Goal: Find specific page/section: Find specific page/section

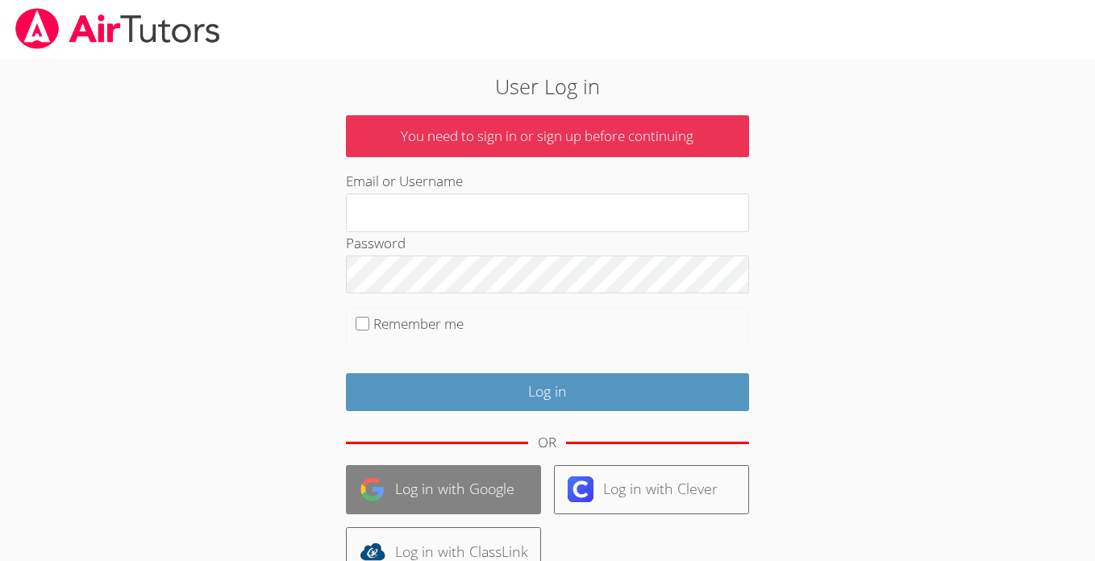
click at [496, 473] on link "Log in with Google" at bounding box center [443, 489] width 195 height 49
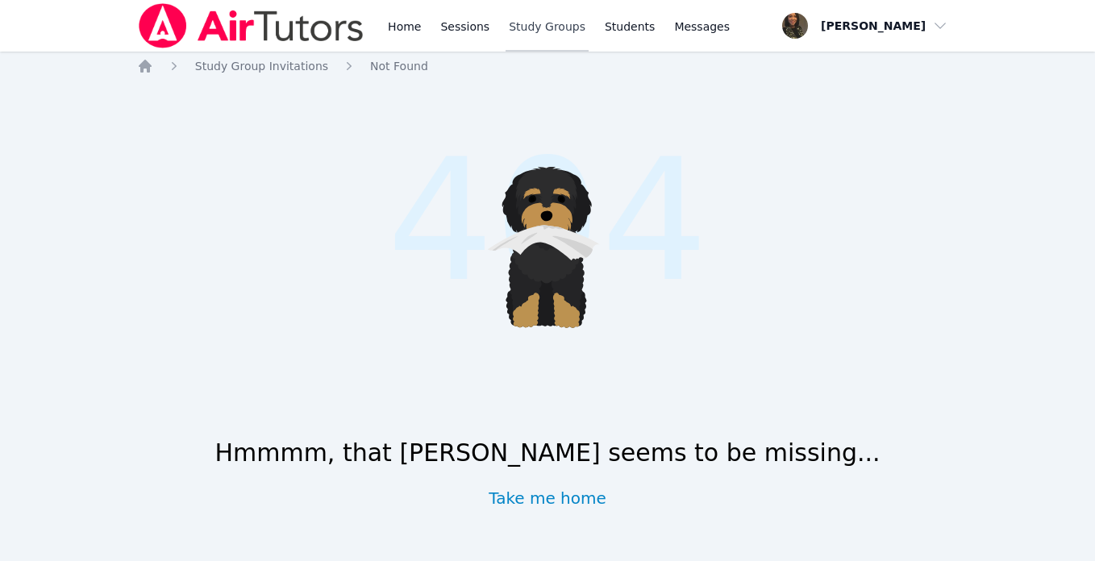
click at [527, 27] on link "Study Groups" at bounding box center [547, 26] width 83 height 52
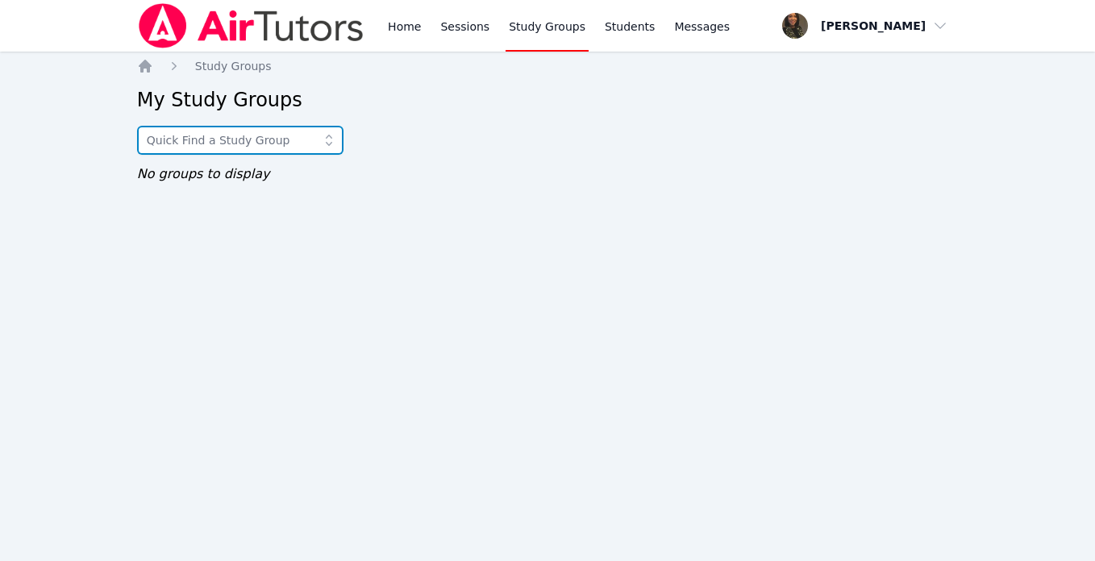
click at [300, 135] on input "text" at bounding box center [240, 140] width 206 height 29
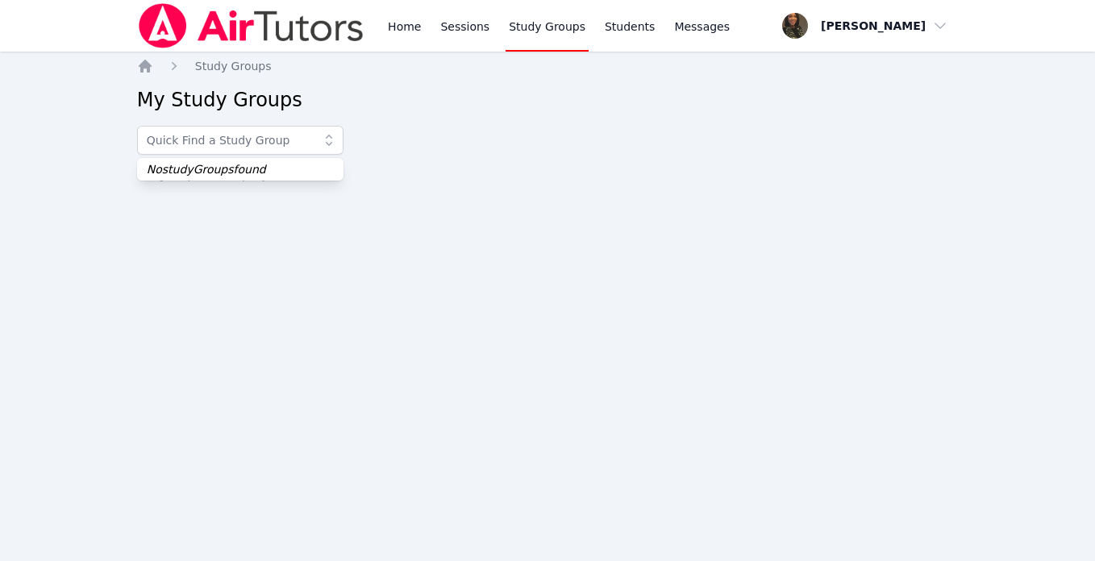
click at [348, 102] on h2 "My Study Groups" at bounding box center [548, 100] width 822 height 26
click at [467, 32] on link "Sessions" at bounding box center [465, 26] width 56 height 52
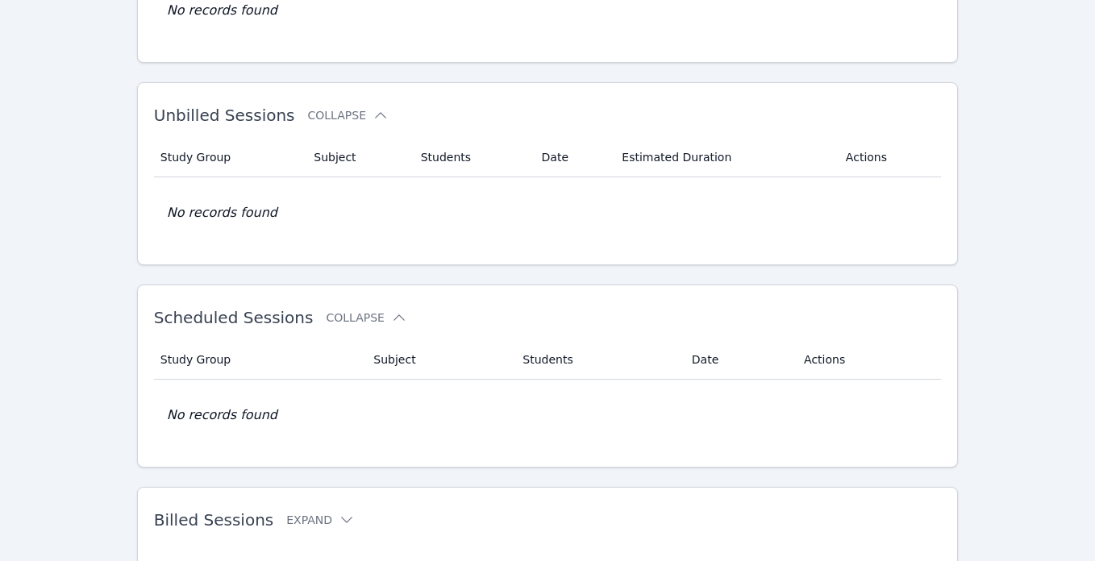
scroll to position [264, 0]
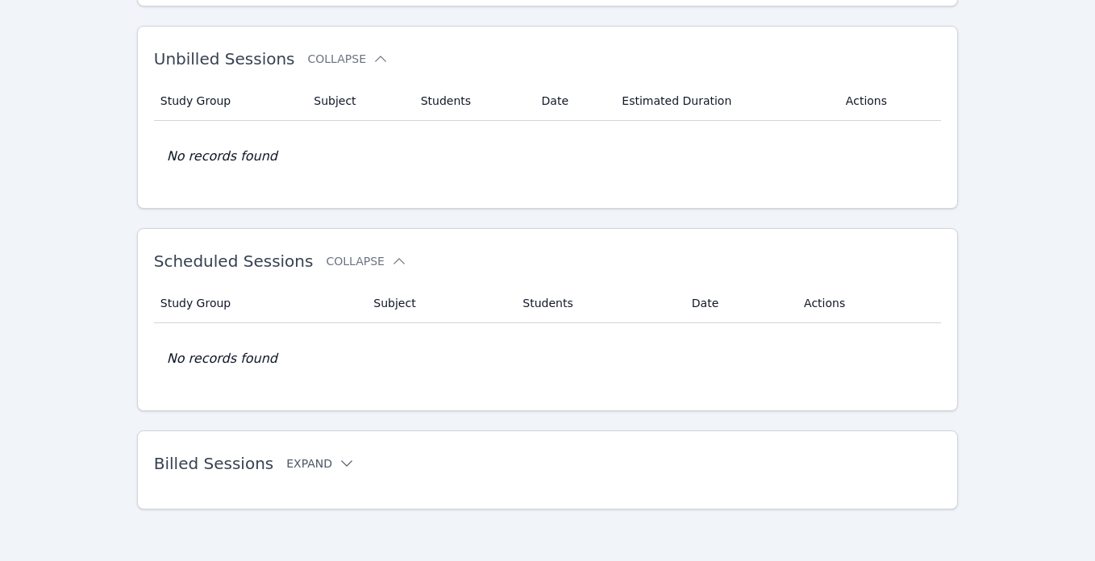
click at [341, 465] on icon at bounding box center [346, 464] width 11 height 6
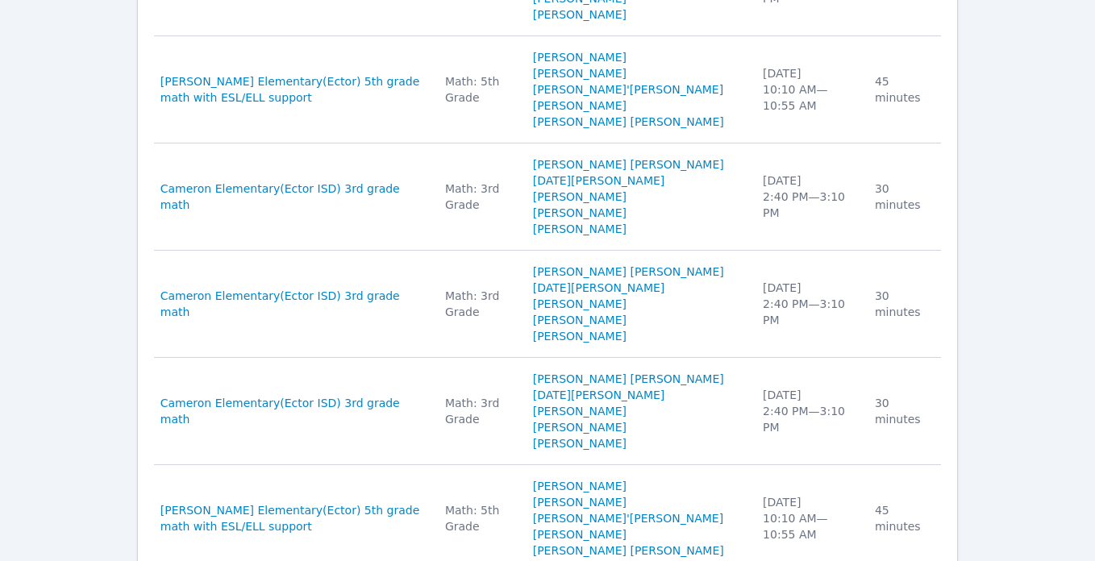
scroll to position [1335, 0]
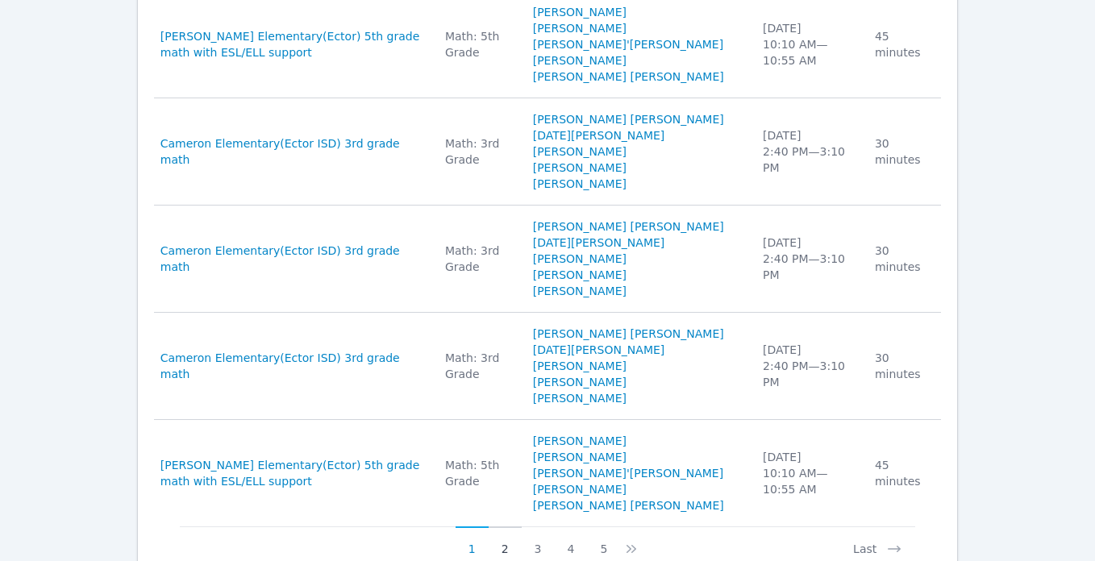
click at [504, 527] on button "2" at bounding box center [505, 542] width 33 height 31
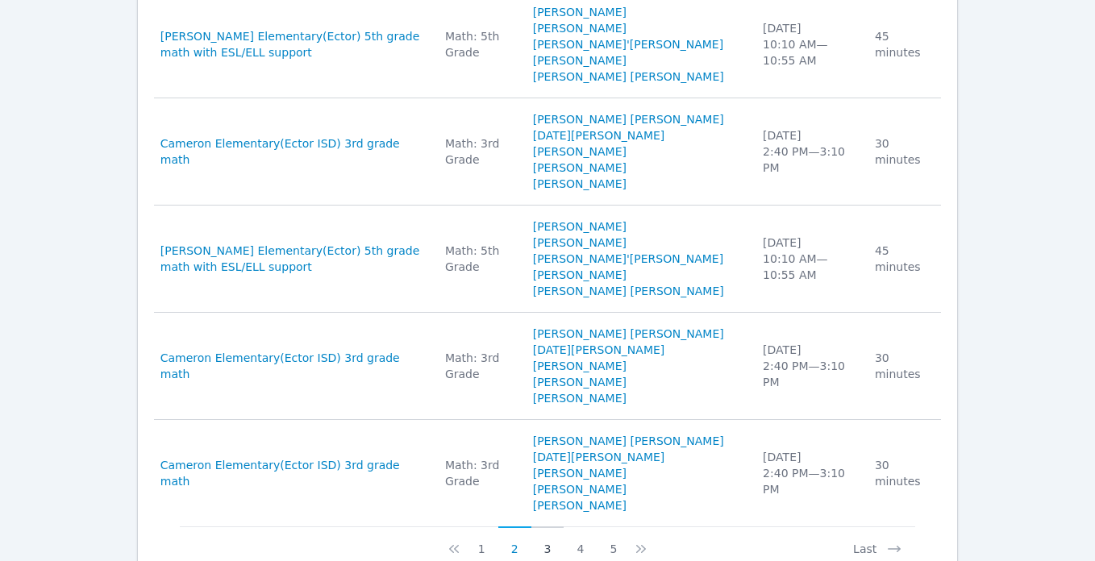
click at [546, 527] on button "3" at bounding box center [547, 542] width 33 height 31
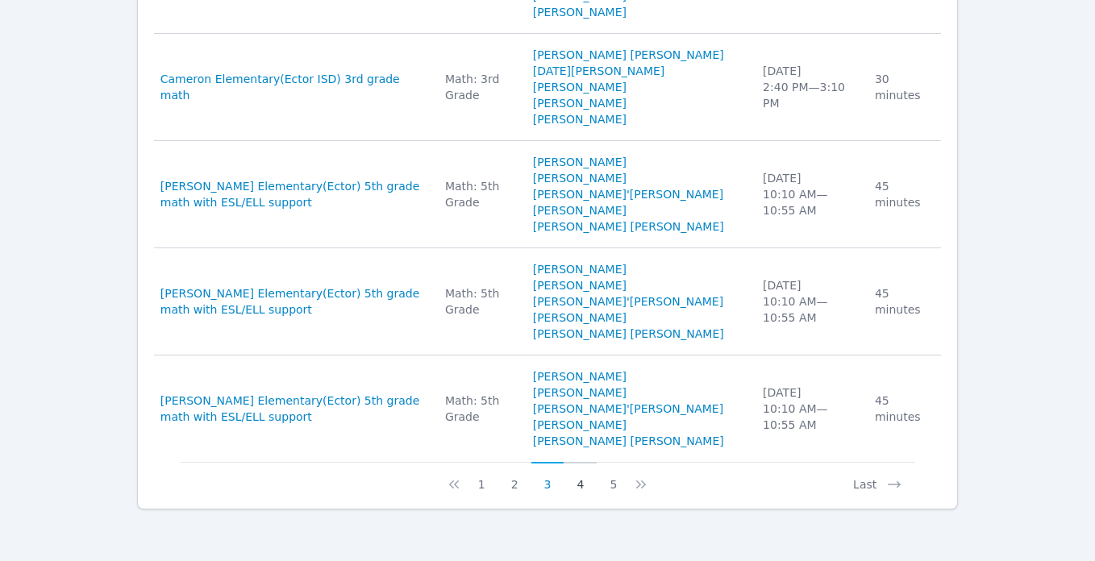
click at [577, 482] on button "4" at bounding box center [580, 477] width 33 height 31
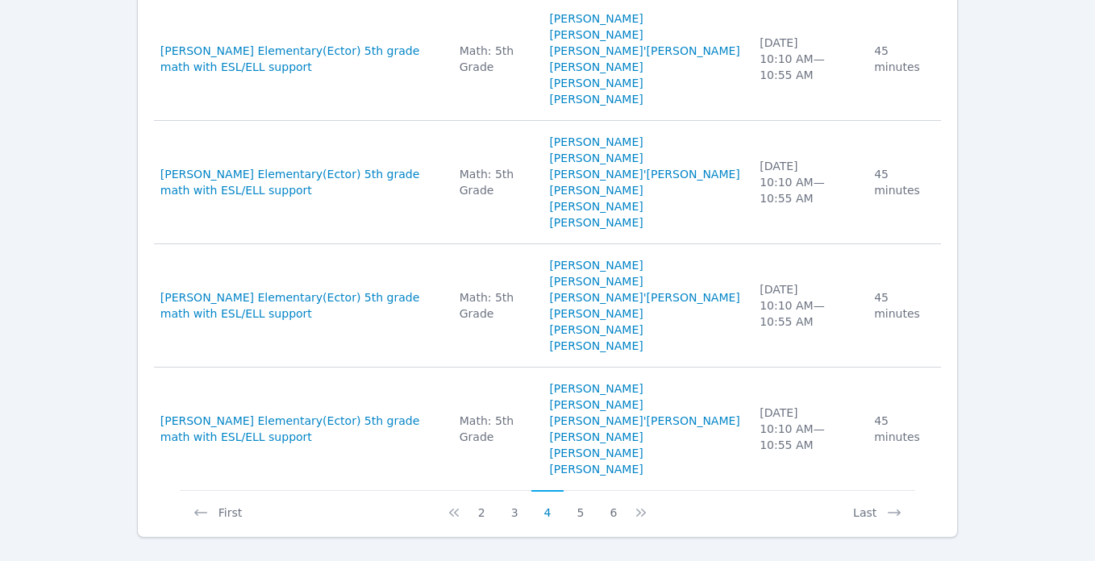
scroll to position [1561, 0]
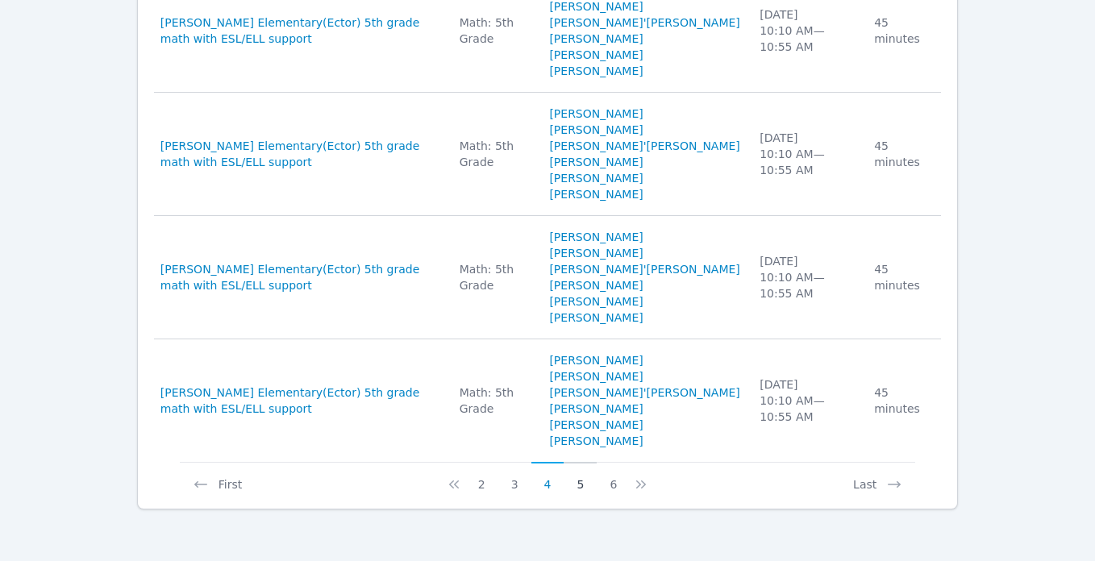
click at [576, 488] on button "5" at bounding box center [580, 477] width 33 height 31
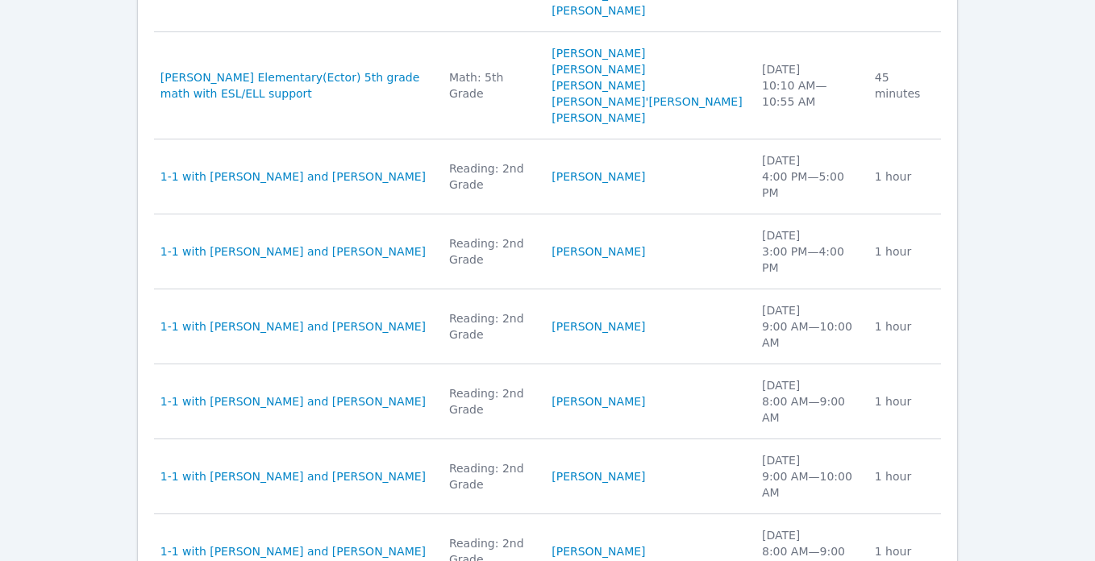
scroll to position [887, 0]
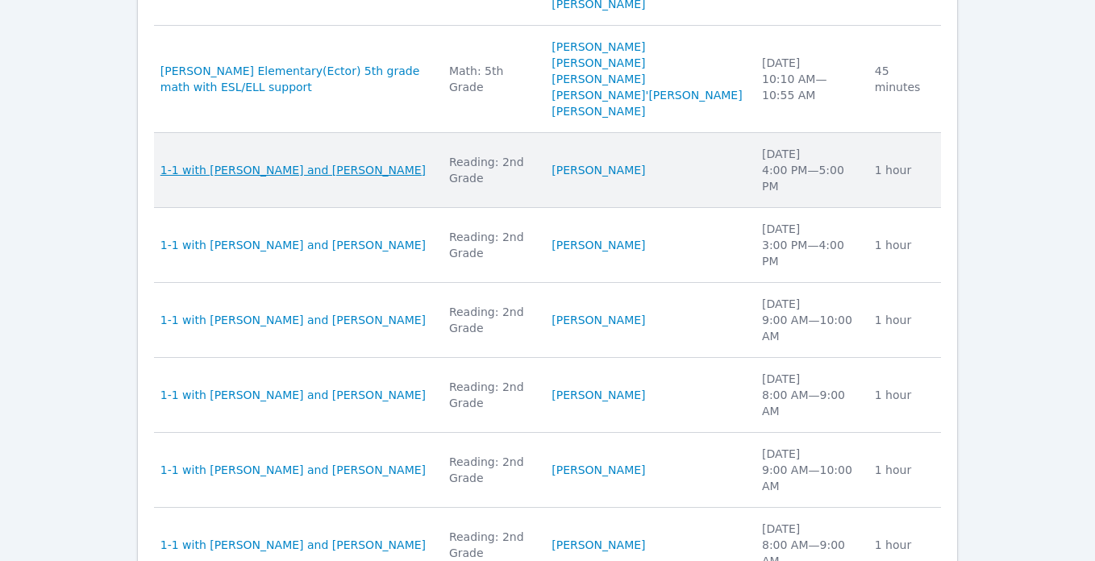
click at [296, 169] on span "1-1 with Hussein Al-abdulaziz and Ayanna Adams" at bounding box center [292, 170] width 265 height 16
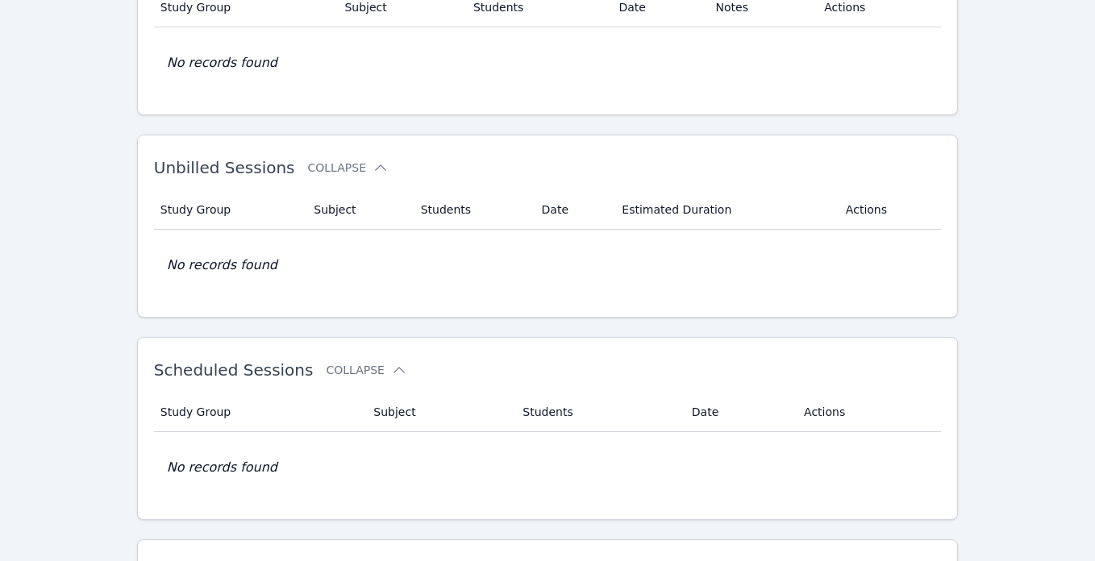
scroll to position [264, 0]
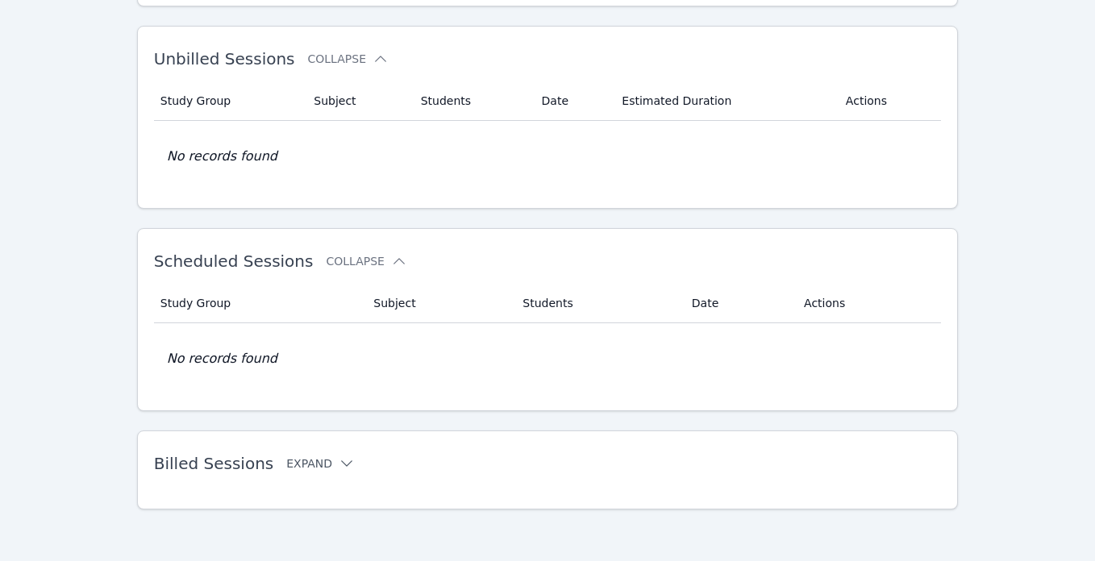
click at [339, 464] on icon at bounding box center [347, 464] width 16 height 16
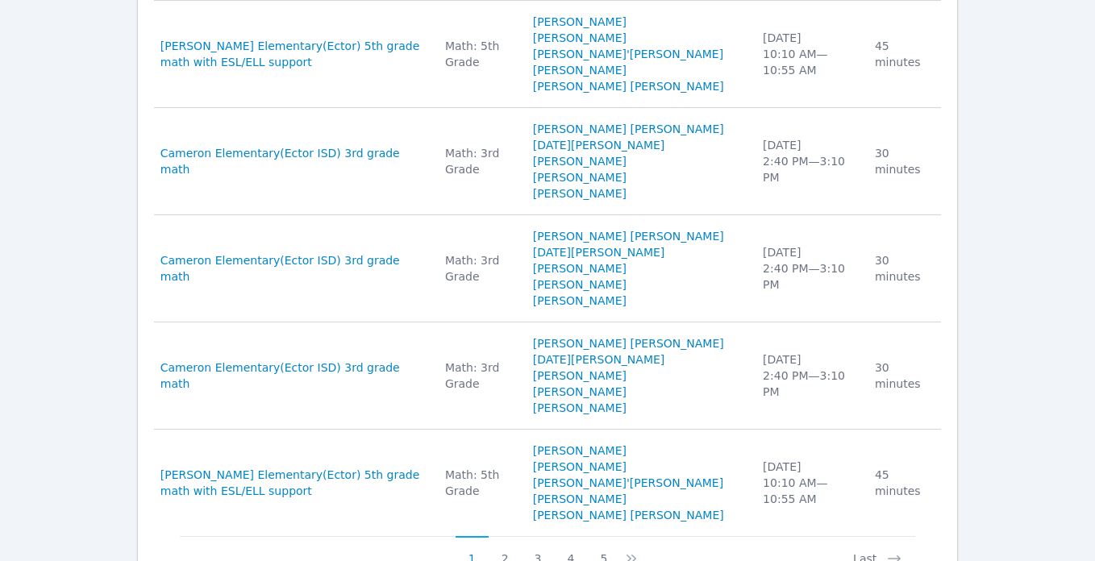
scroll to position [1327, 0]
click at [506, 535] on button "2" at bounding box center [505, 550] width 33 height 31
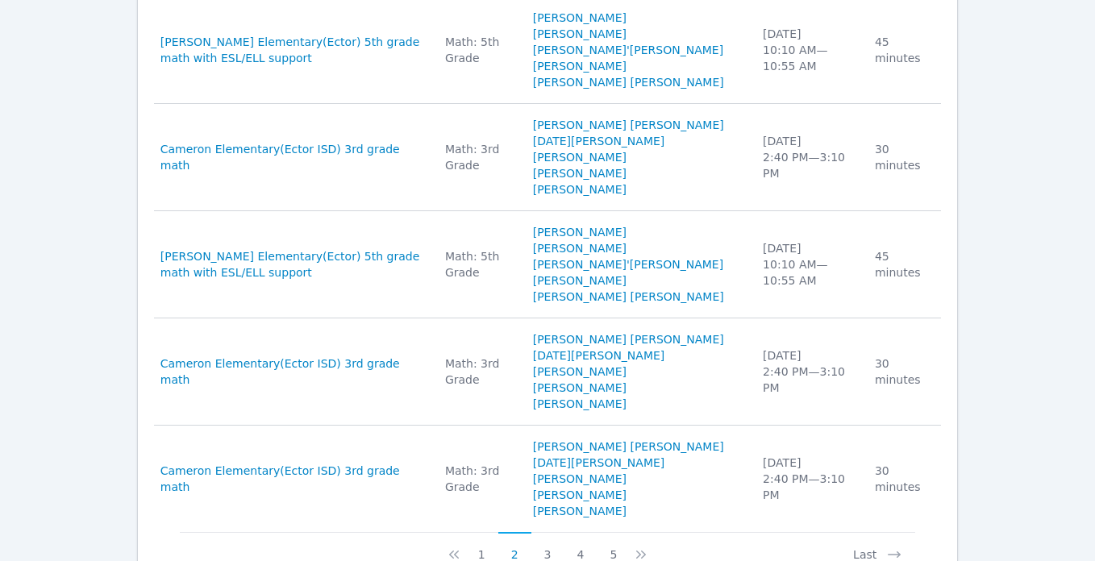
scroll to position [1335, 0]
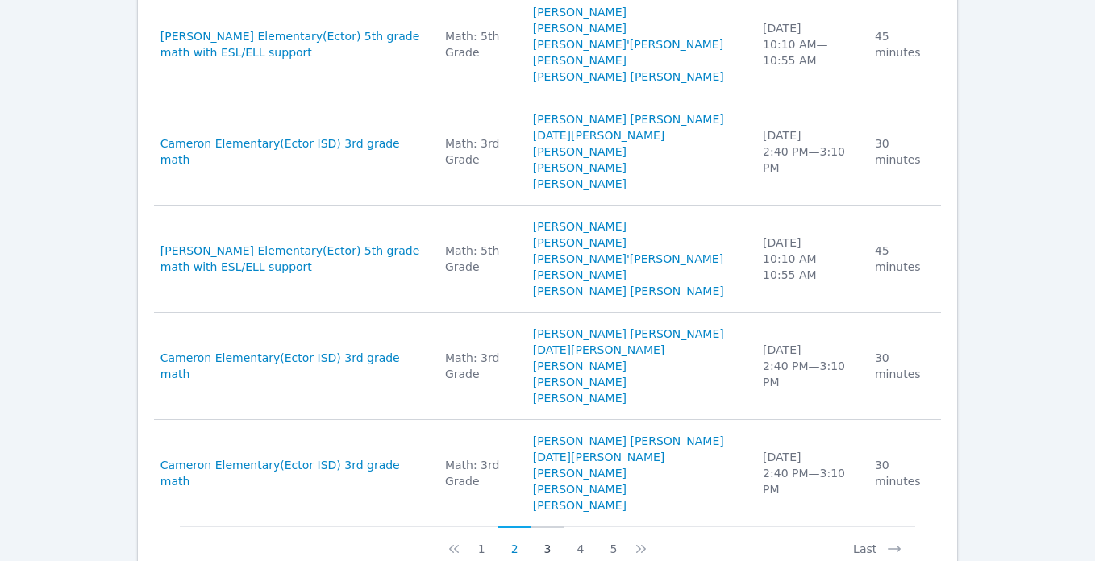
click at [547, 527] on button "3" at bounding box center [547, 542] width 33 height 31
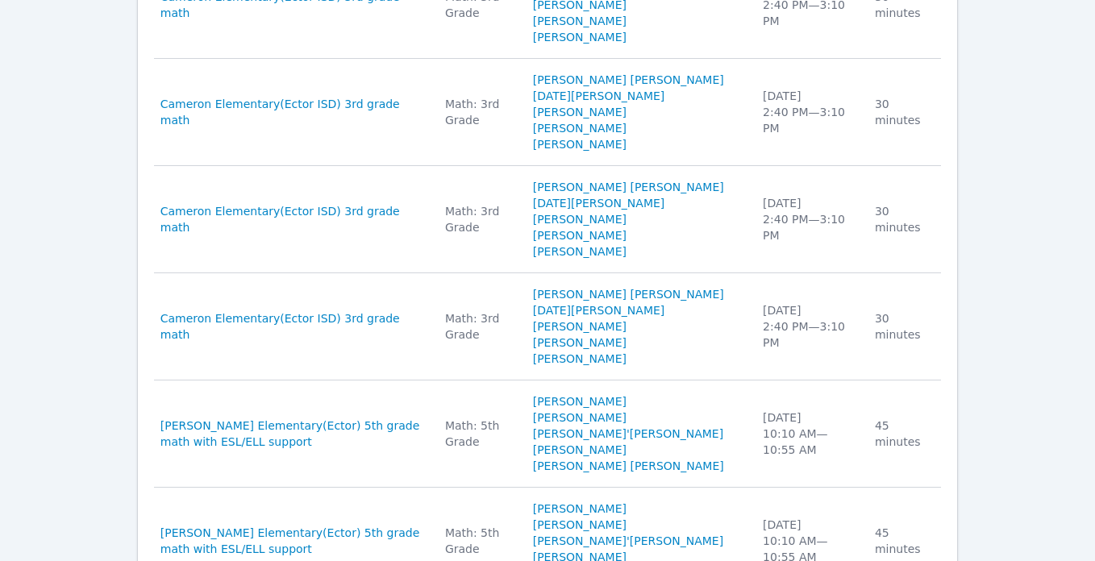
scroll to position [1399, 0]
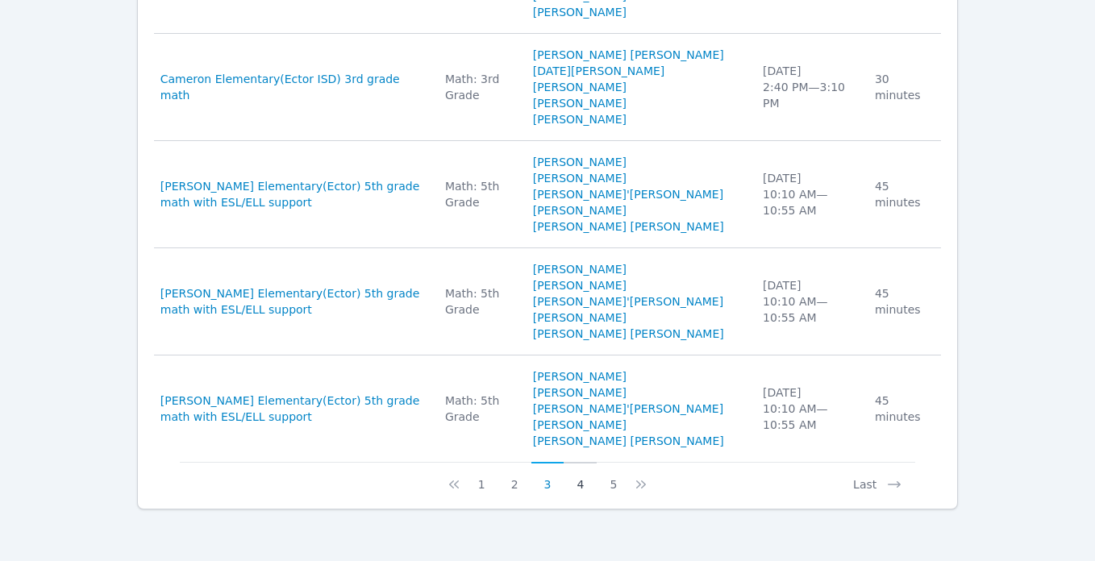
click at [577, 481] on button "4" at bounding box center [580, 477] width 33 height 31
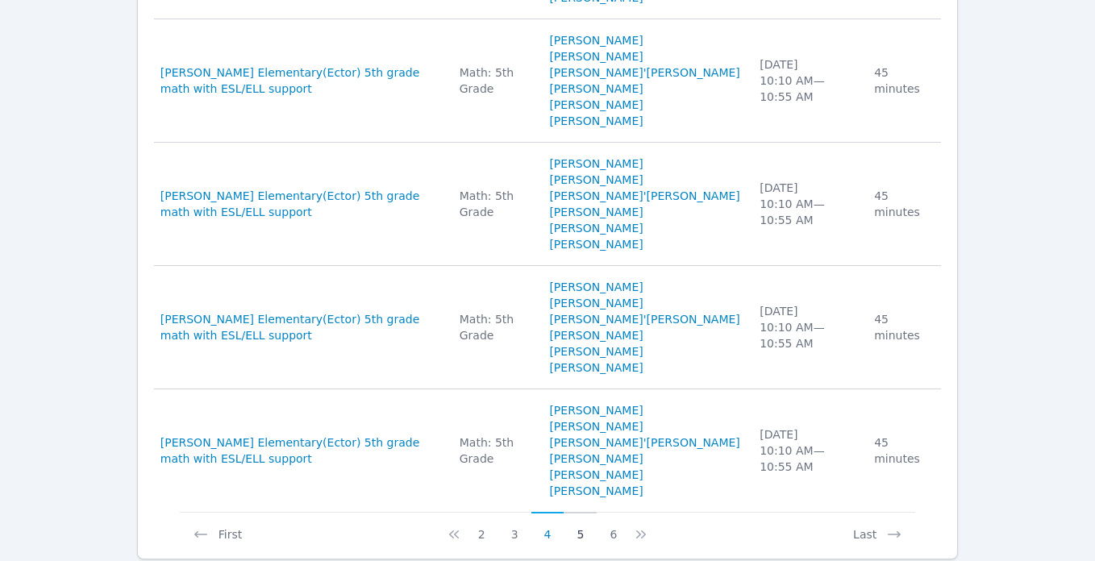
scroll to position [1561, 0]
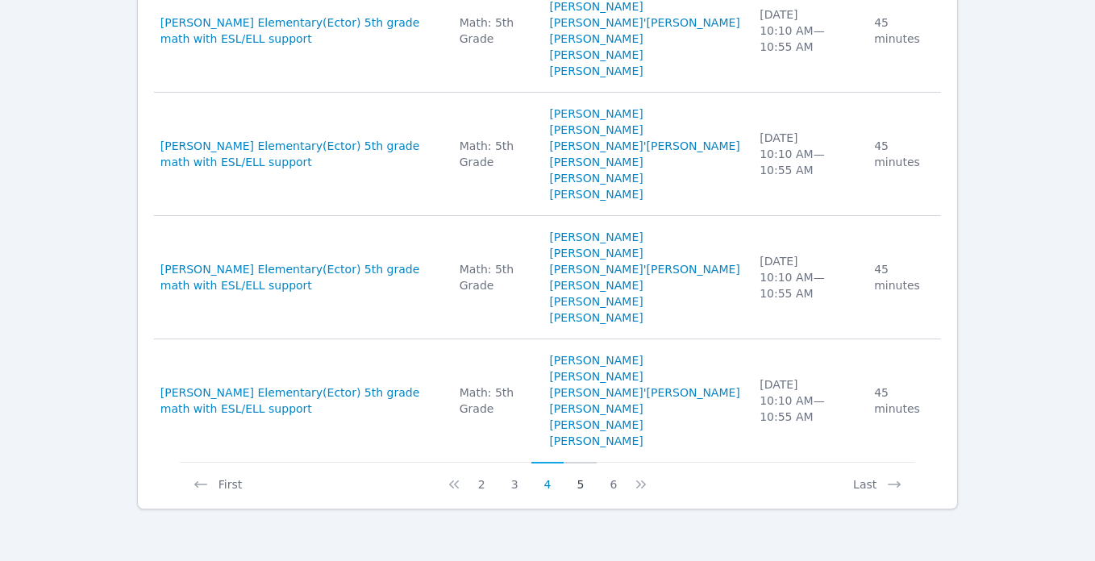
click at [587, 484] on button "5" at bounding box center [580, 477] width 33 height 31
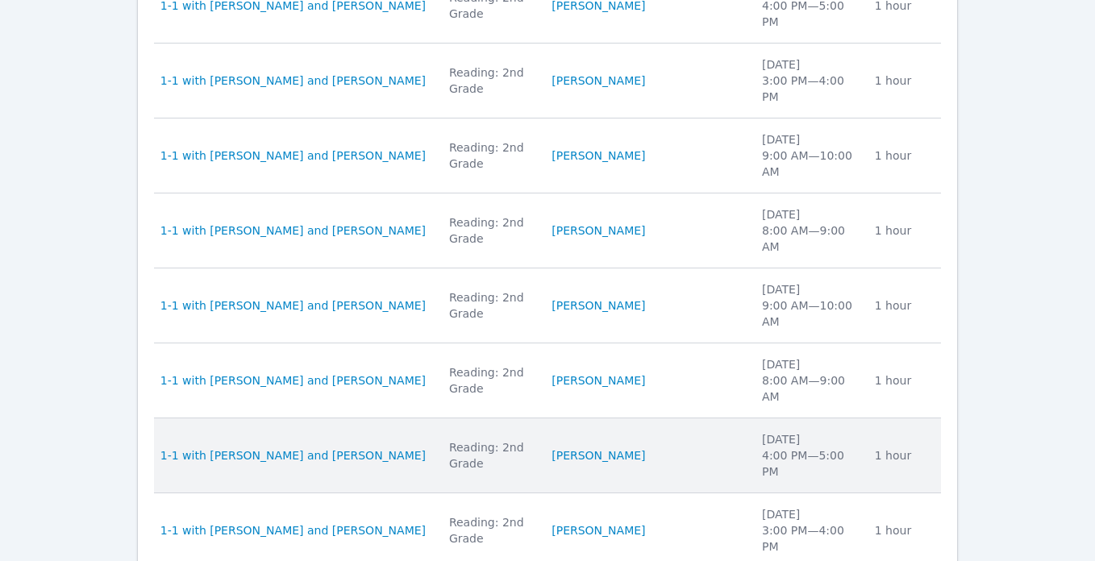
scroll to position [1053, 0]
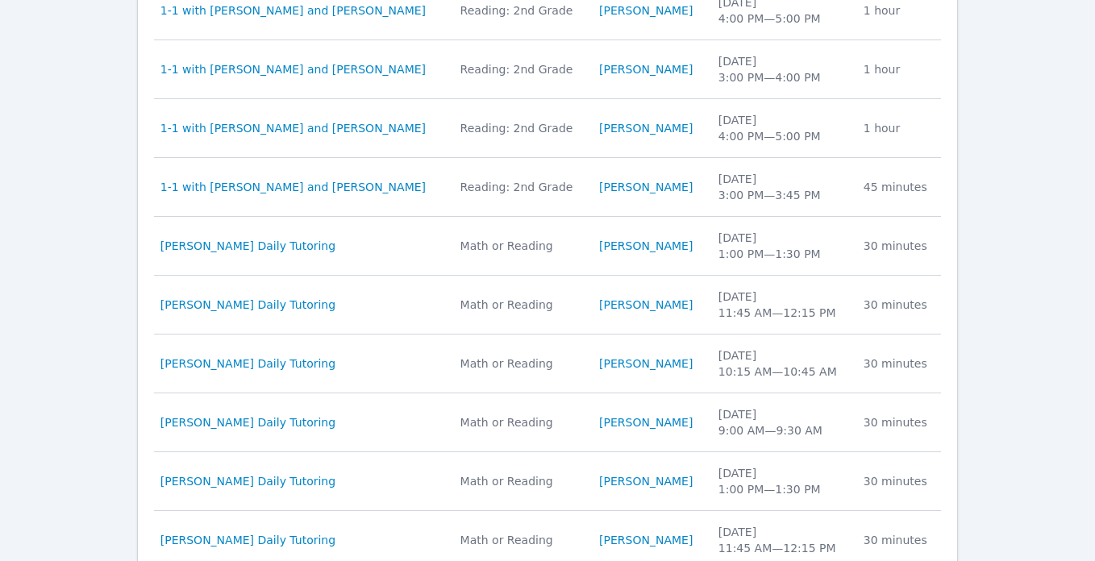
scroll to position [915, 0]
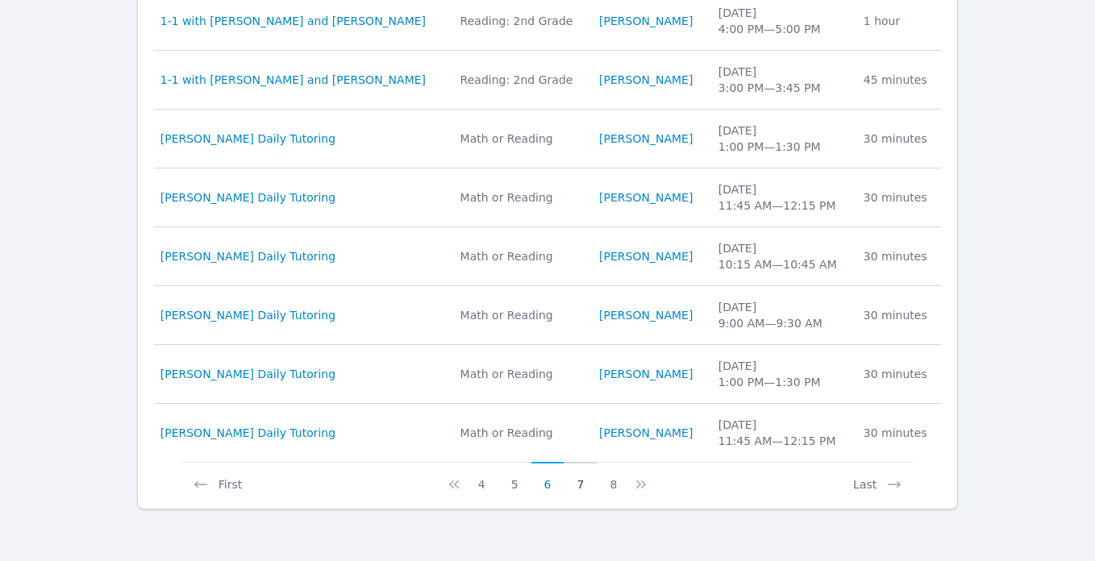
click at [582, 486] on button "7" at bounding box center [580, 477] width 33 height 31
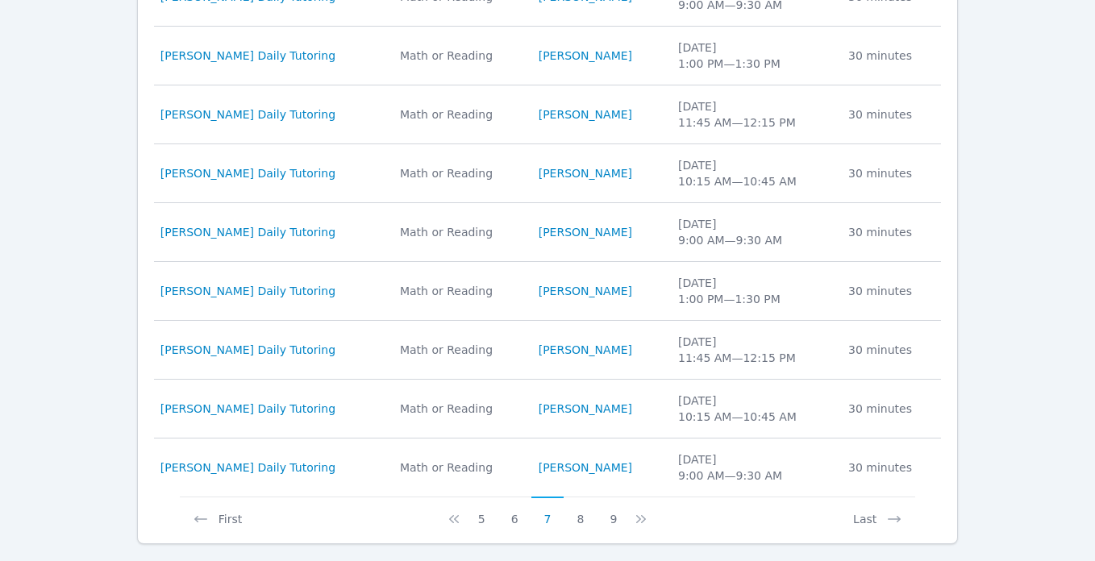
scroll to position [882, 0]
click at [585, 520] on button "8" at bounding box center [580, 510] width 33 height 31
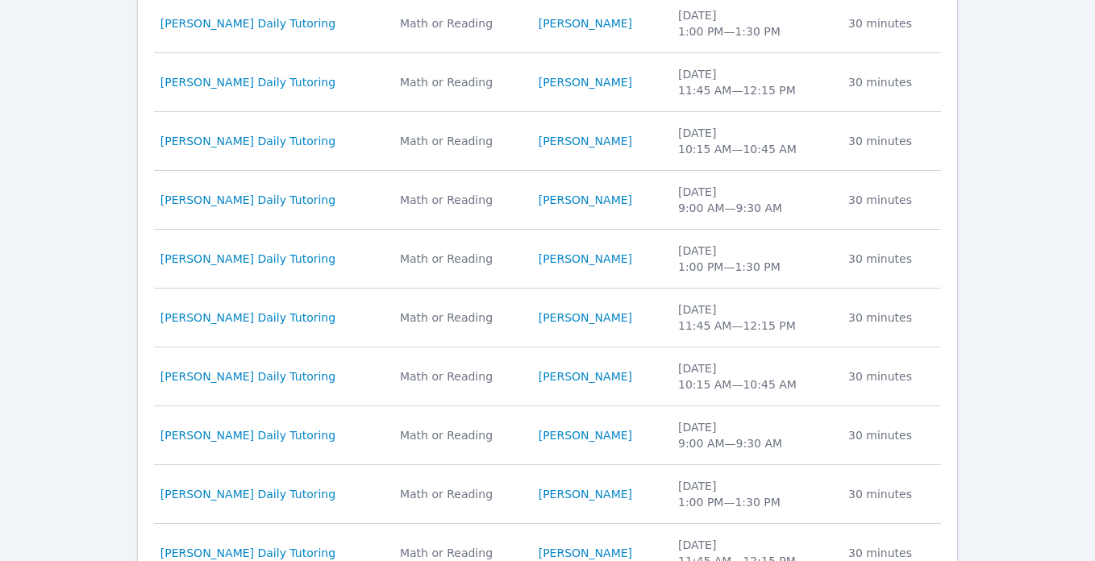
scroll to position [915, 0]
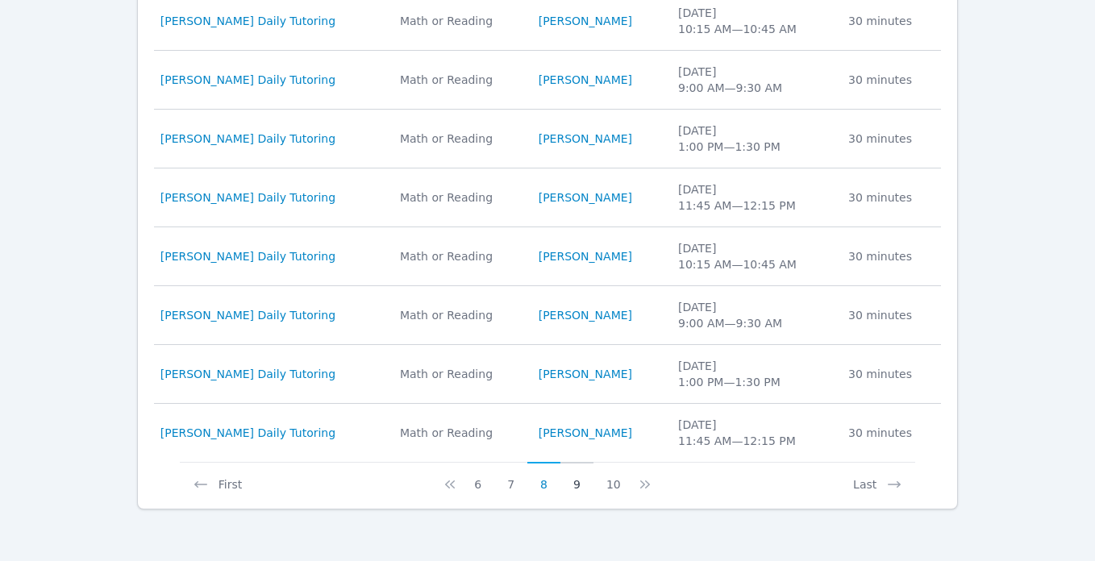
click at [580, 487] on button "9" at bounding box center [577, 477] width 33 height 31
click at [585, 488] on button "10" at bounding box center [577, 477] width 40 height 31
click at [585, 488] on button "11" at bounding box center [581, 477] width 40 height 31
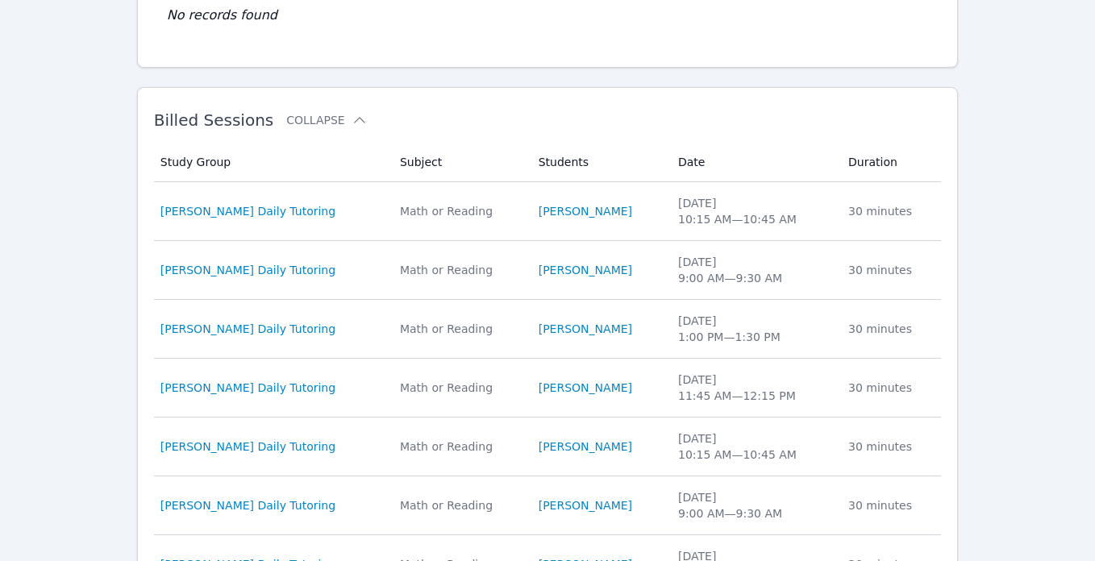
scroll to position [886, 0]
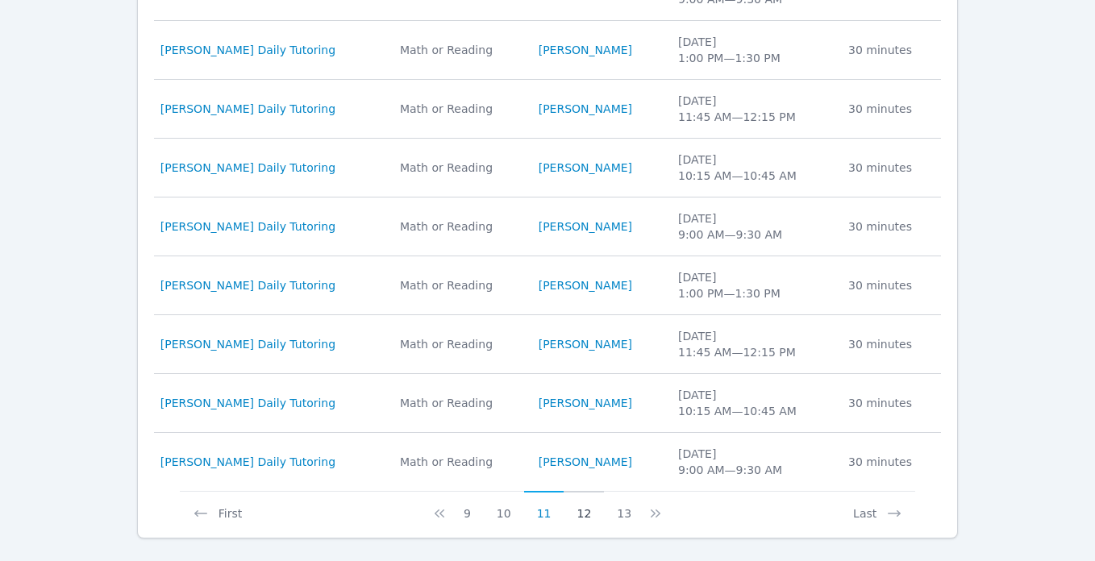
click at [586, 513] on button "12" at bounding box center [584, 506] width 40 height 31
click at [584, 515] on button "13" at bounding box center [588, 506] width 40 height 31
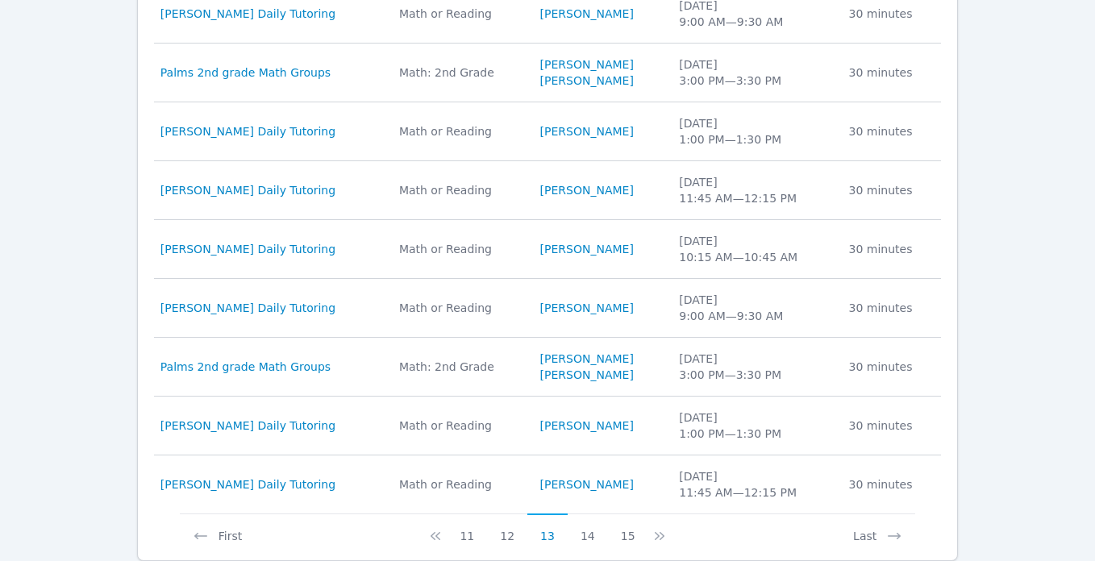
scroll to position [915, 0]
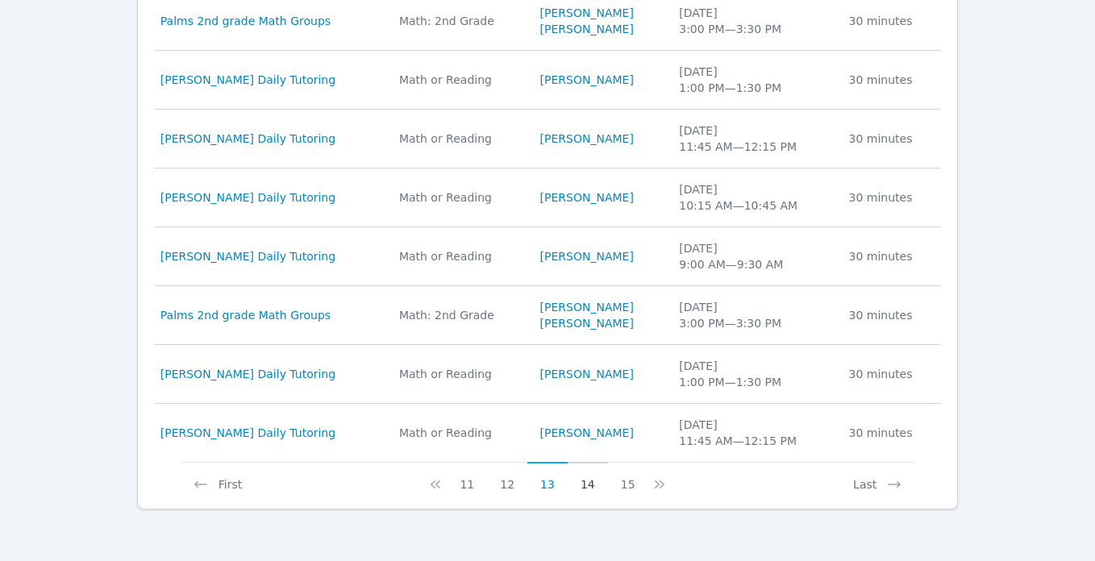
click at [582, 490] on button "14" at bounding box center [588, 477] width 40 height 31
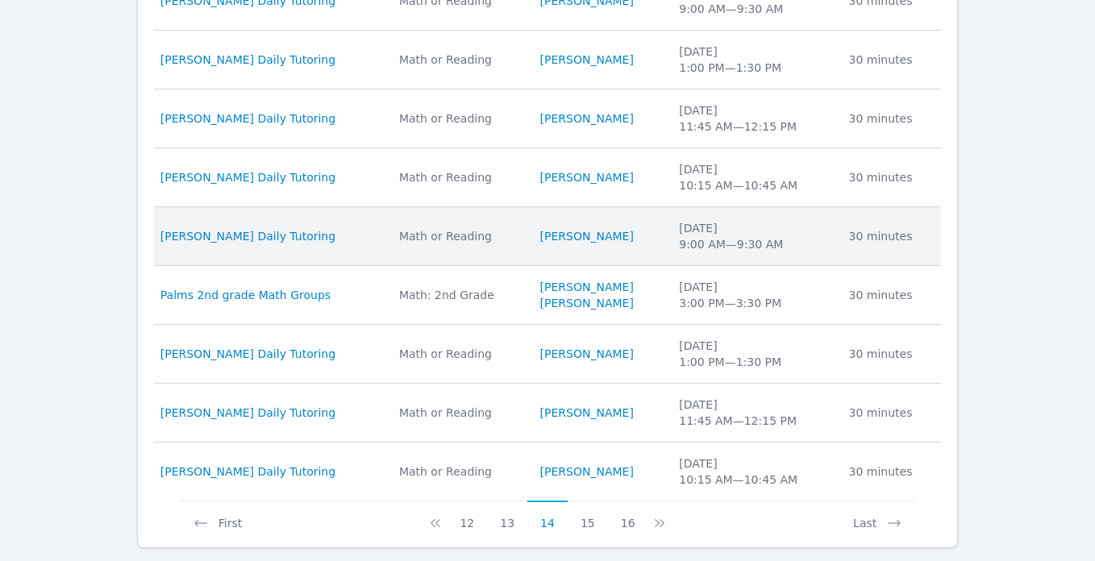
scroll to position [894, 0]
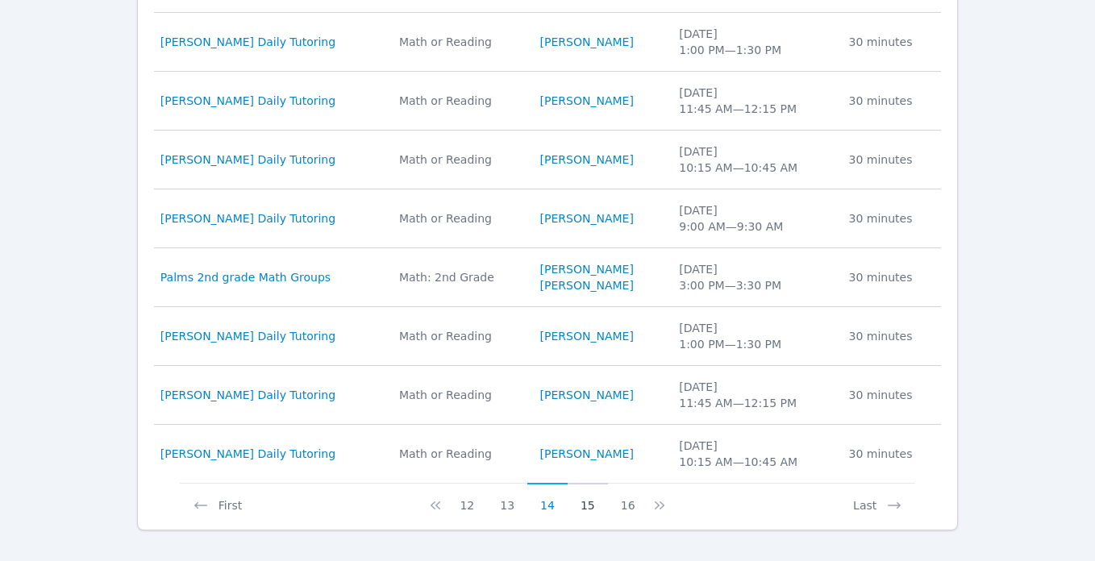
click at [588, 511] on button "15" at bounding box center [588, 498] width 40 height 31
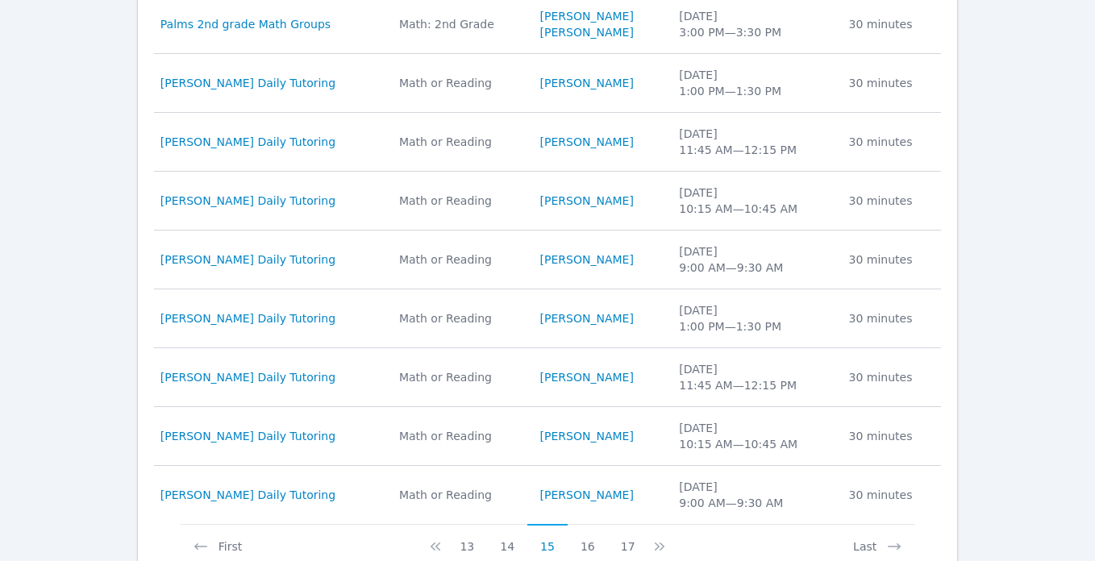
scroll to position [873, 0]
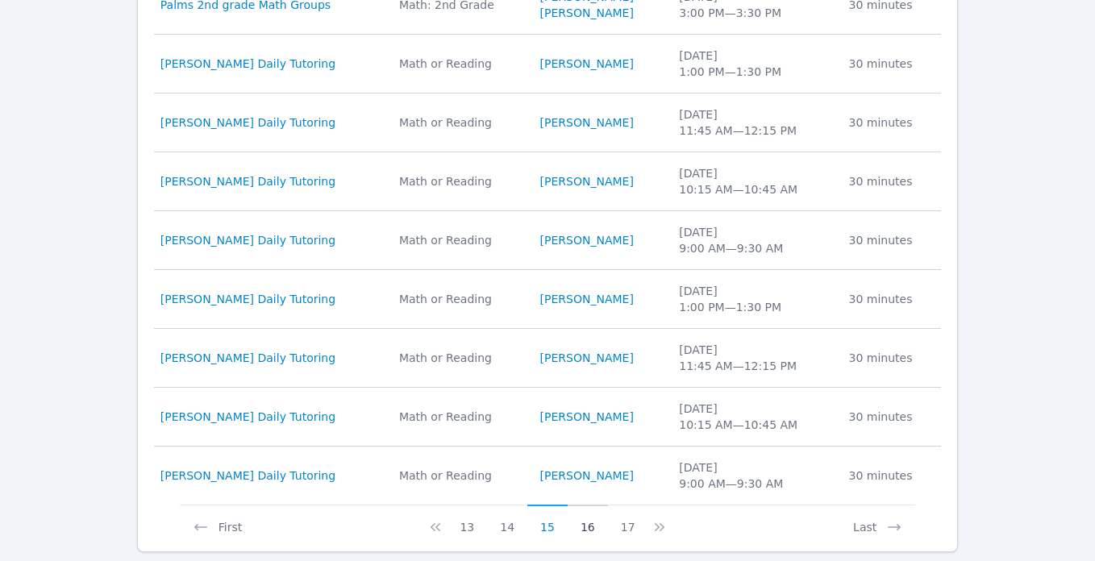
click at [590, 523] on button "16" at bounding box center [588, 520] width 40 height 31
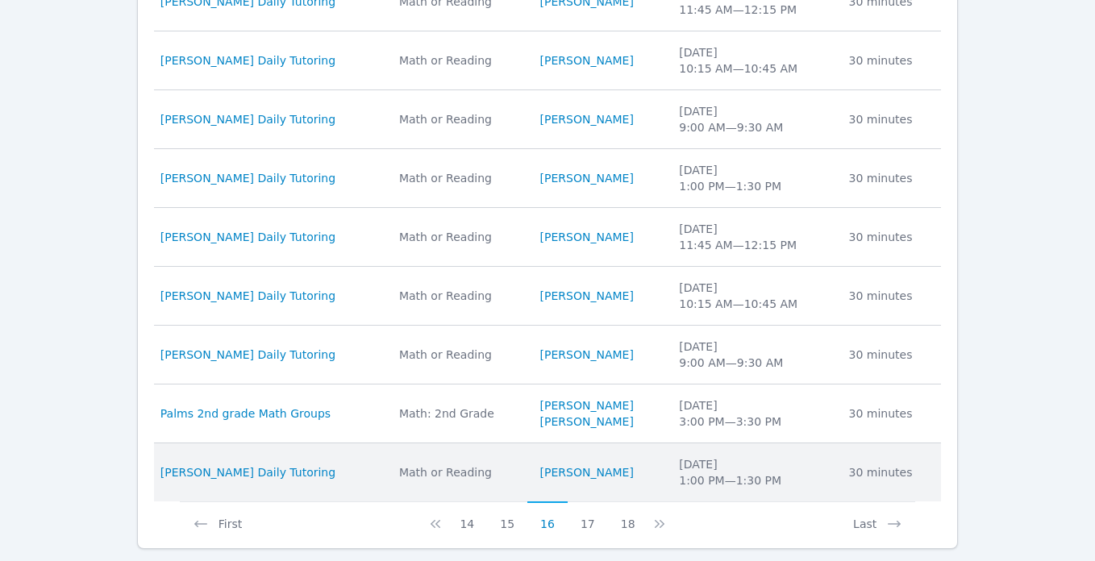
scroll to position [915, 0]
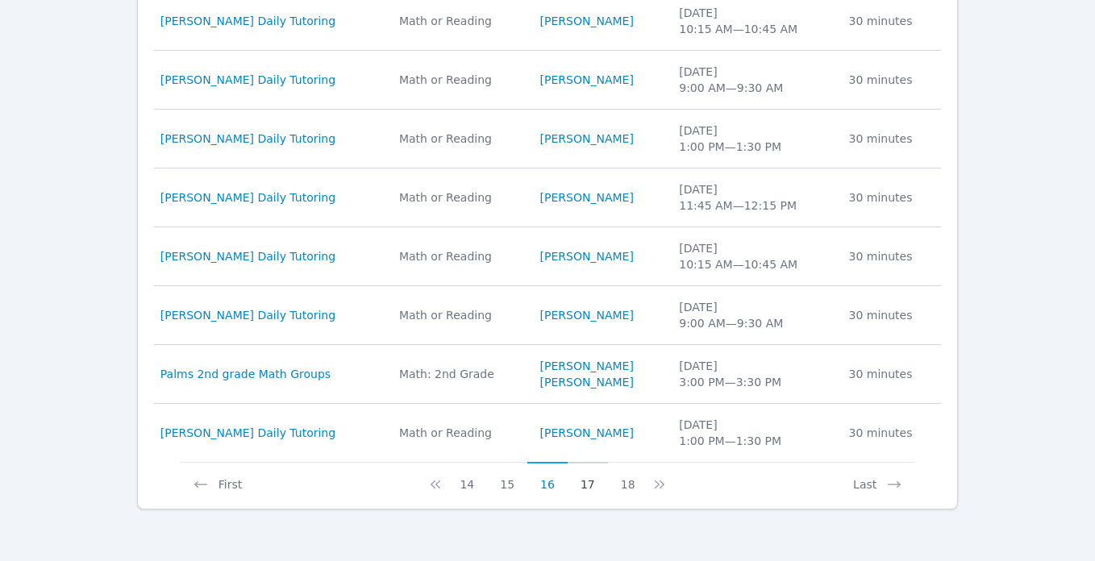
click at [584, 486] on button "17" at bounding box center [588, 477] width 40 height 31
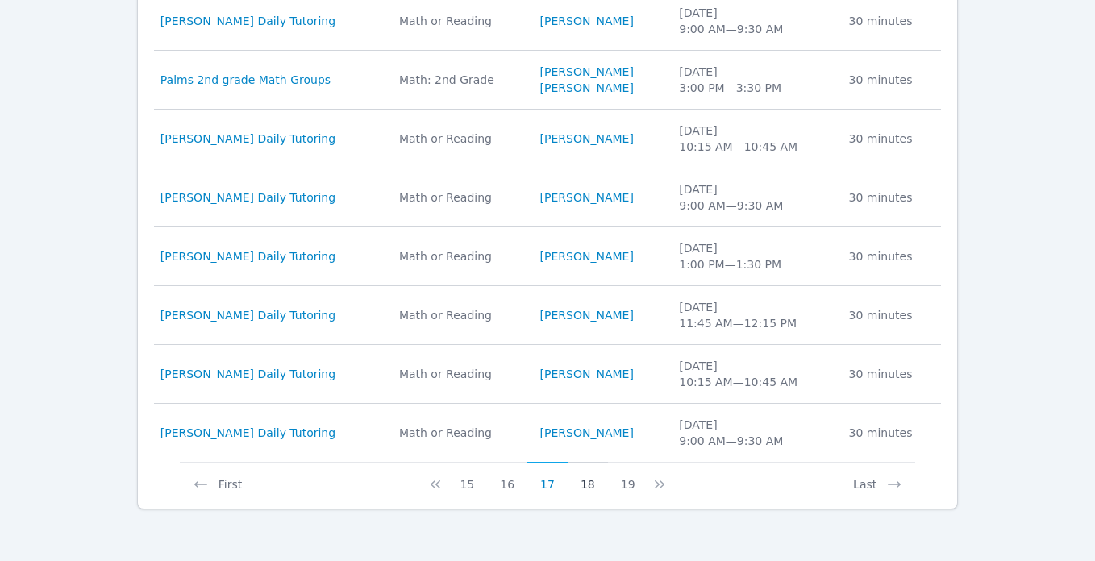
click at [587, 486] on button "18" at bounding box center [588, 477] width 40 height 31
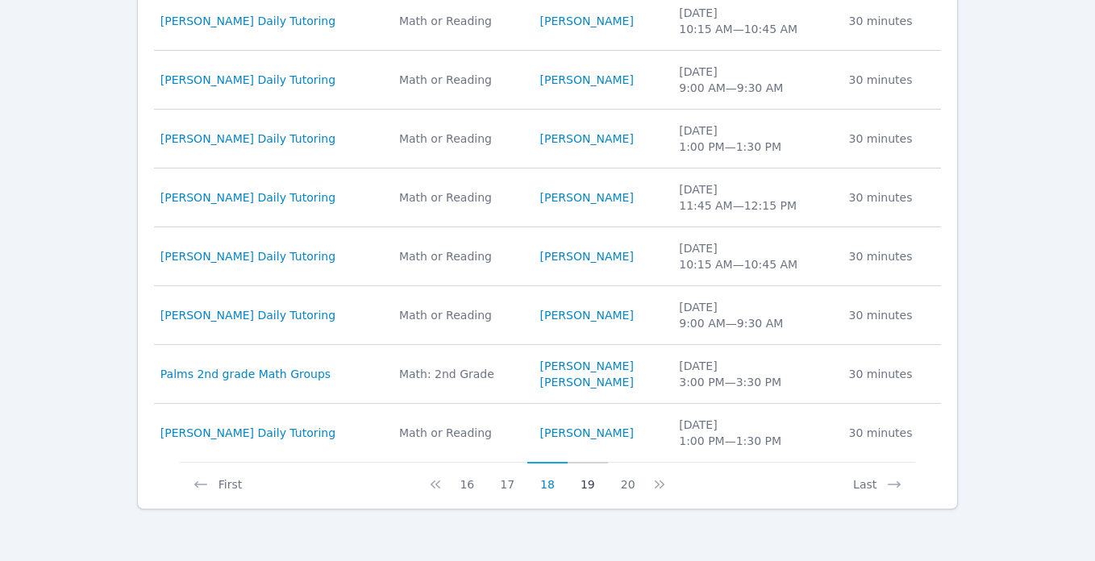
click at [584, 483] on button "19" at bounding box center [588, 477] width 40 height 31
click at [586, 483] on button "20" at bounding box center [588, 477] width 40 height 31
click at [590, 485] on button "21" at bounding box center [588, 477] width 40 height 31
click at [590, 485] on button "22" at bounding box center [588, 477] width 40 height 31
click at [583, 486] on button "23" at bounding box center [588, 477] width 40 height 31
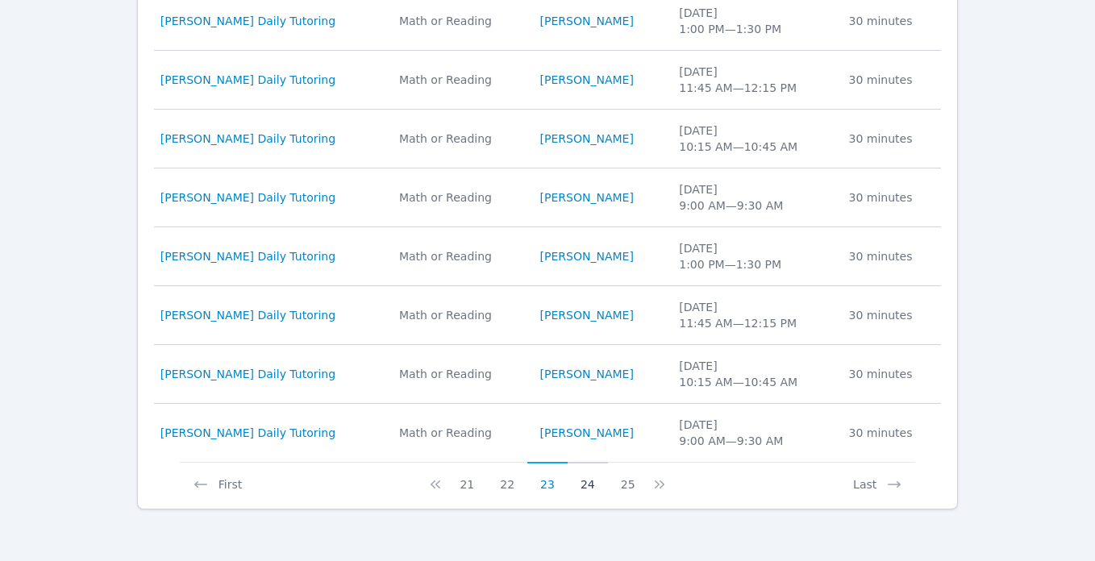
click at [583, 488] on button "24" at bounding box center [588, 477] width 40 height 31
click at [589, 486] on button "25" at bounding box center [588, 477] width 40 height 31
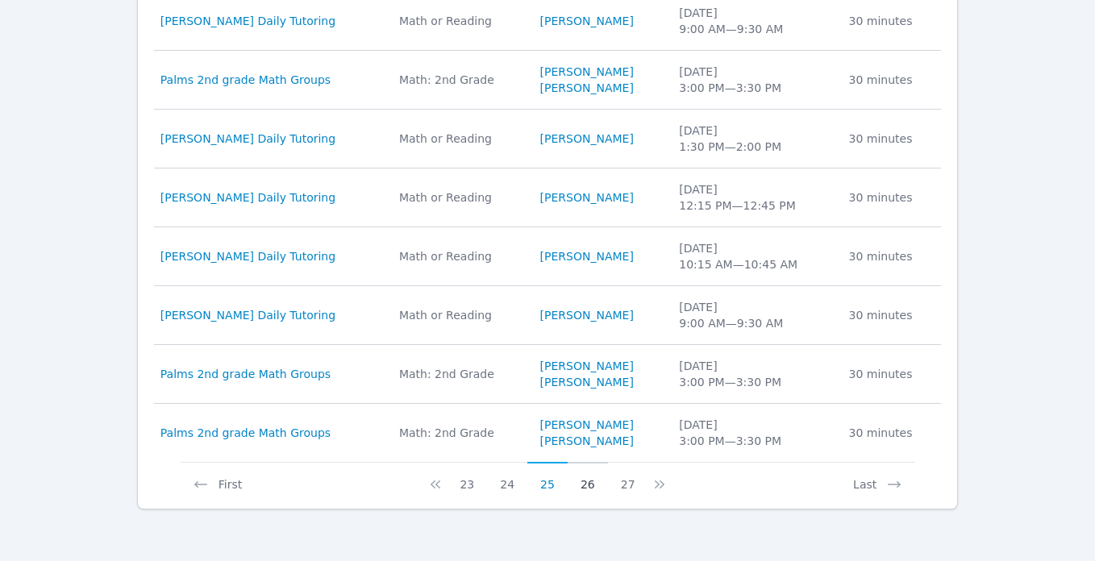
click at [590, 485] on button "26" at bounding box center [588, 477] width 40 height 31
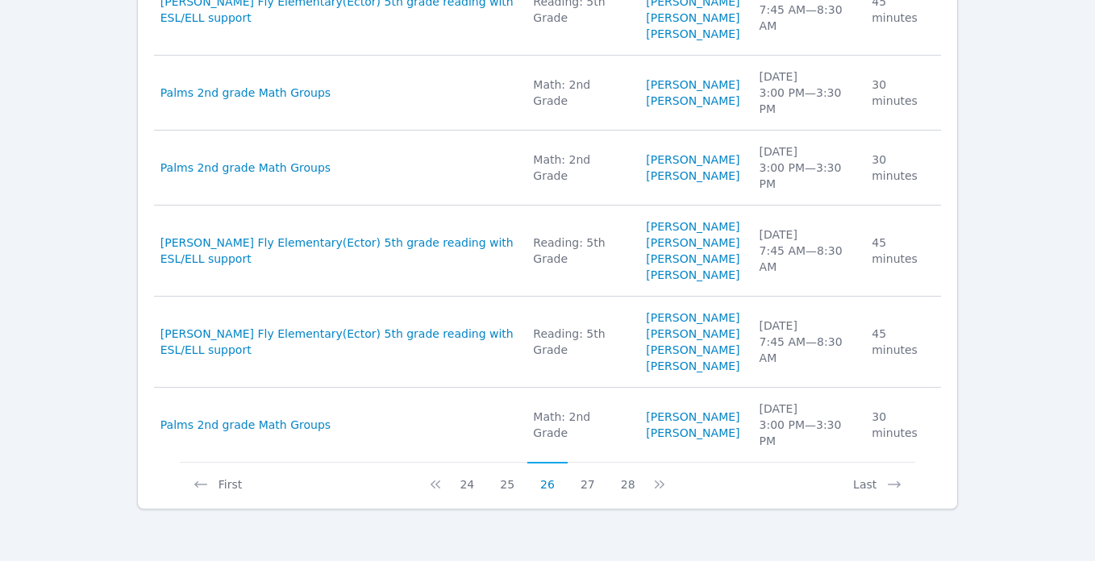
scroll to position [1238, 0]
click at [586, 488] on button "27" at bounding box center [588, 477] width 40 height 31
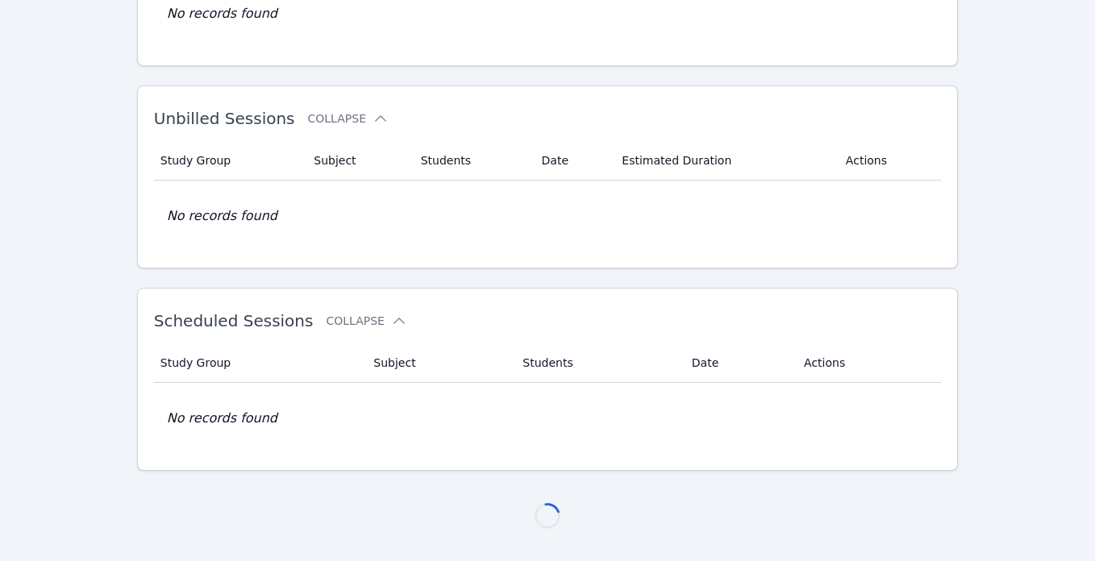
scroll to position [1206, 0]
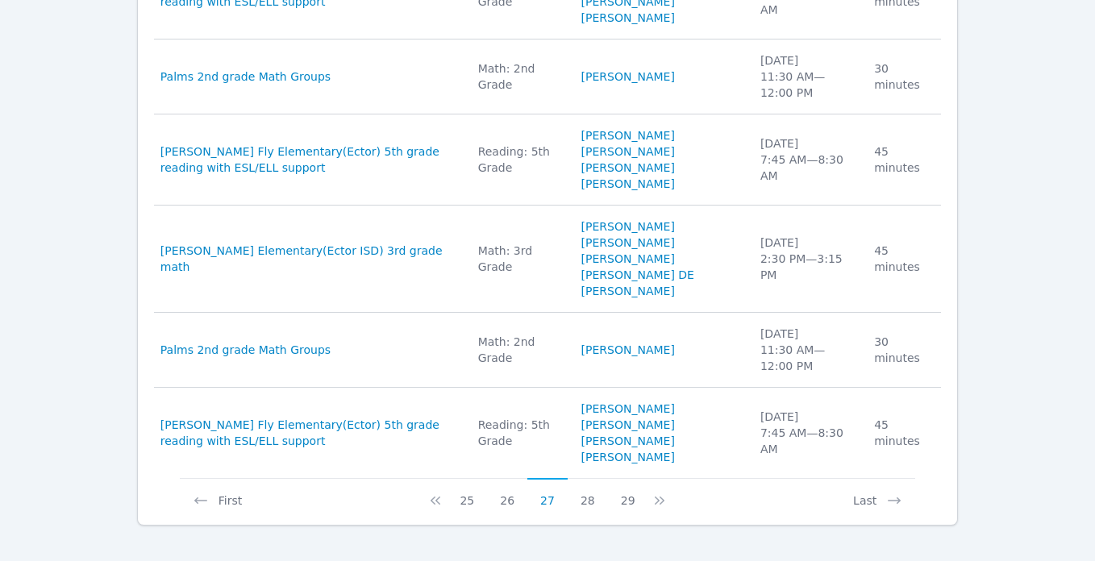
click at [586, 488] on button "28" at bounding box center [588, 493] width 40 height 31
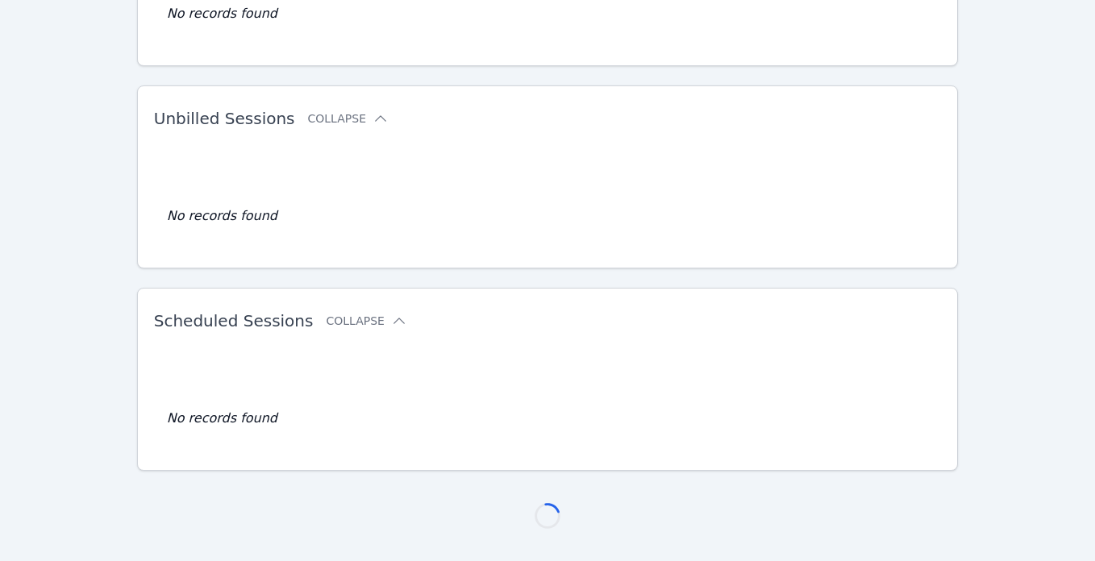
scroll to position [1173, 0]
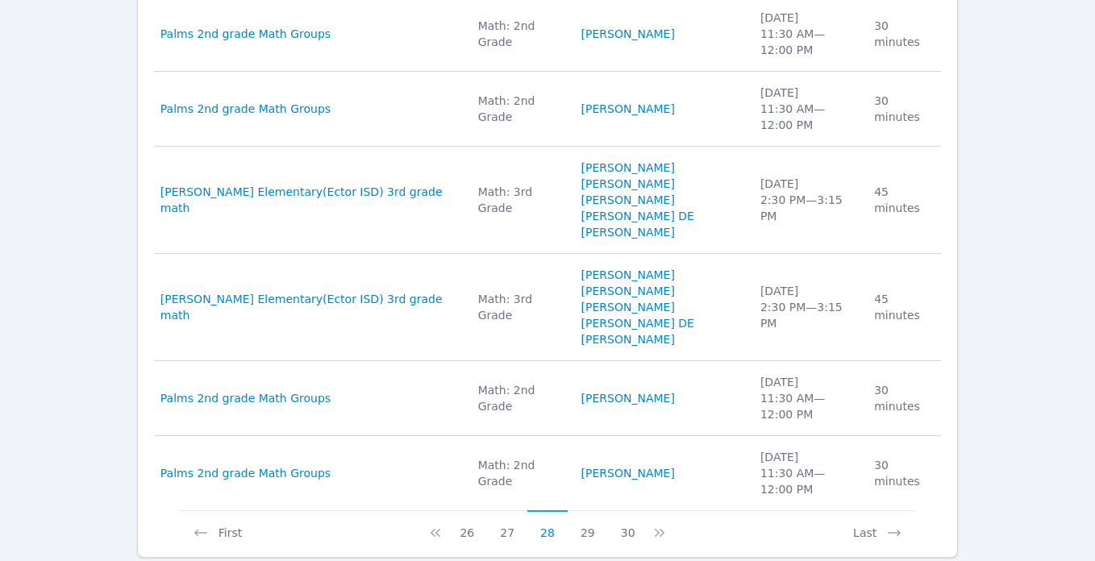
click at [586, 511] on button "29" at bounding box center [588, 526] width 40 height 31
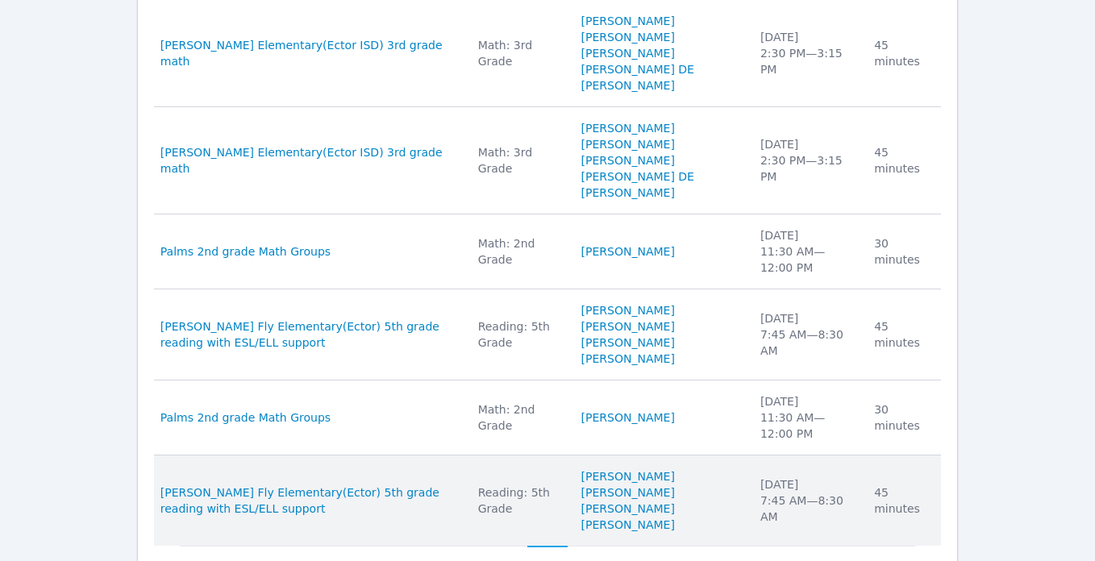
scroll to position [1222, 0]
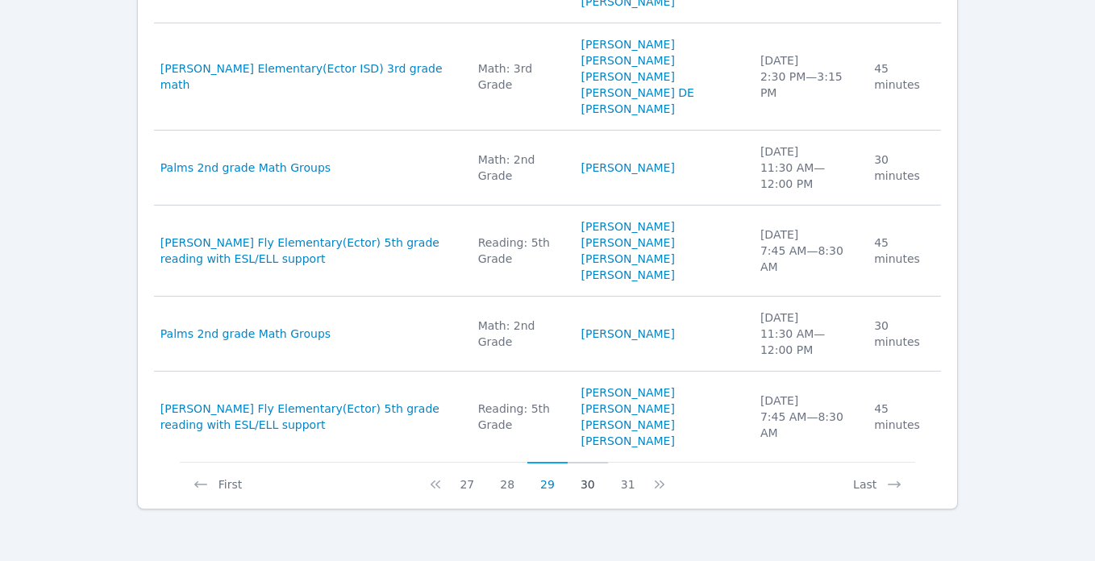
click at [584, 490] on button "30" at bounding box center [588, 477] width 40 height 31
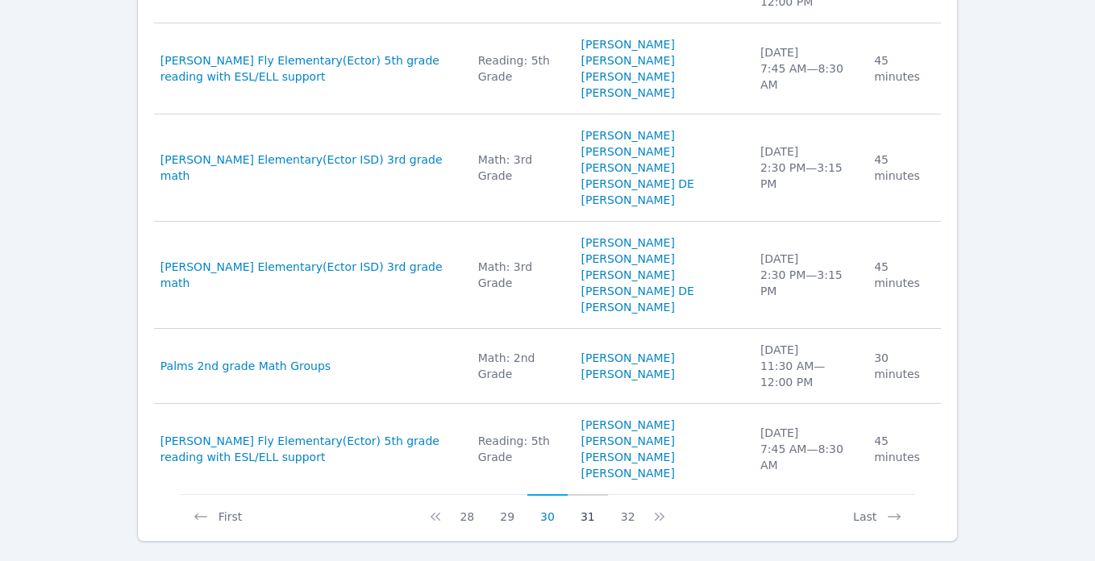
click at [586, 502] on button "31" at bounding box center [588, 509] width 40 height 31
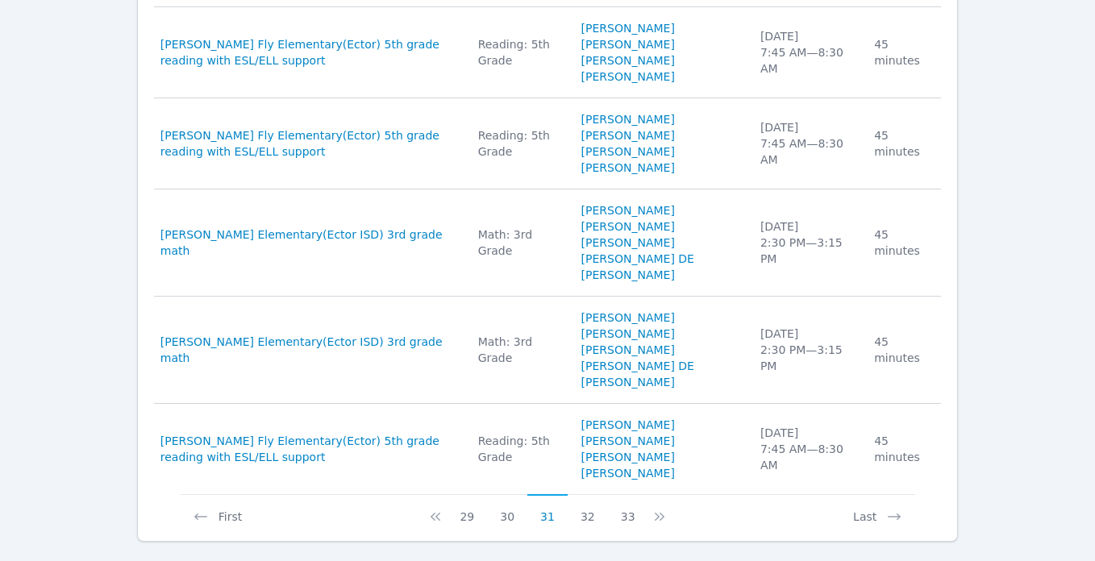
click at [586, 502] on button "32" at bounding box center [588, 509] width 40 height 31
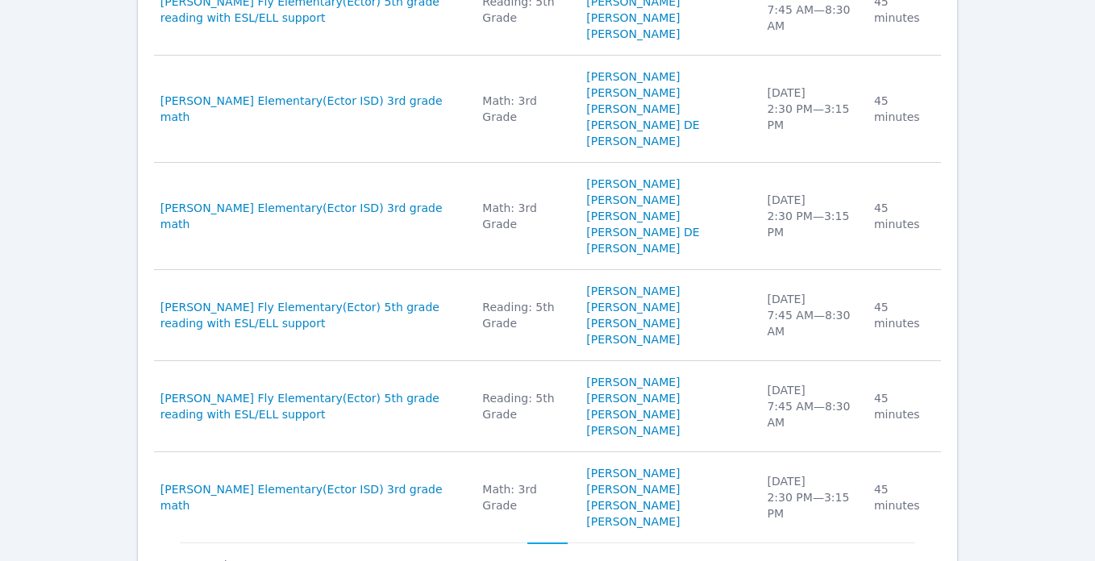
click at [577, 502] on td "Subject Math: 3rd Grade" at bounding box center [525, 497] width 104 height 90
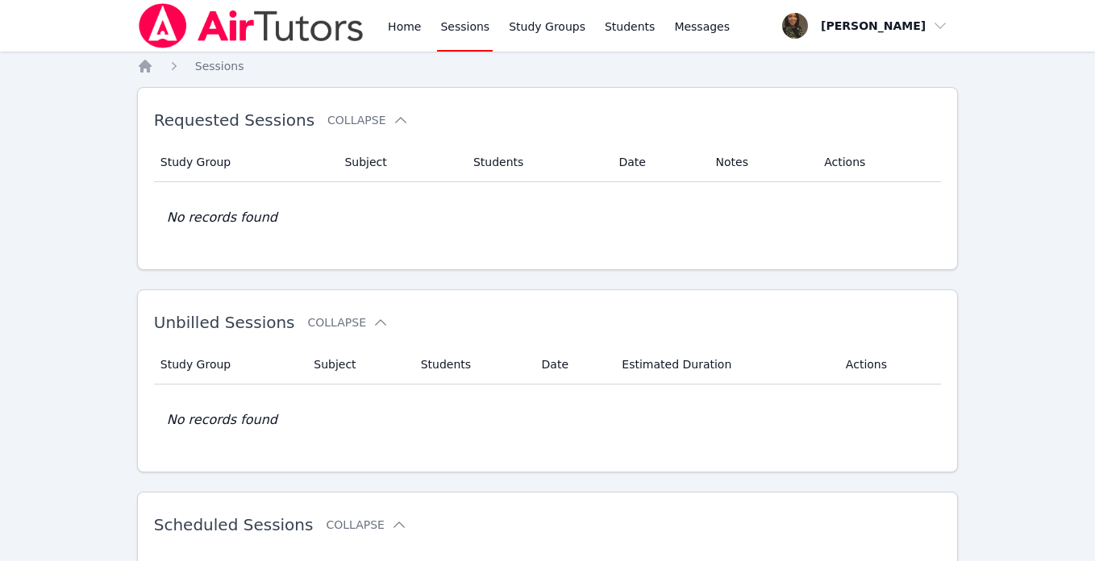
scroll to position [264, 0]
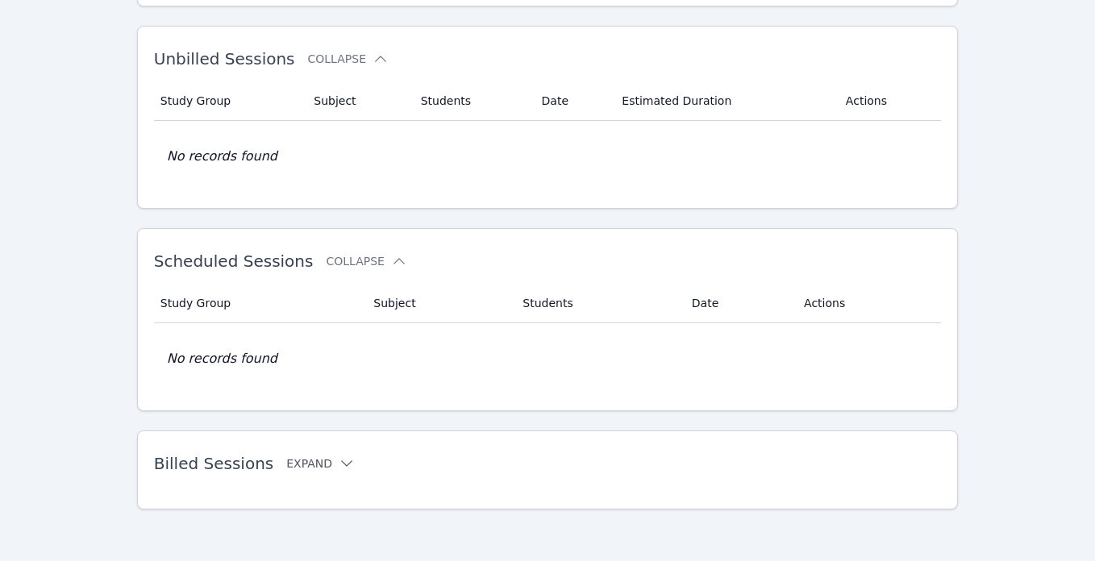
click at [339, 463] on icon at bounding box center [347, 464] width 16 height 16
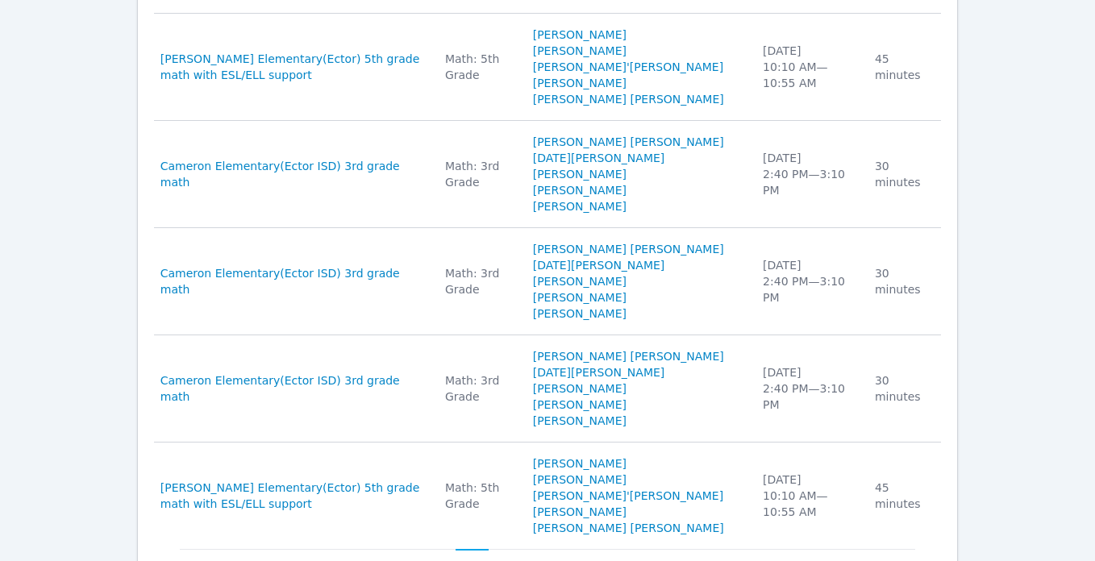
scroll to position [1335, 0]
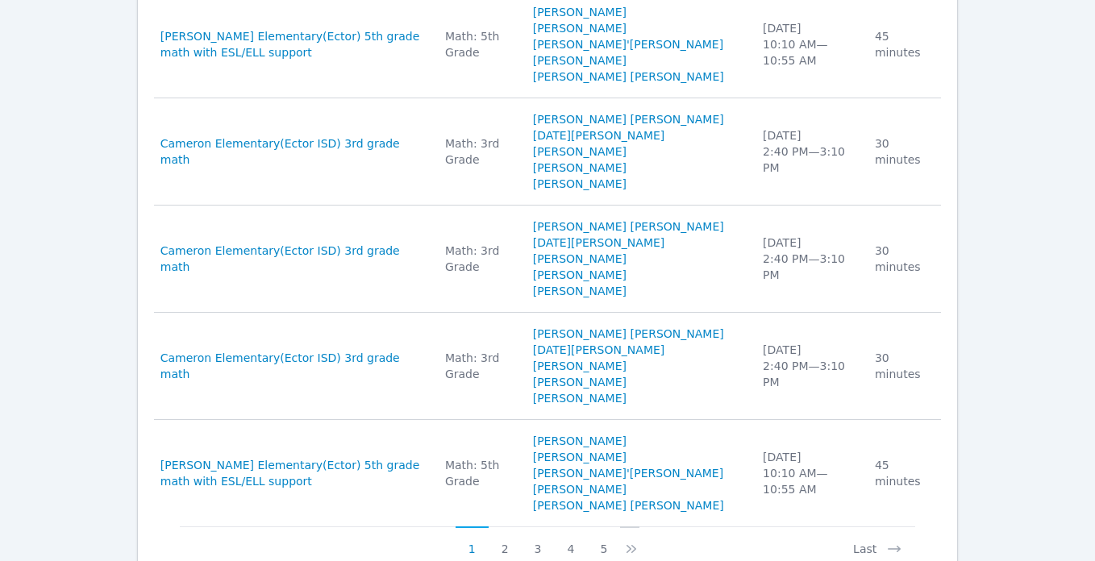
click at [631, 541] on icon at bounding box center [631, 549] width 16 height 16
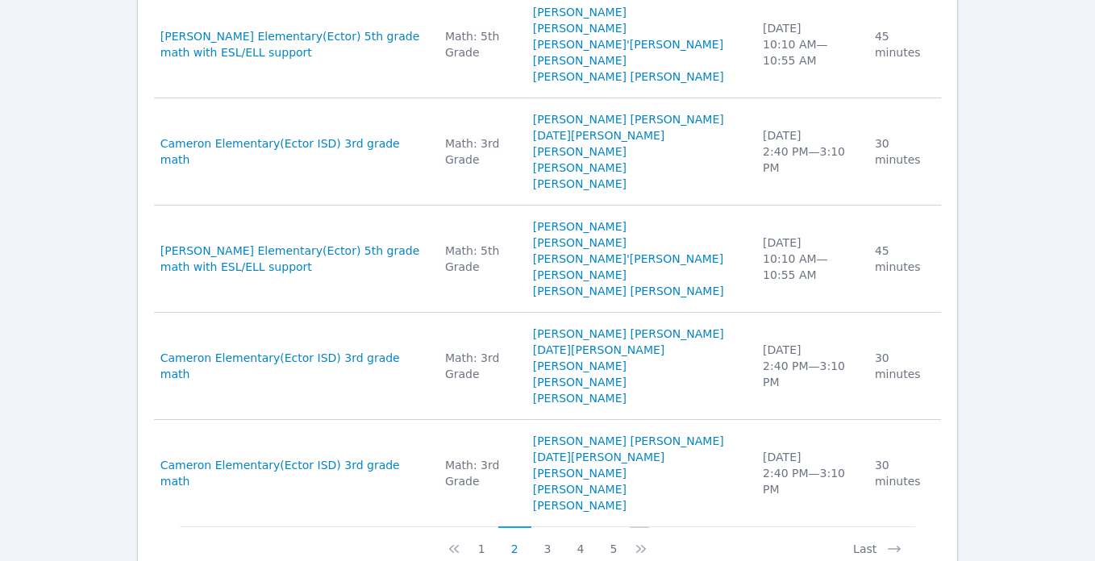
click at [642, 541] on icon at bounding box center [641, 549] width 16 height 16
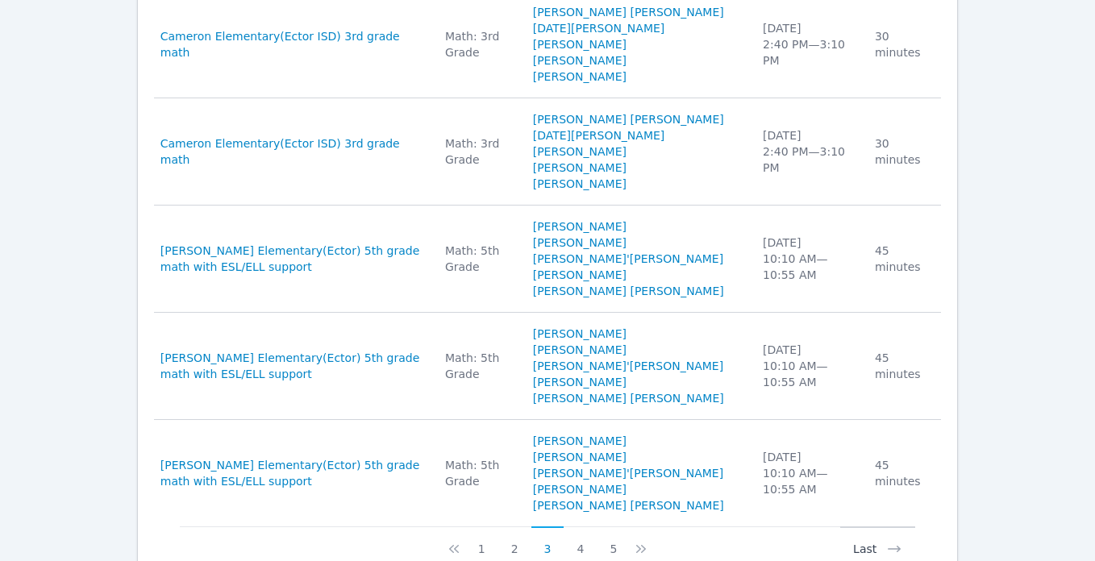
click at [866, 551] on button "Last" at bounding box center [877, 542] width 75 height 31
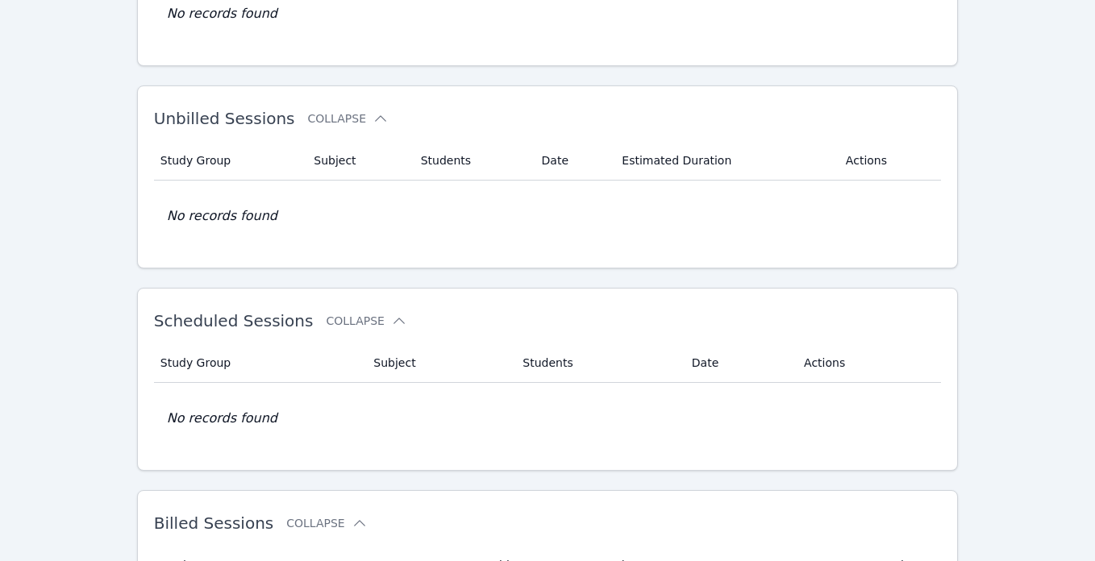
scroll to position [562, 0]
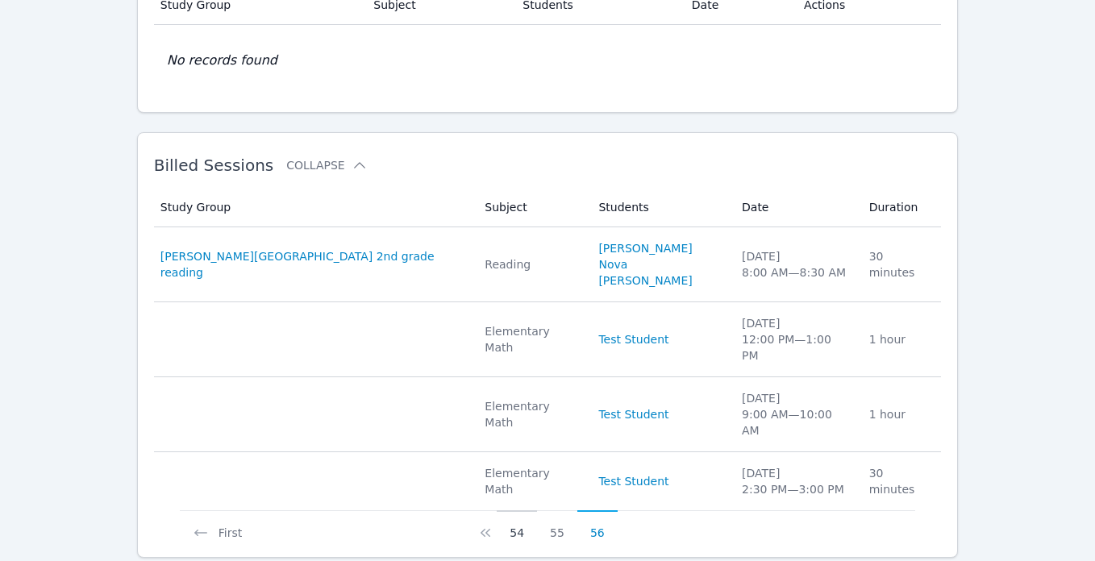
click at [519, 511] on button "54" at bounding box center [517, 526] width 40 height 31
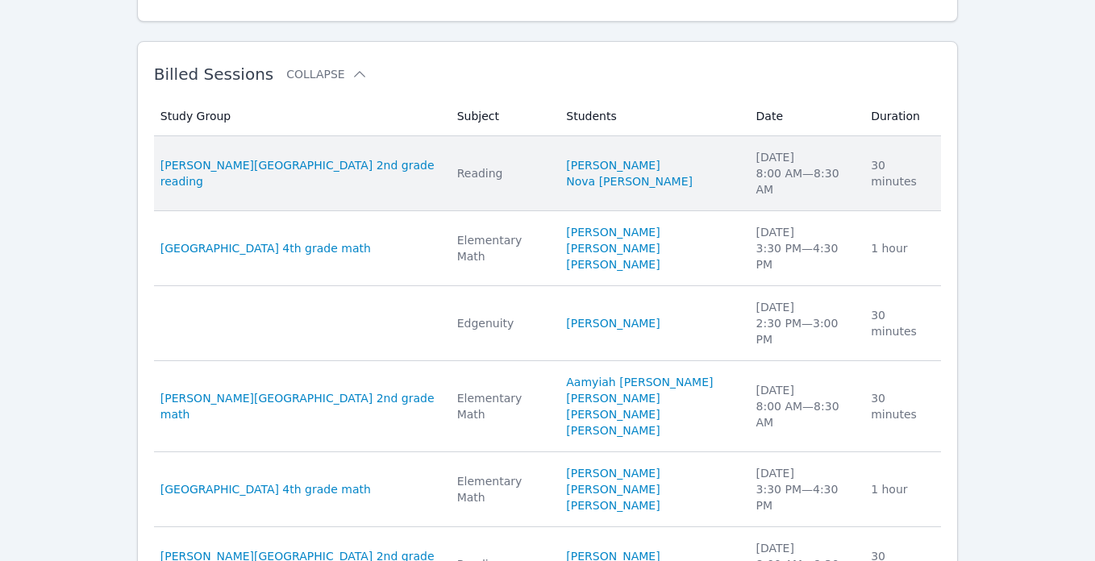
scroll to position [659, 0]
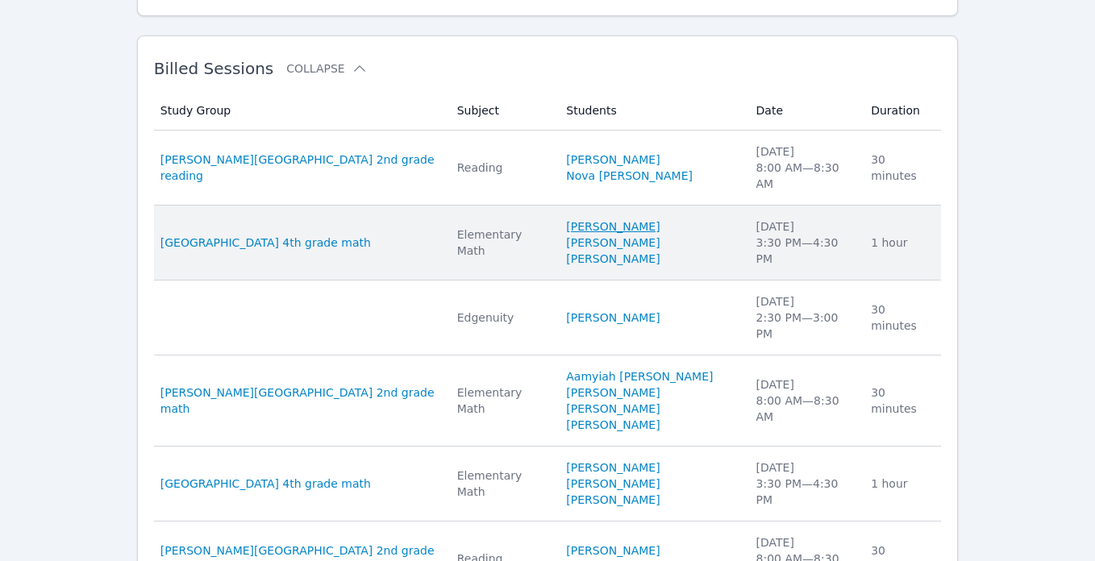
click at [577, 219] on link "JOHNATHAN GARCIA" at bounding box center [613, 227] width 94 height 16
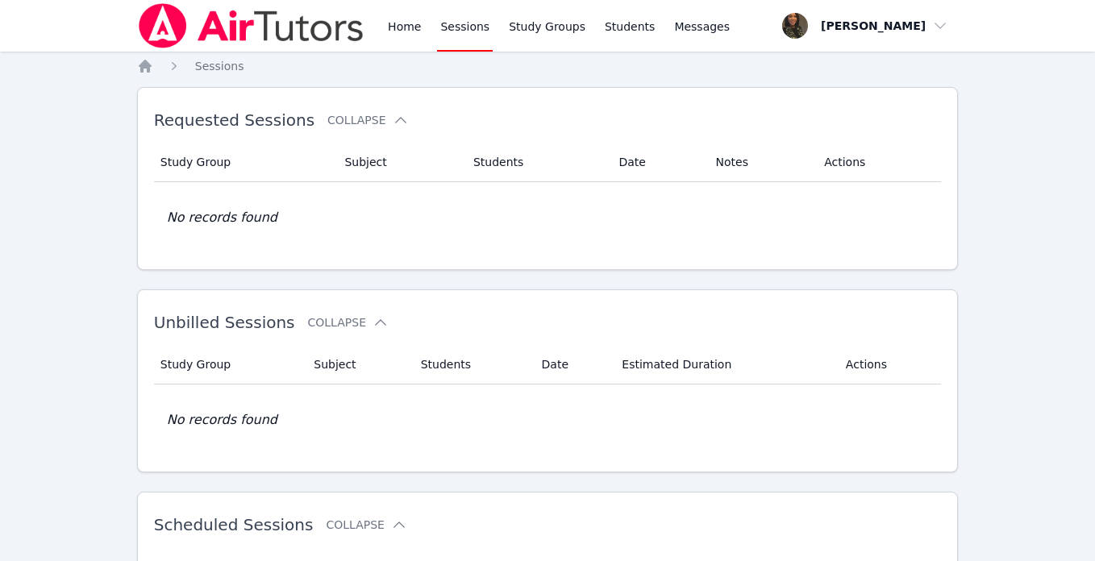
scroll to position [264, 0]
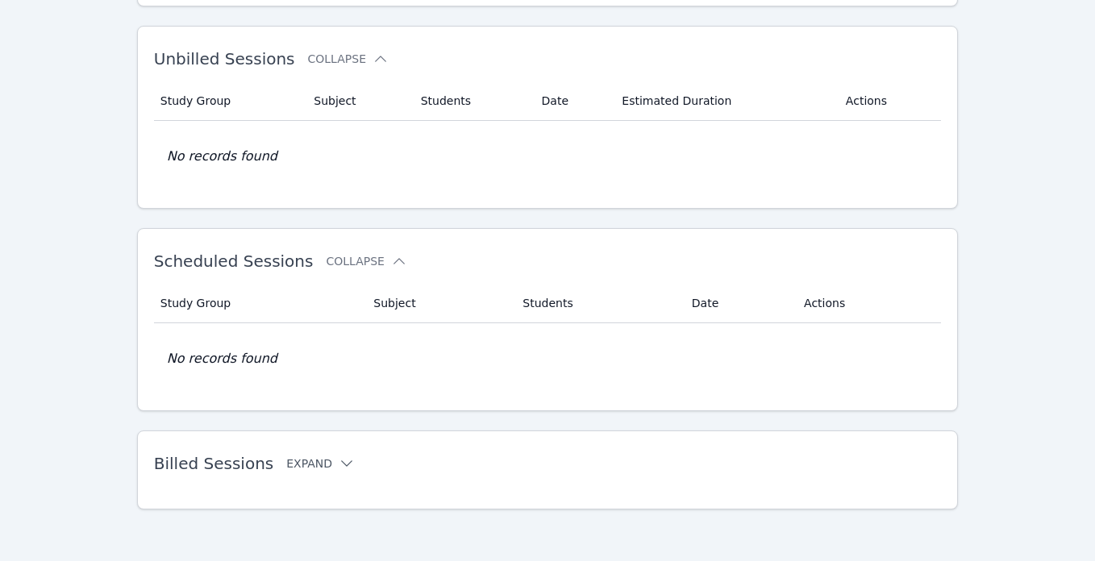
click at [339, 464] on icon at bounding box center [347, 464] width 16 height 16
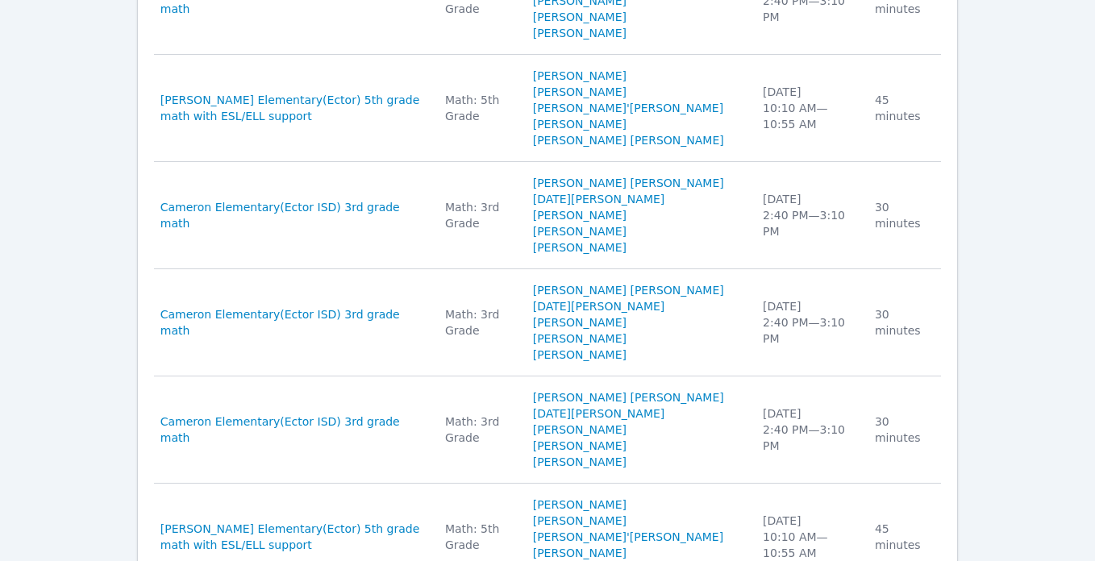
scroll to position [1335, 0]
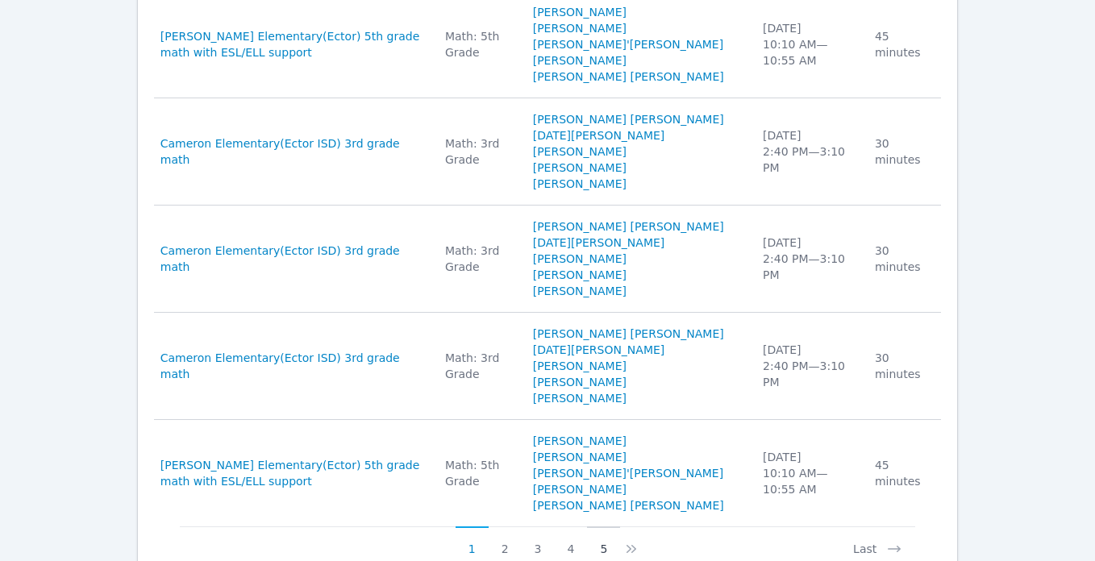
click at [600, 527] on button "5" at bounding box center [603, 542] width 33 height 31
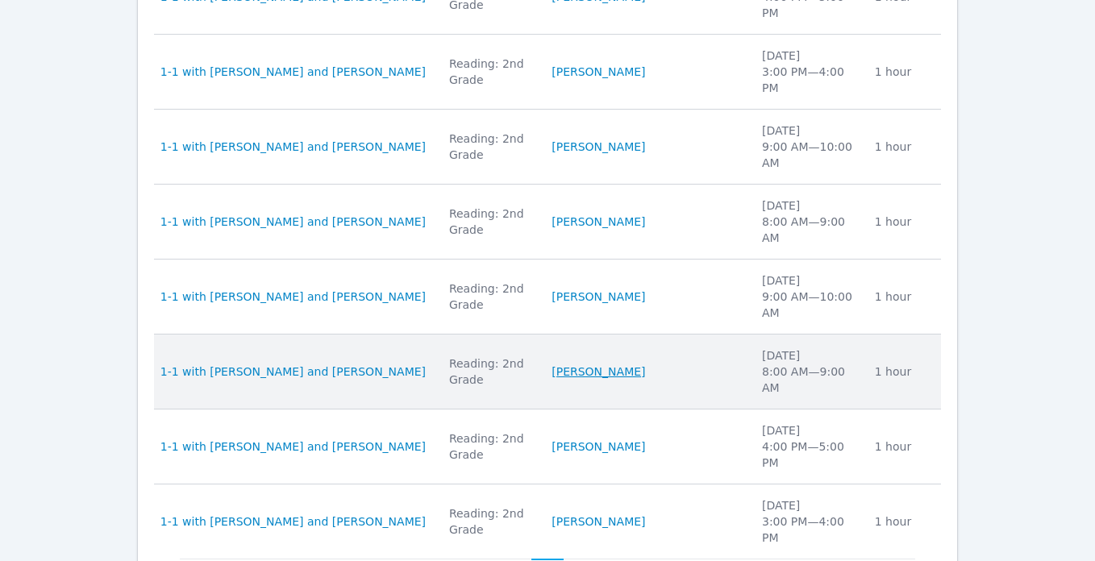
click at [631, 364] on link "Nour Al-abdulaziz" at bounding box center [599, 372] width 94 height 16
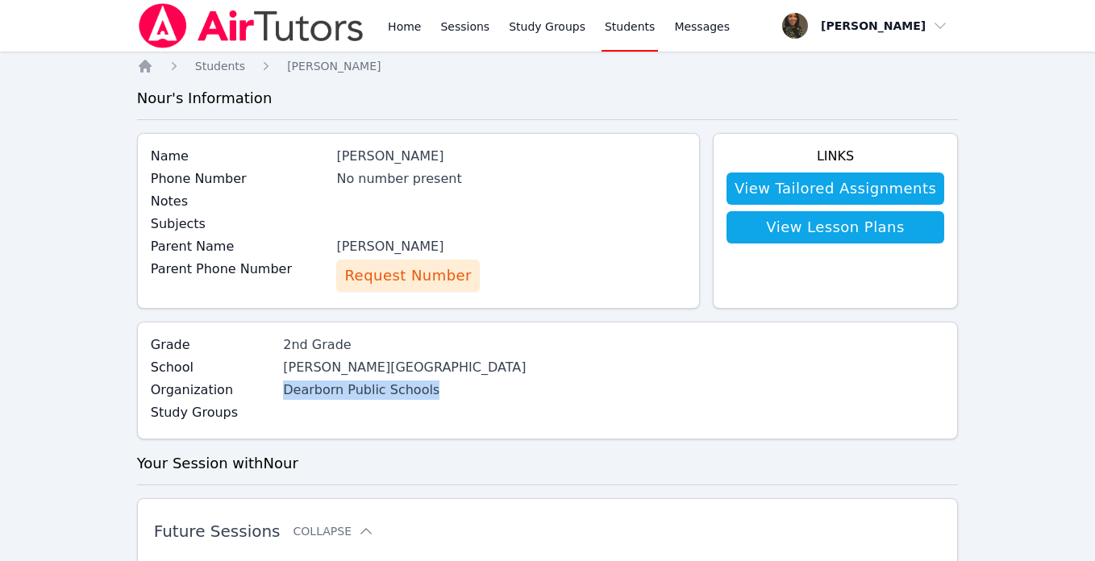
drag, startPoint x: 243, startPoint y: 393, endPoint x: 435, endPoint y: 394, distance: 192.0
click at [435, 394] on div "Grade 2nd Grade School Haigh Elementary Organization Dearborn Public Schools St…" at bounding box center [548, 381] width 822 height 118
copy div "Dearborn Public Schools"
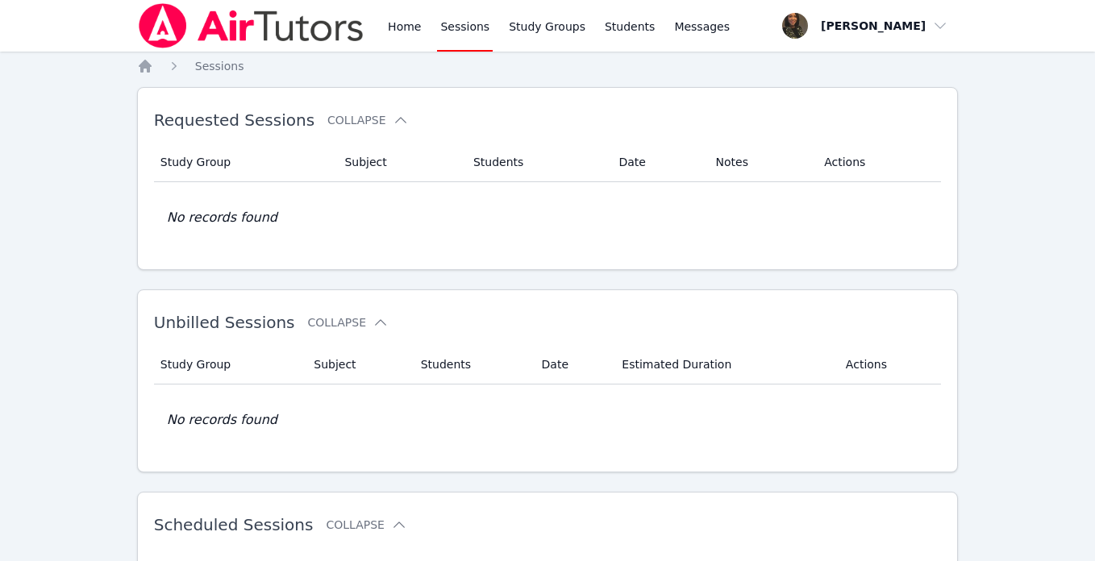
scroll to position [264, 0]
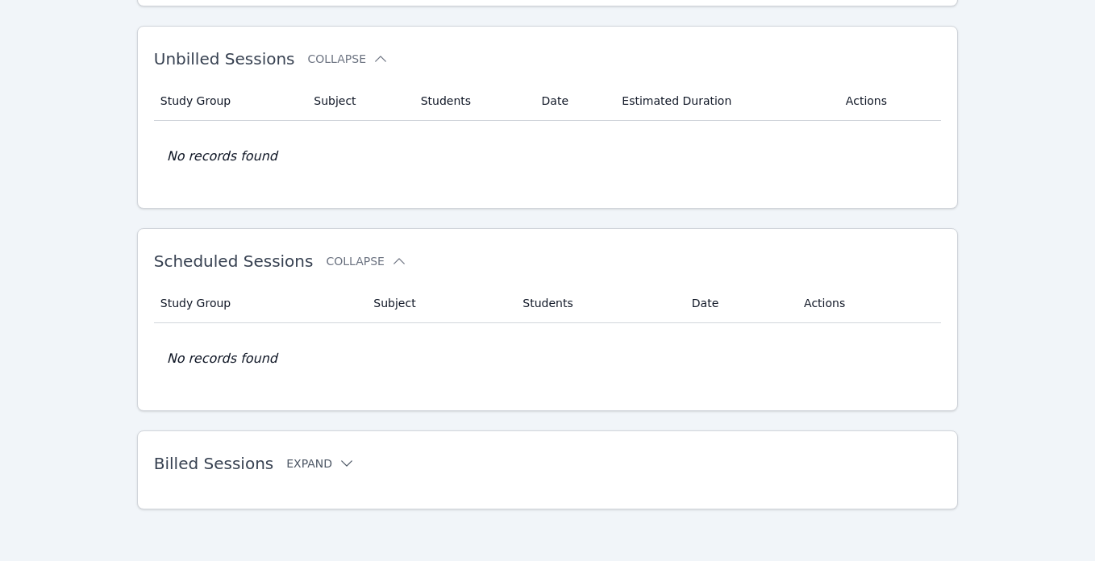
click at [339, 466] on icon at bounding box center [347, 464] width 16 height 16
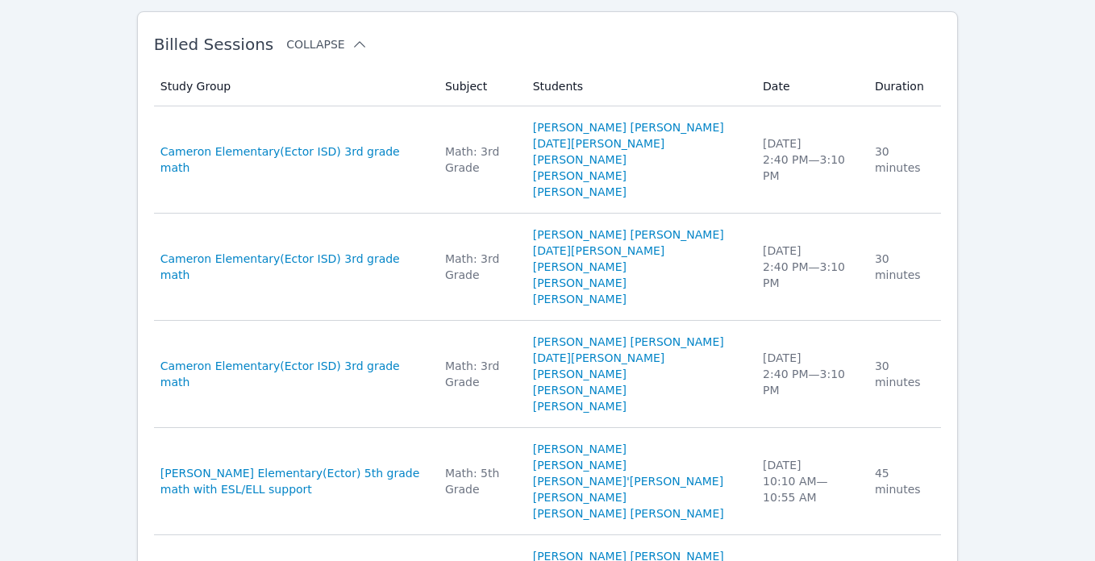
scroll to position [1335, 0]
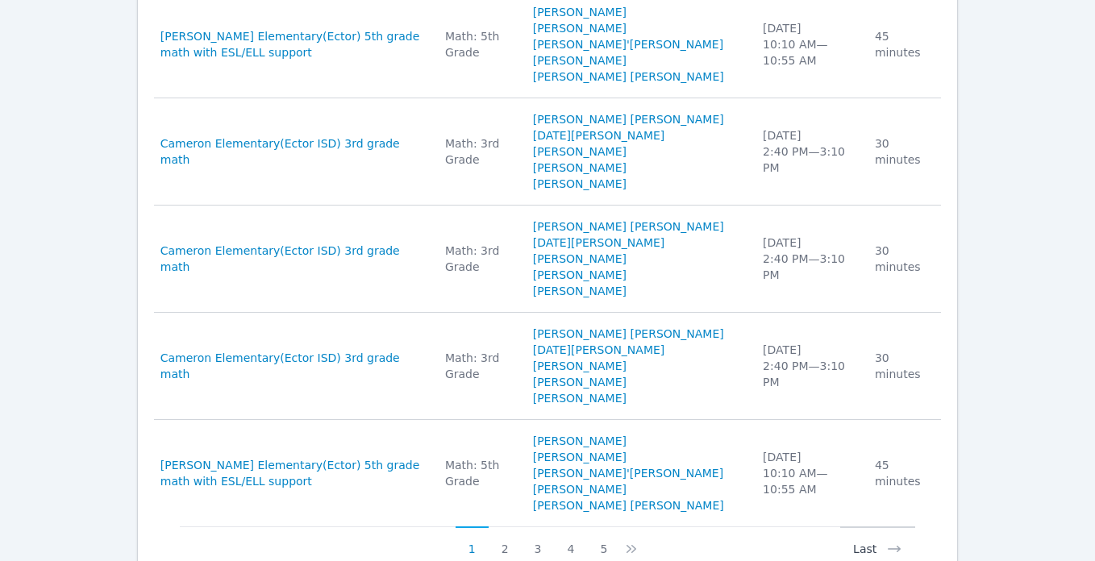
click at [858, 527] on button "Last" at bounding box center [877, 542] width 75 height 31
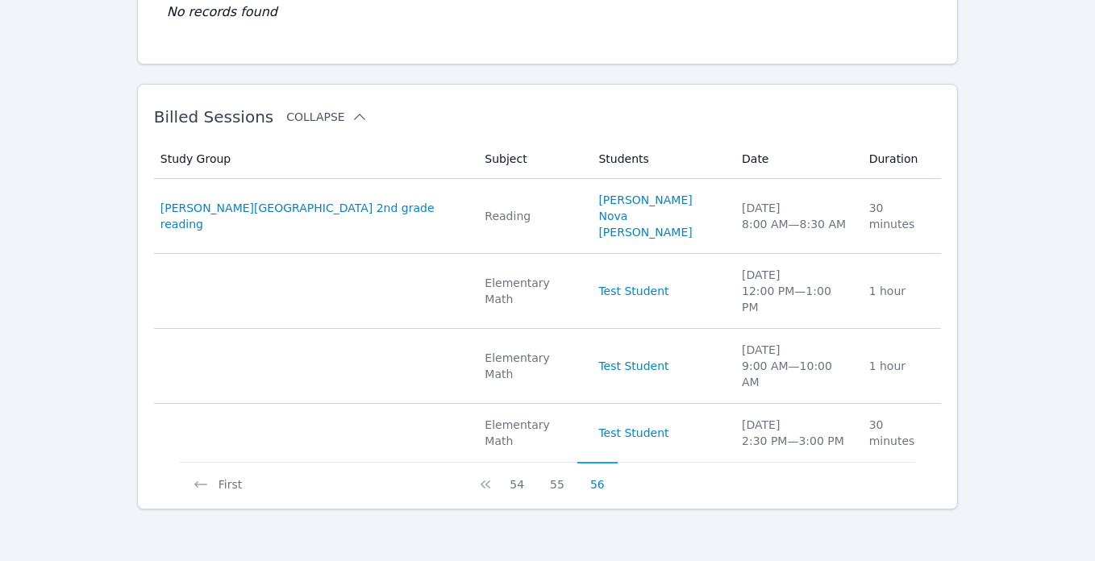
scroll to position [562, 0]
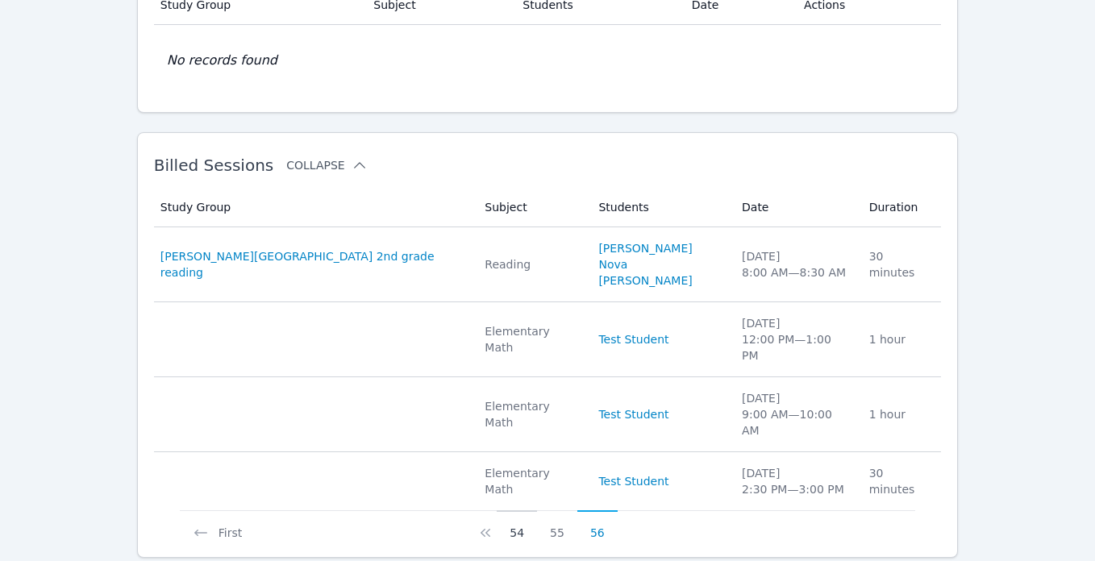
click at [511, 511] on button "54" at bounding box center [517, 526] width 40 height 31
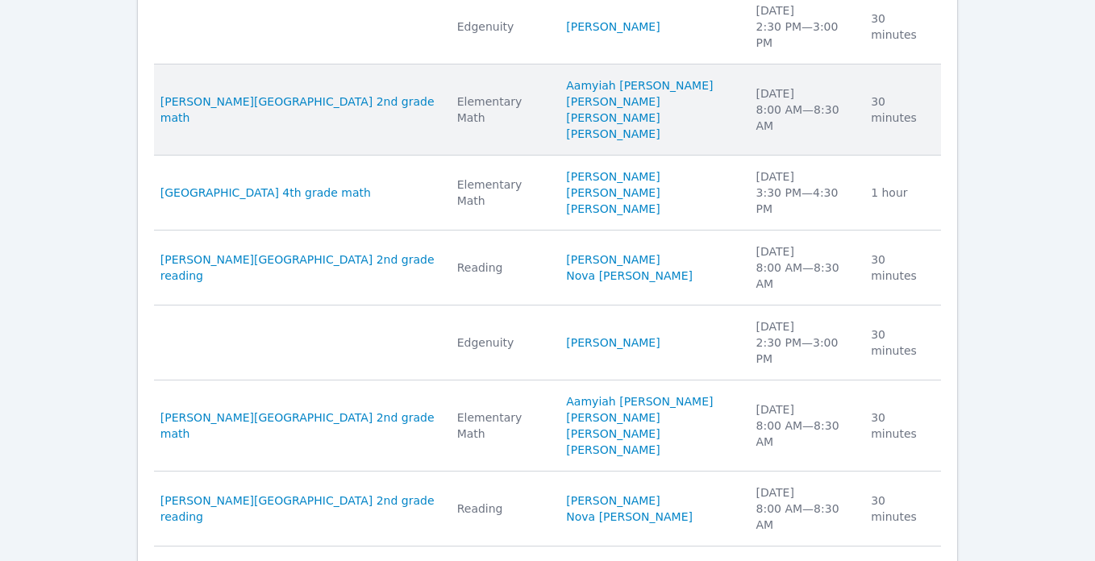
scroll to position [980, 0]
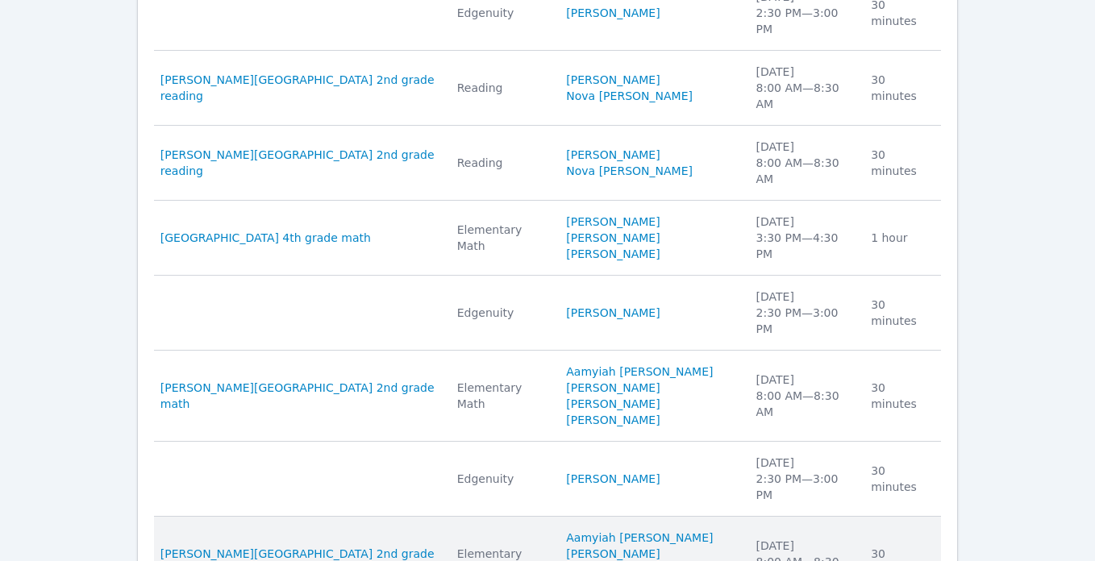
scroll to position [964, 0]
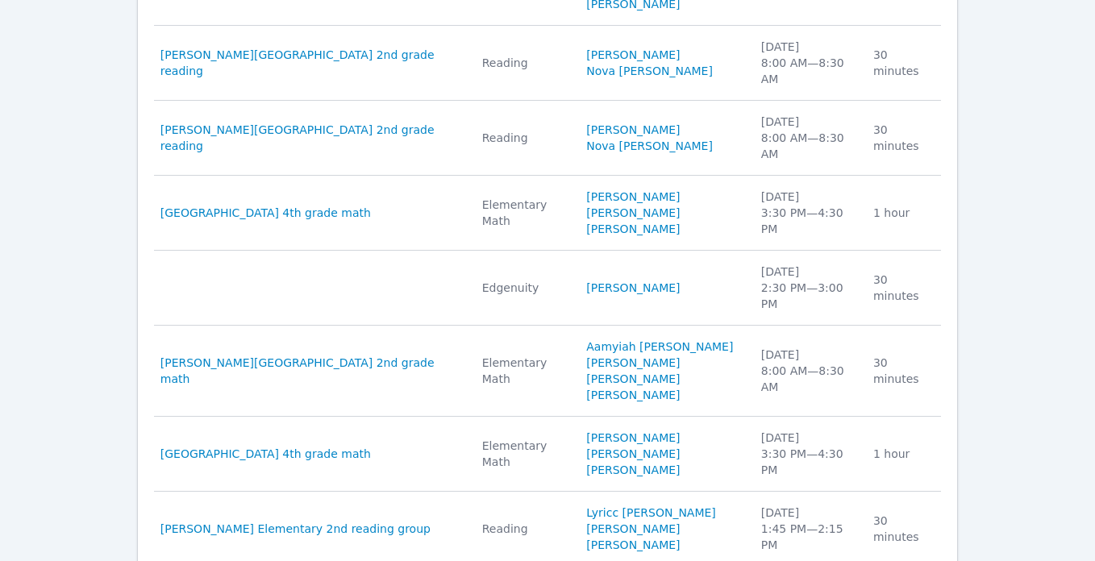
scroll to position [1007, 0]
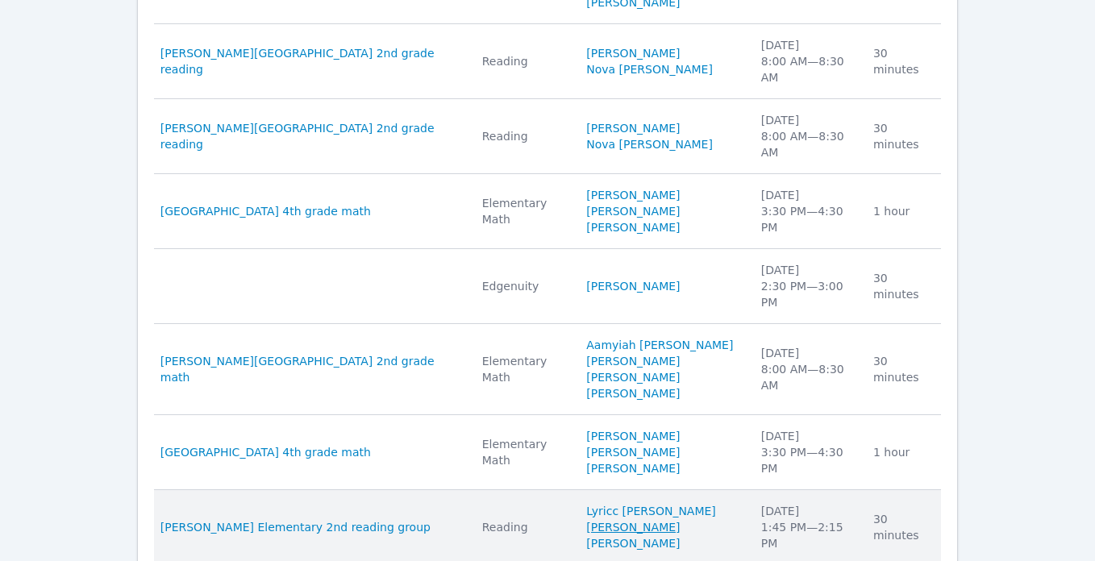
click at [641, 519] on link "Damian Mendoza" at bounding box center [633, 527] width 94 height 16
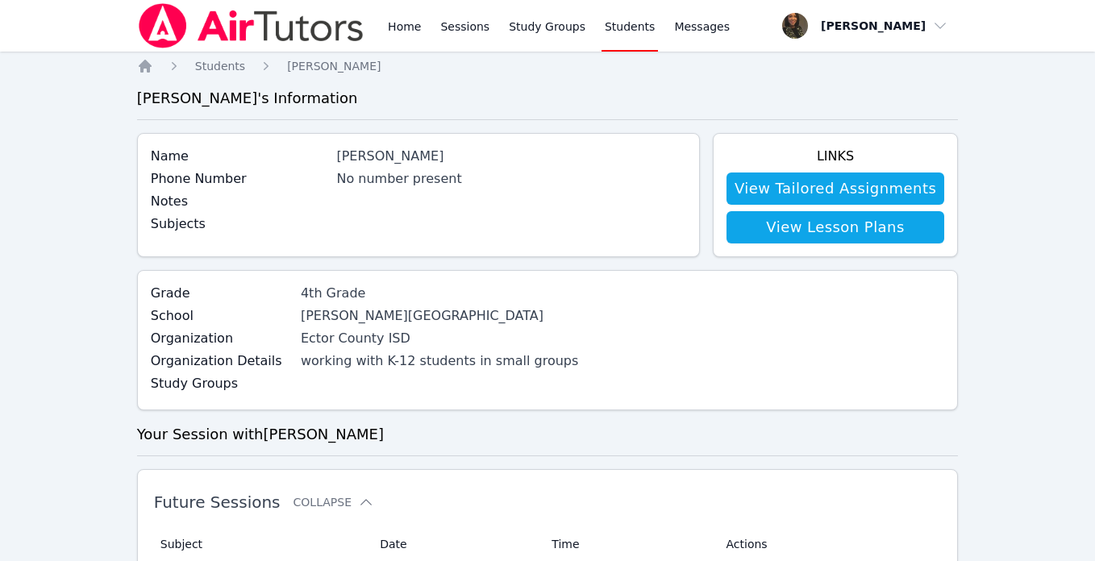
scroll to position [264, 0]
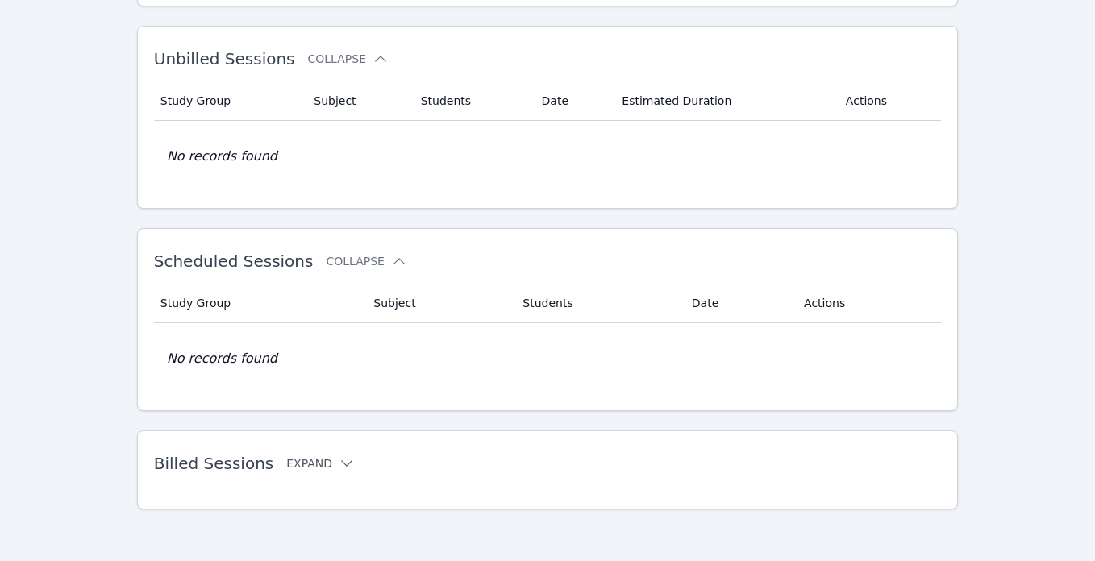
click at [339, 467] on icon at bounding box center [347, 464] width 16 height 16
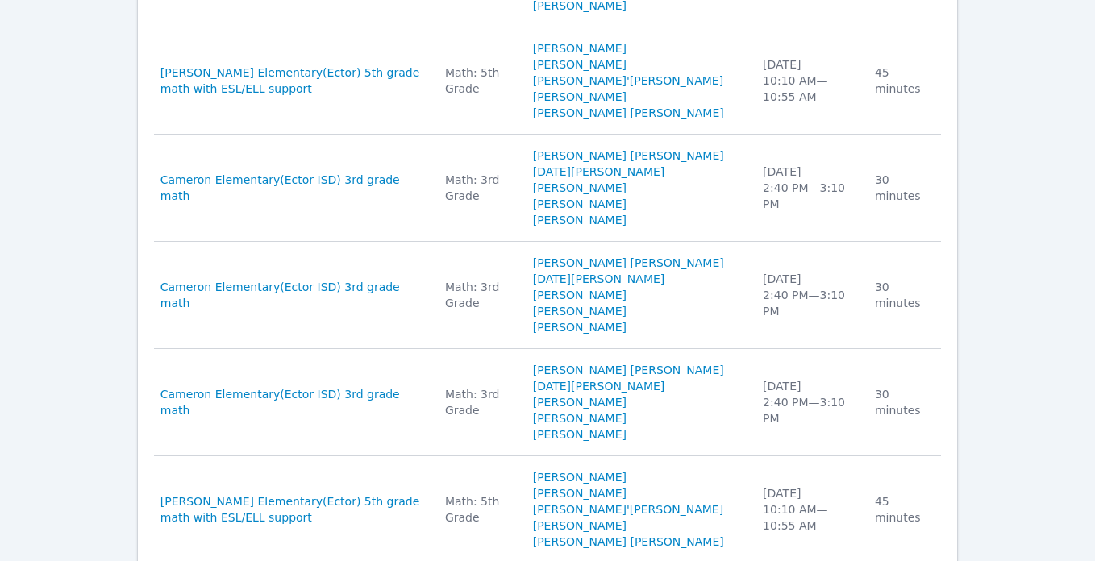
scroll to position [1335, 0]
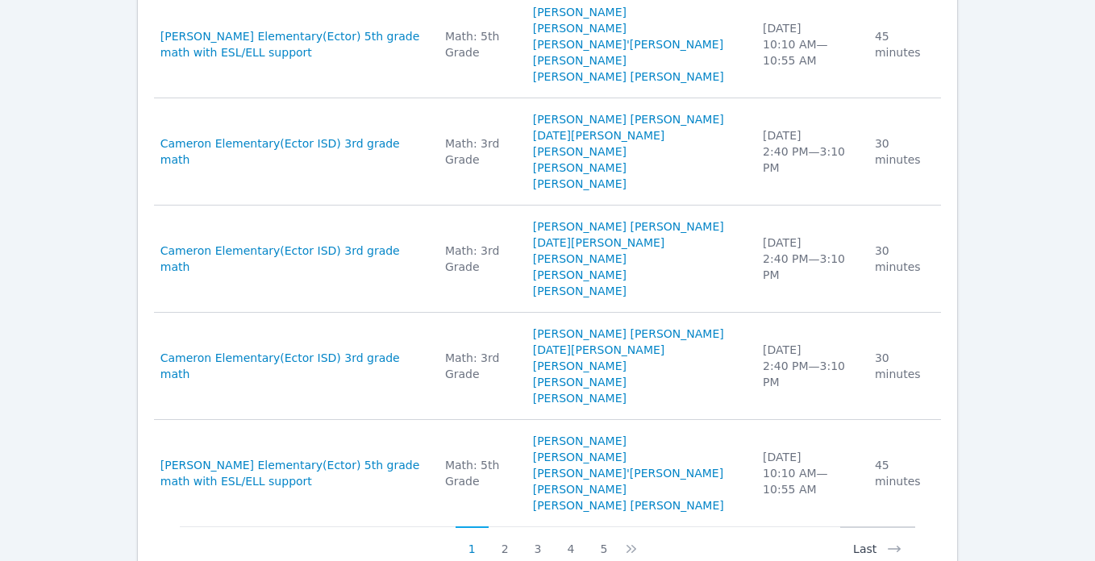
click at [865, 527] on button "Last" at bounding box center [877, 542] width 75 height 31
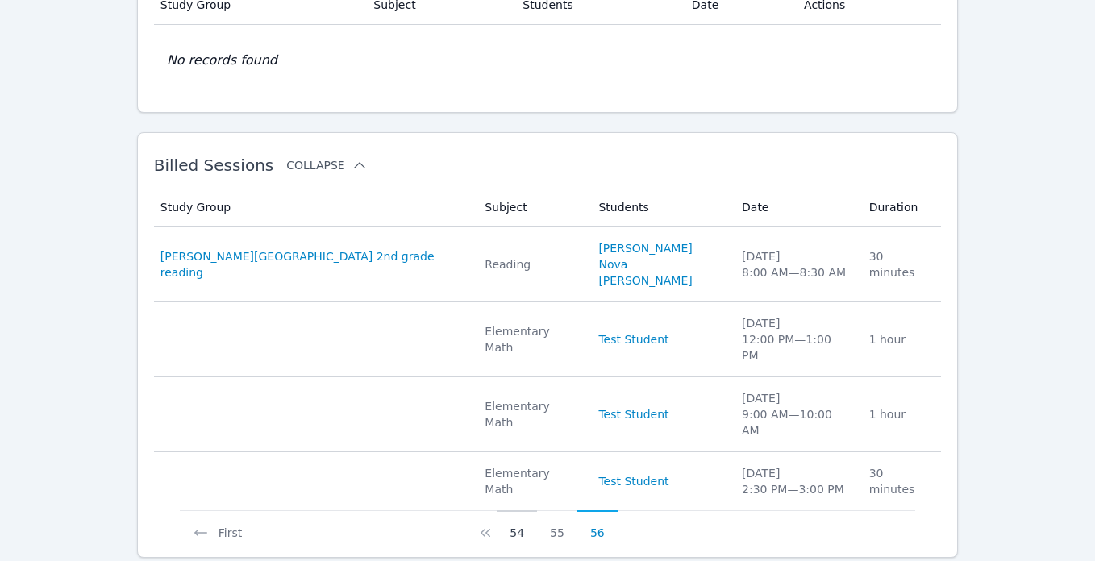
click at [512, 511] on button "54" at bounding box center [517, 526] width 40 height 31
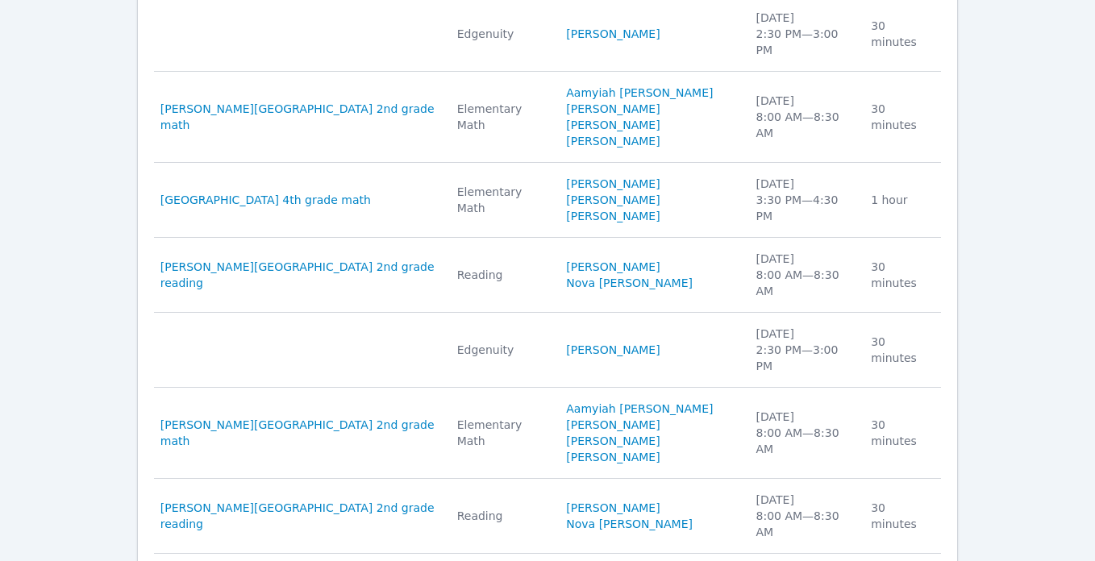
scroll to position [980, 0]
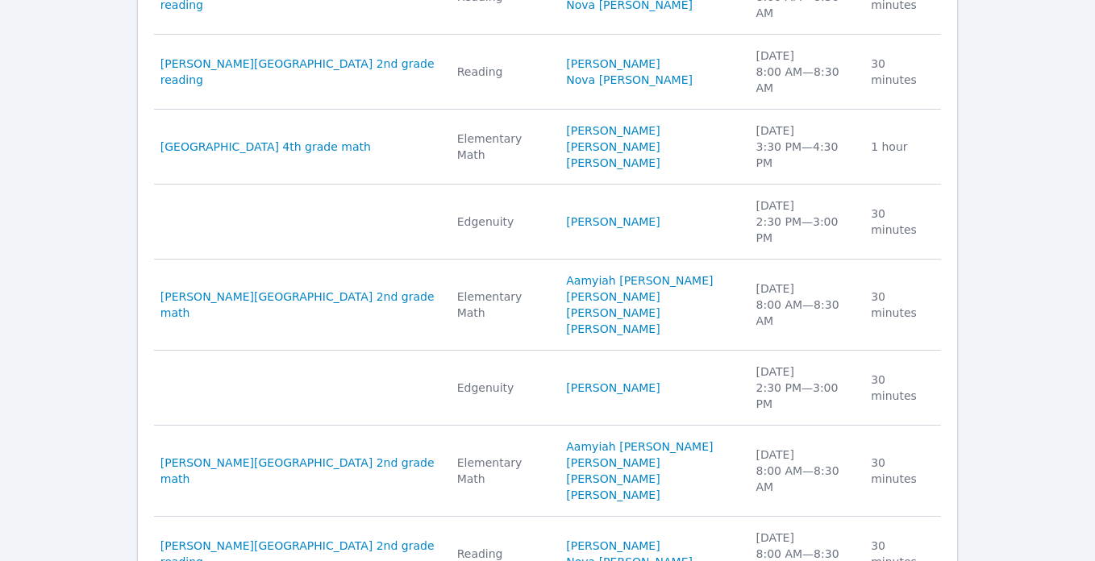
scroll to position [964, 0]
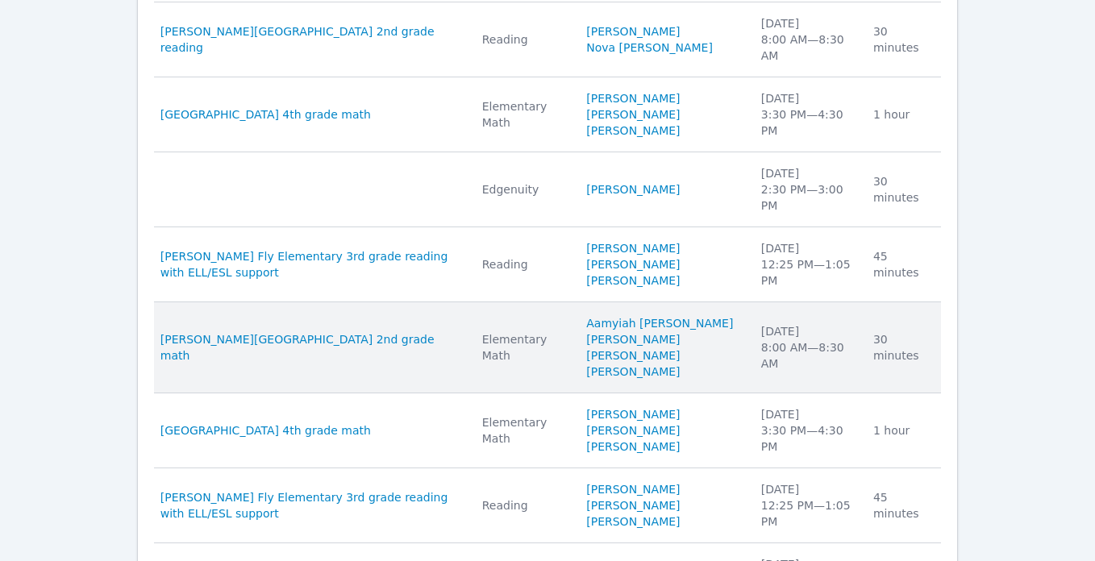
scroll to position [954, 0]
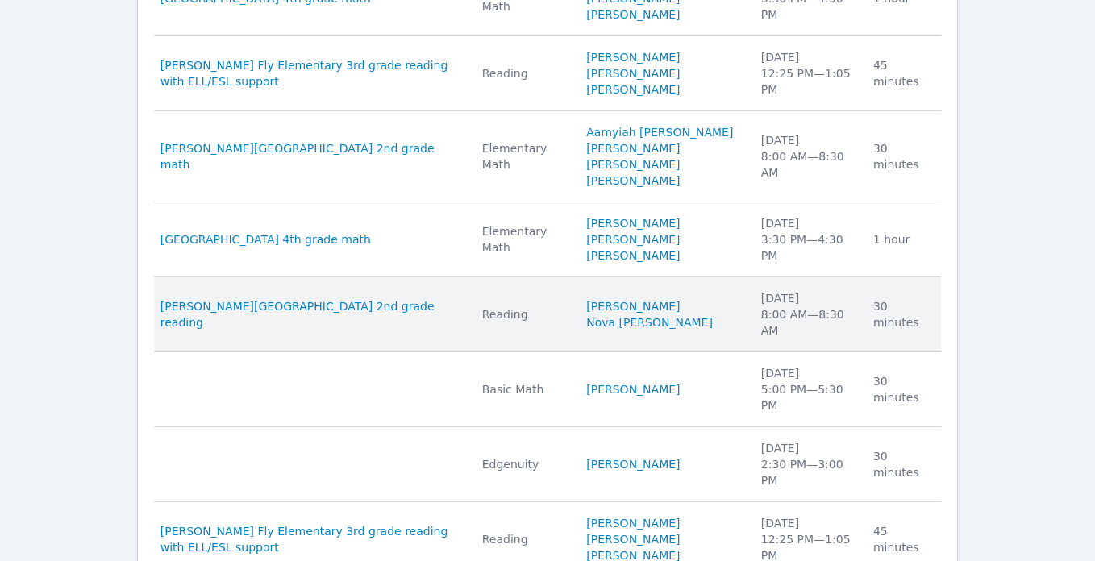
scroll to position [996, 0]
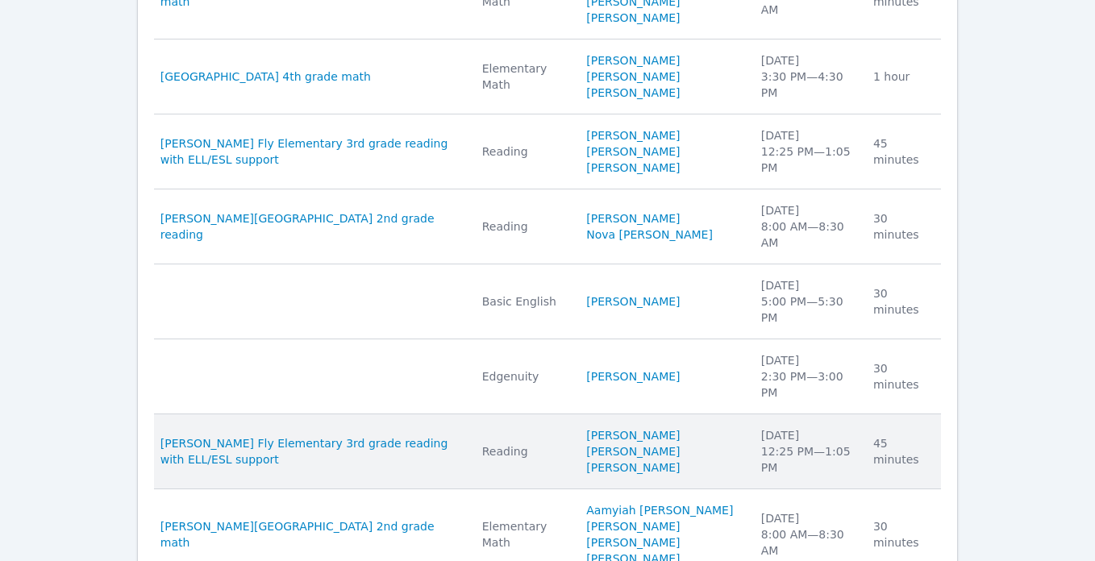
scroll to position [1012, 0]
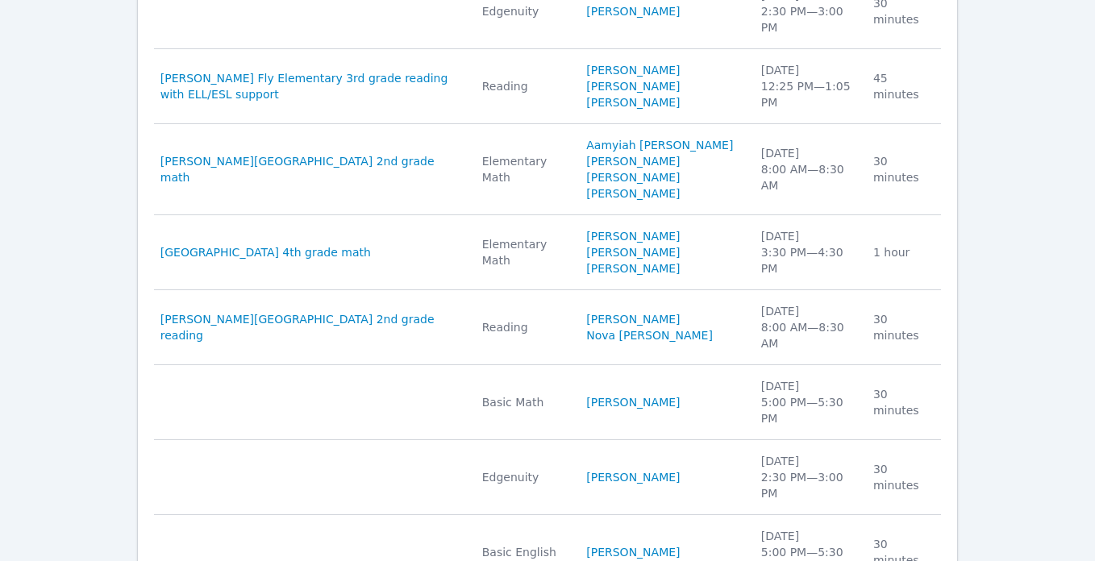
scroll to position [980, 0]
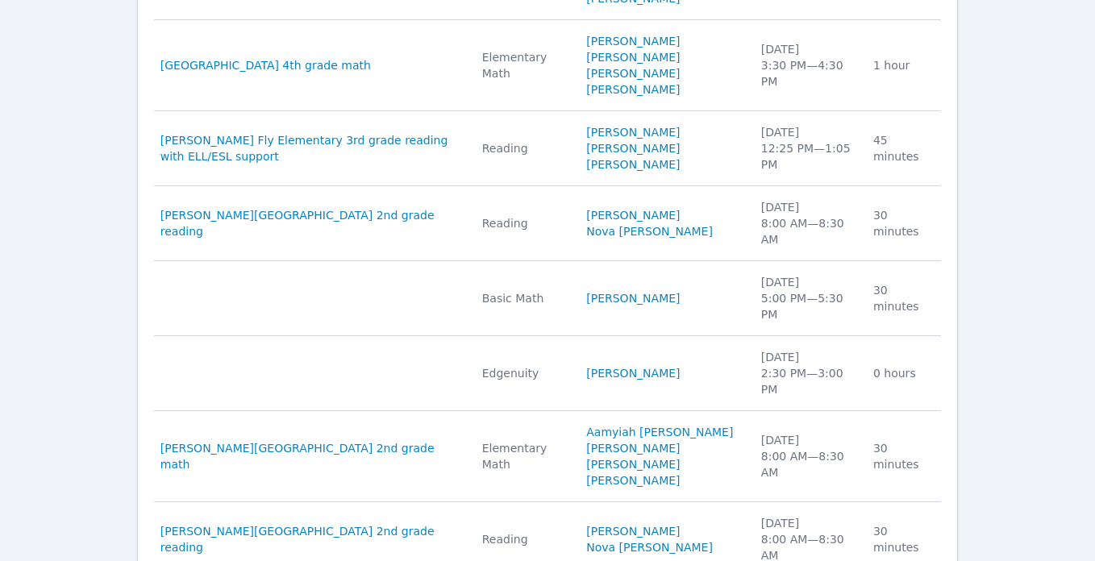
scroll to position [1012, 0]
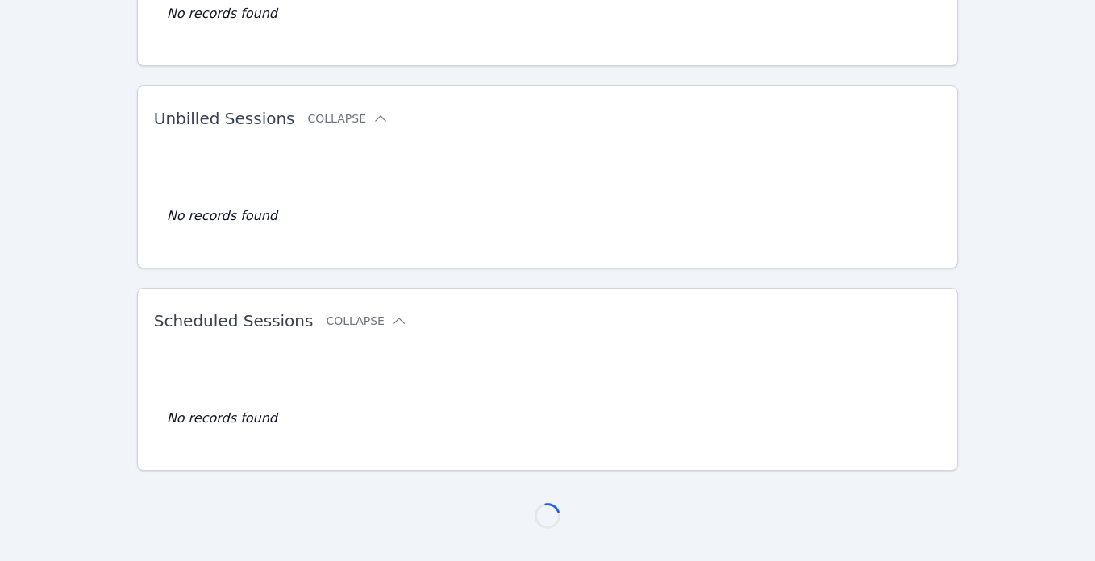
scroll to position [980, 0]
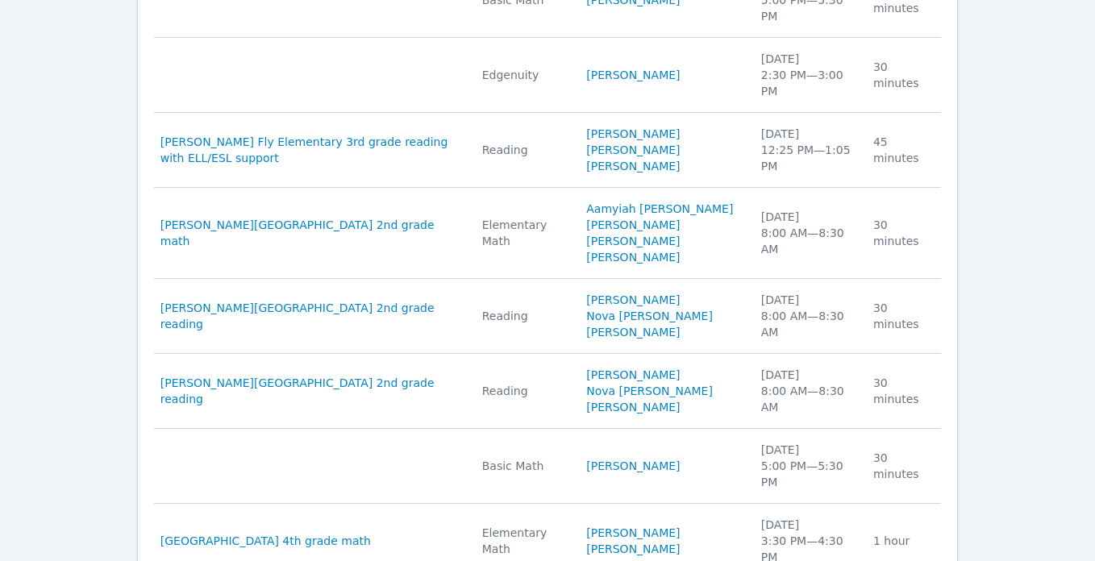
scroll to position [996, 0]
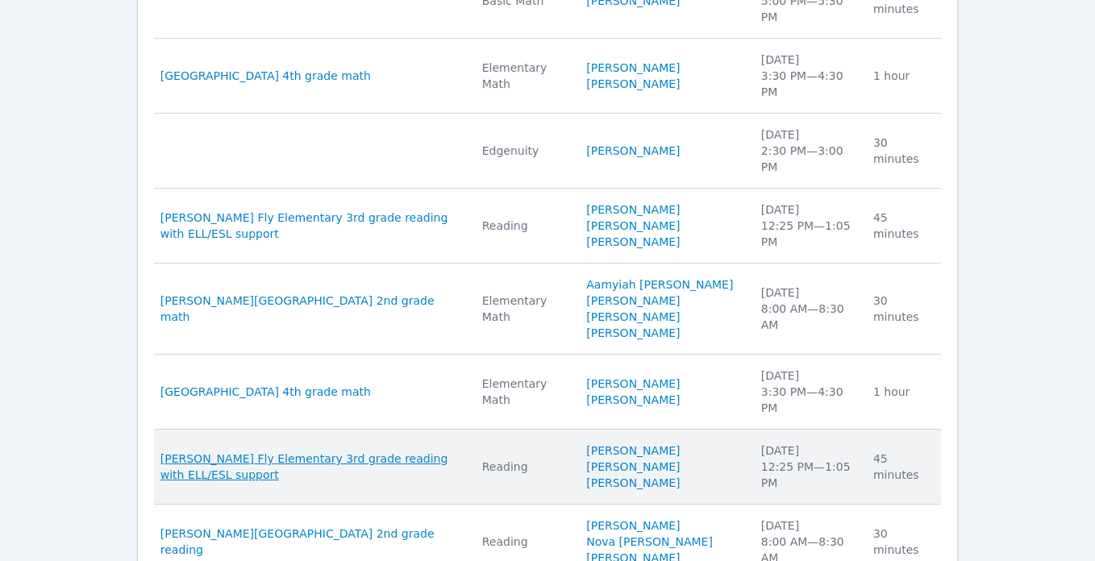
scroll to position [1012, 0]
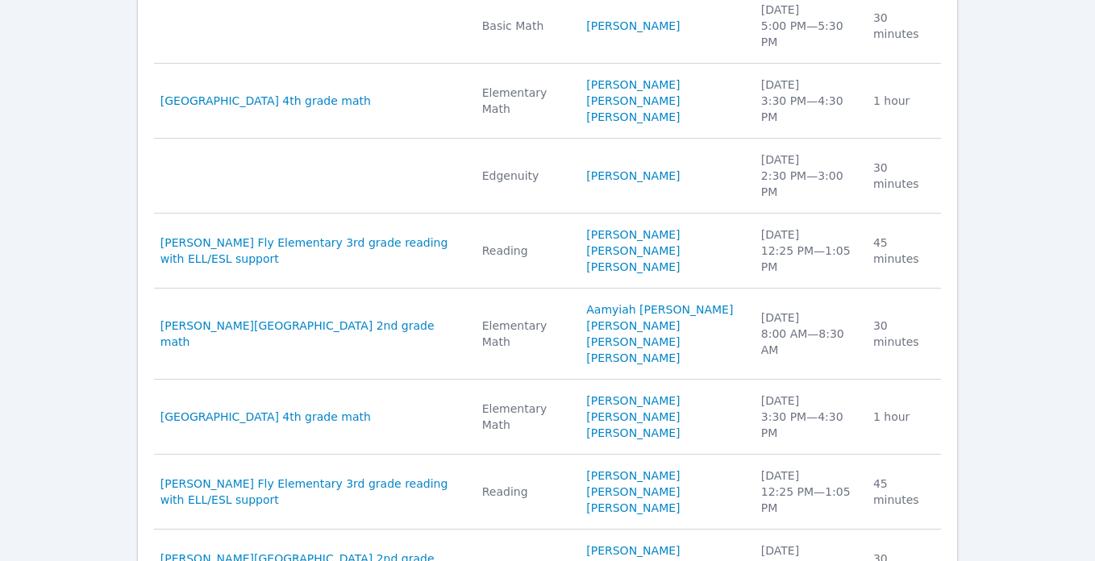
scroll to position [1028, 0]
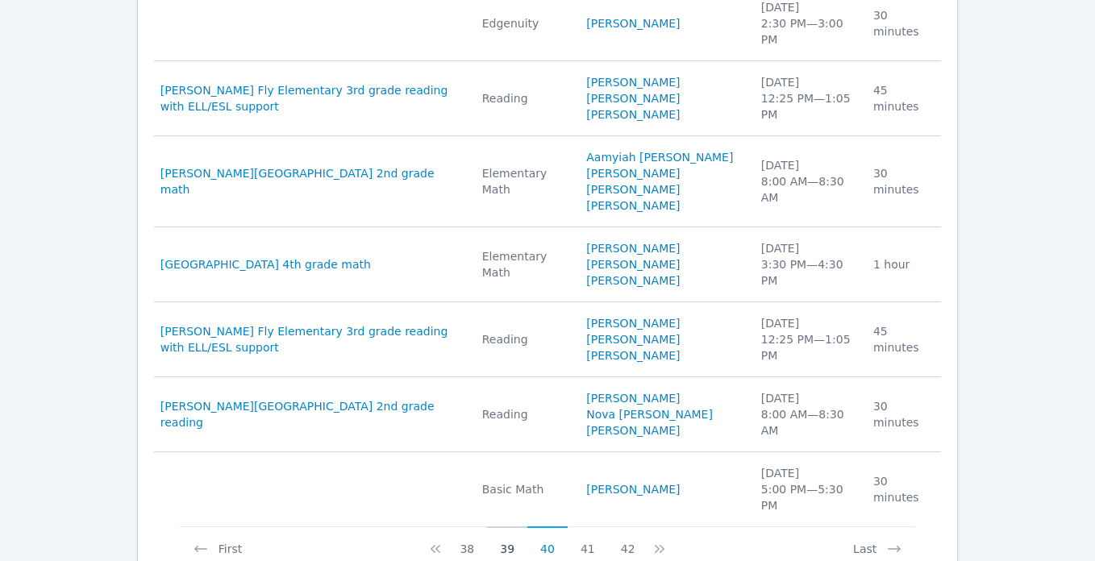
click at [502, 527] on button "39" at bounding box center [507, 542] width 40 height 31
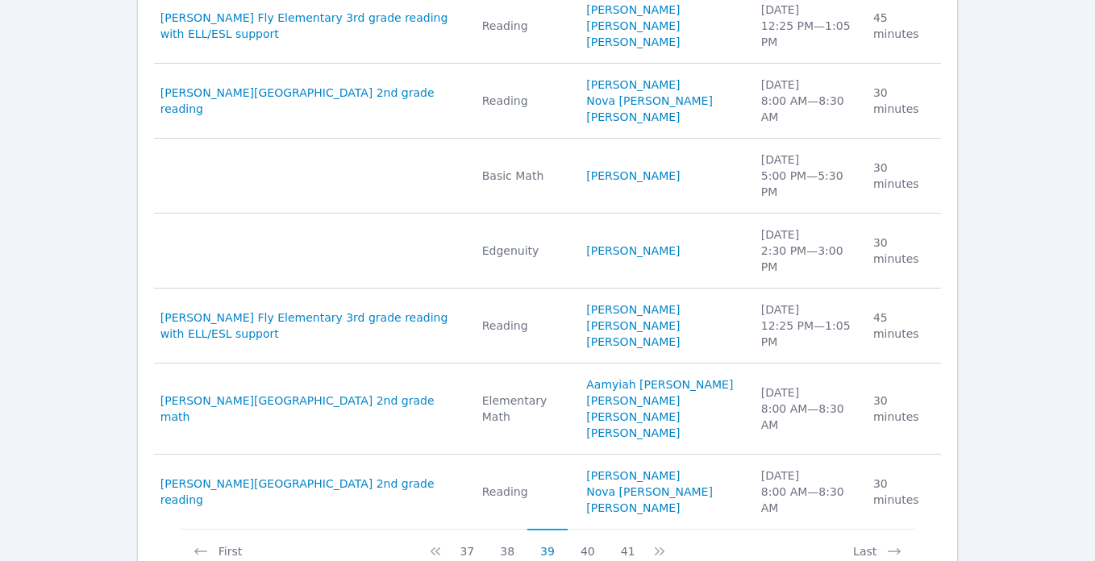
scroll to position [1044, 0]
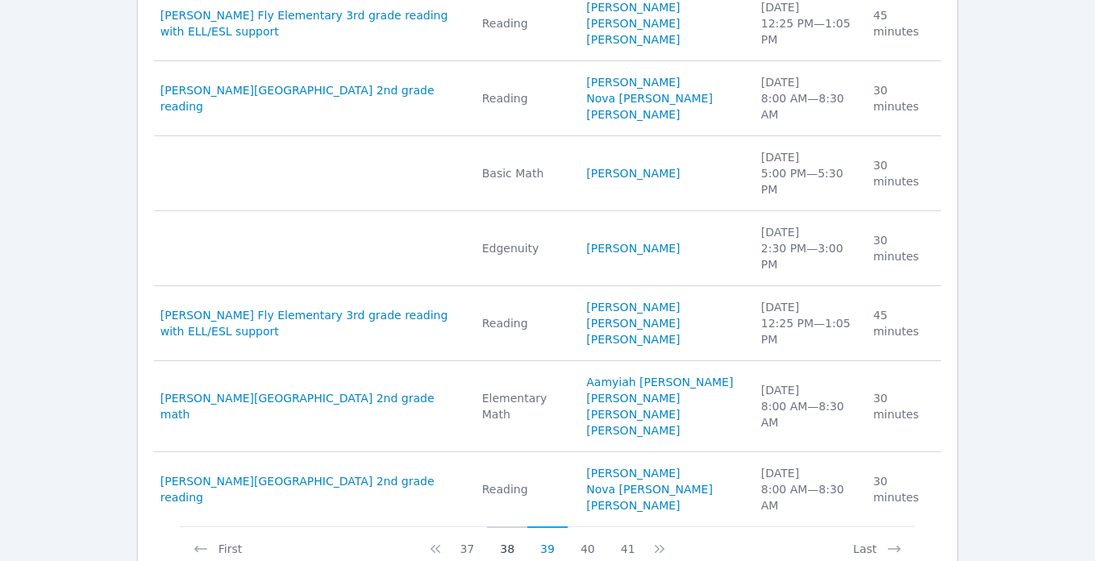
click at [506, 527] on button "38" at bounding box center [507, 542] width 40 height 31
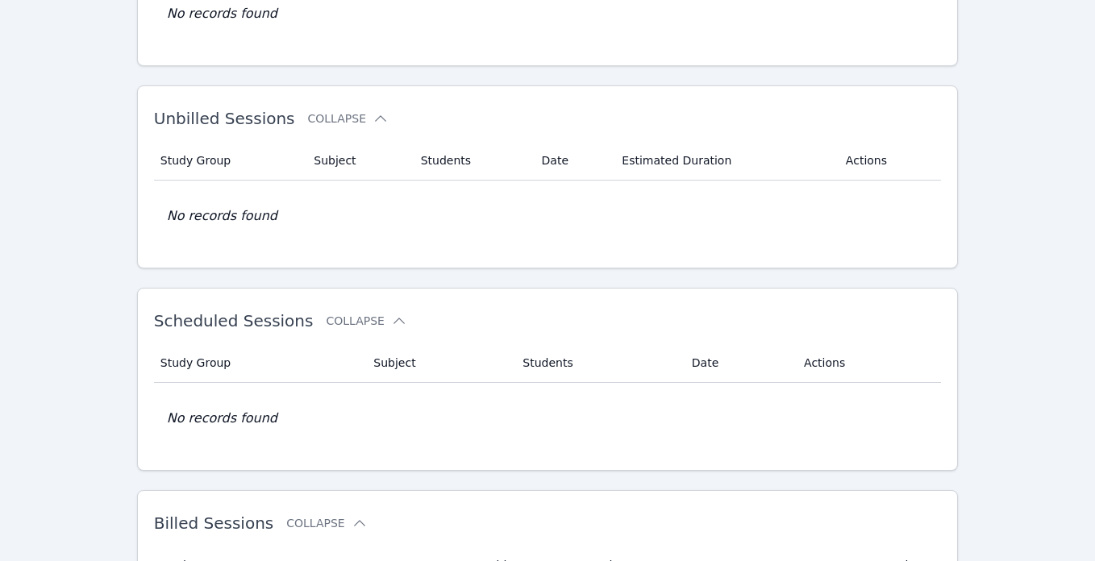
scroll to position [1012, 0]
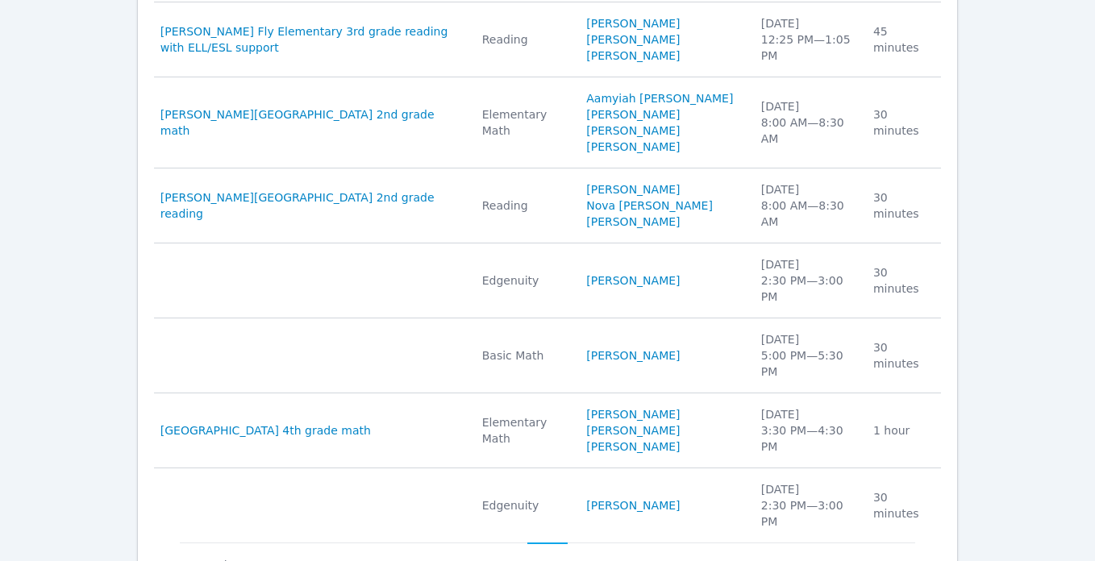
click at [506, 543] on button "37" at bounding box center [507, 558] width 40 height 31
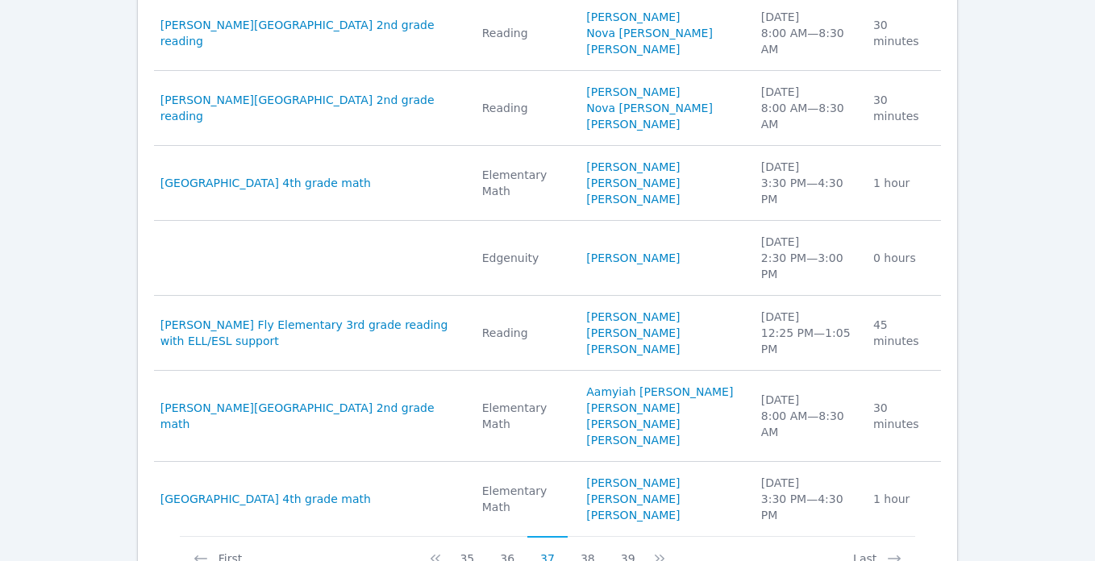
scroll to position [1061, 0]
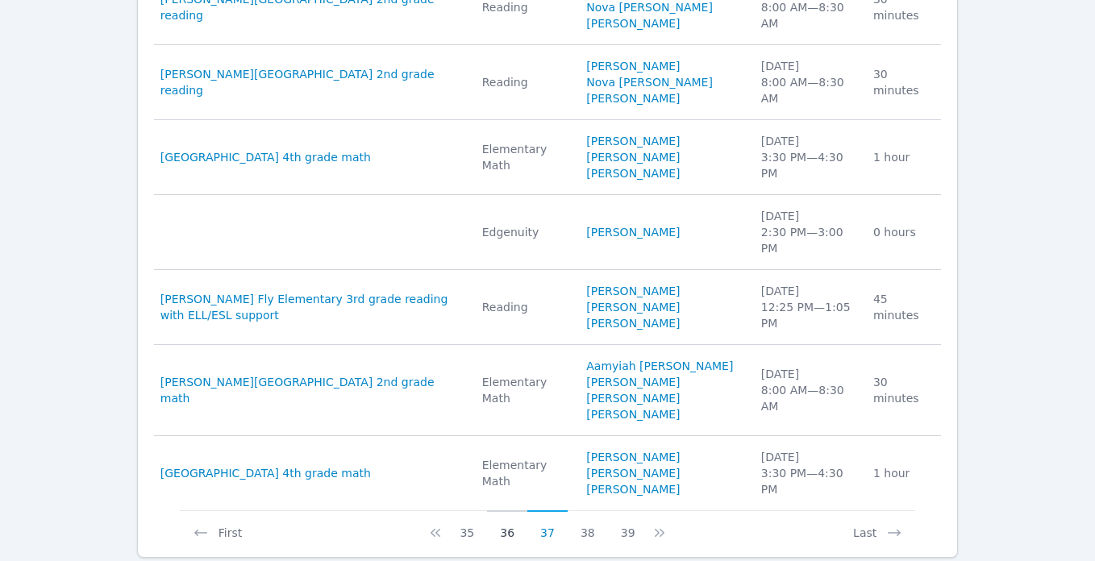
click at [506, 511] on button "36" at bounding box center [507, 526] width 40 height 31
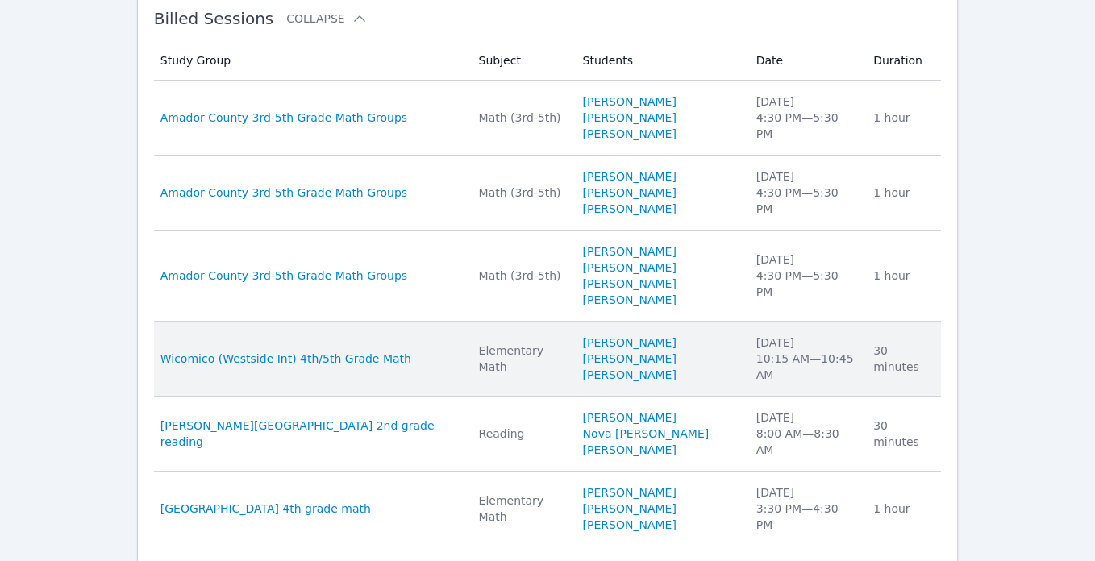
scroll to position [700, 0]
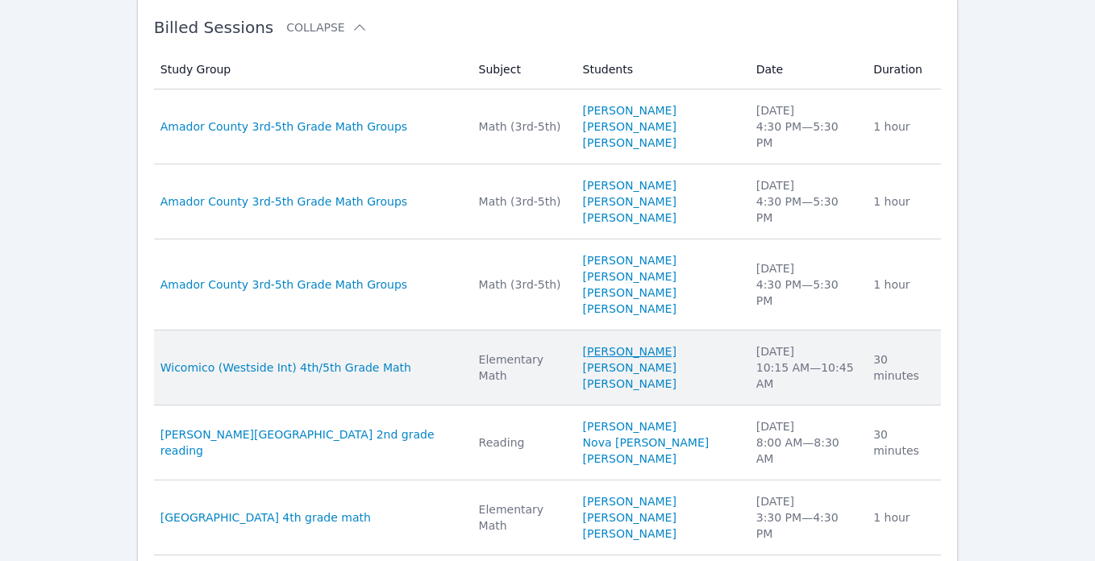
click at [629, 360] on link "Mckaylee Dennis" at bounding box center [630, 352] width 94 height 16
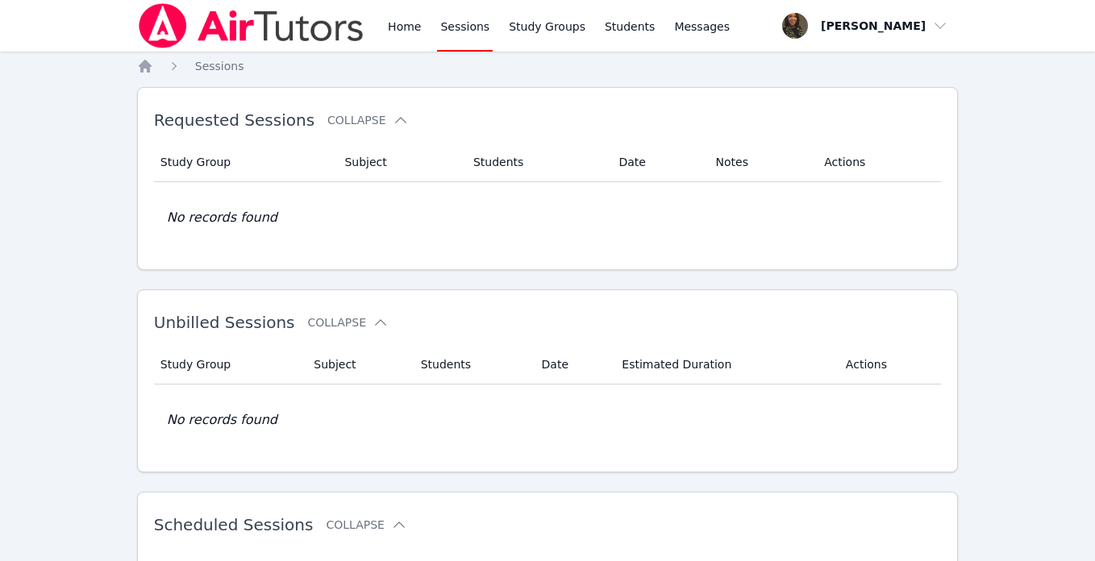
scroll to position [264, 0]
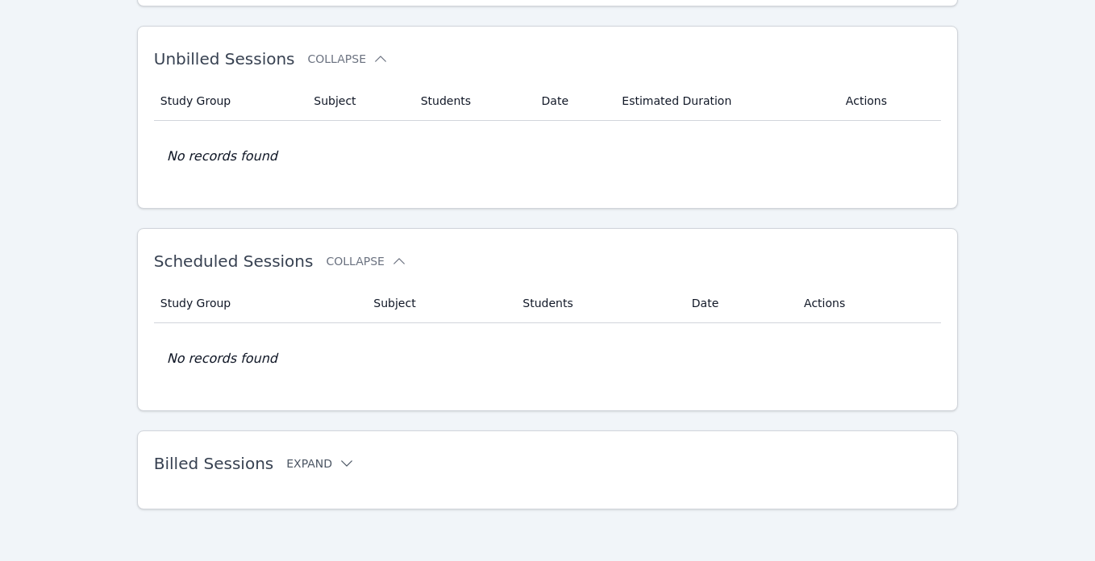
click at [324, 461] on button "Expand" at bounding box center [320, 464] width 69 height 16
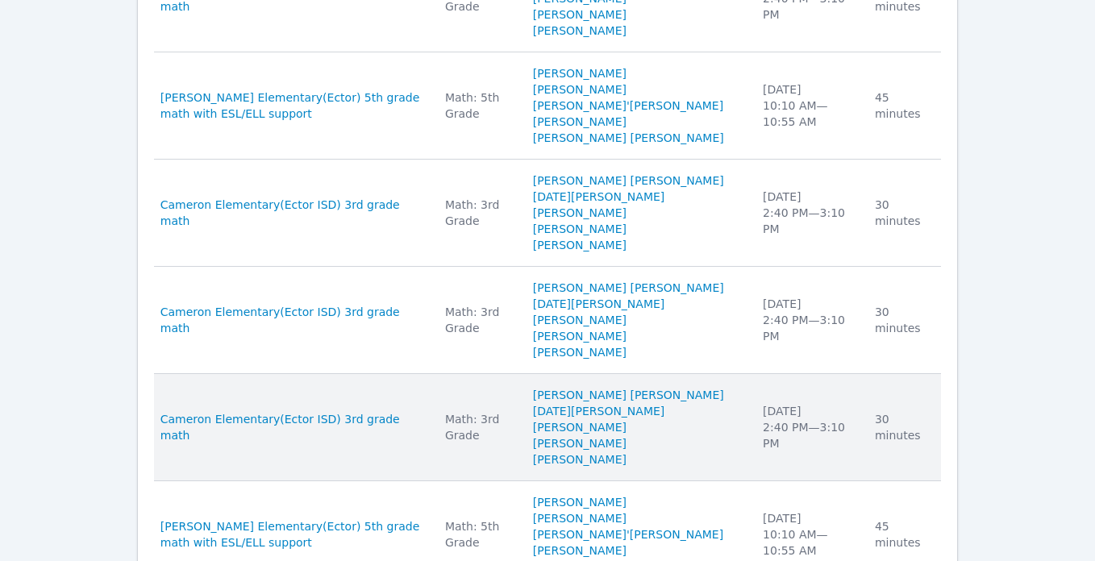
scroll to position [1335, 0]
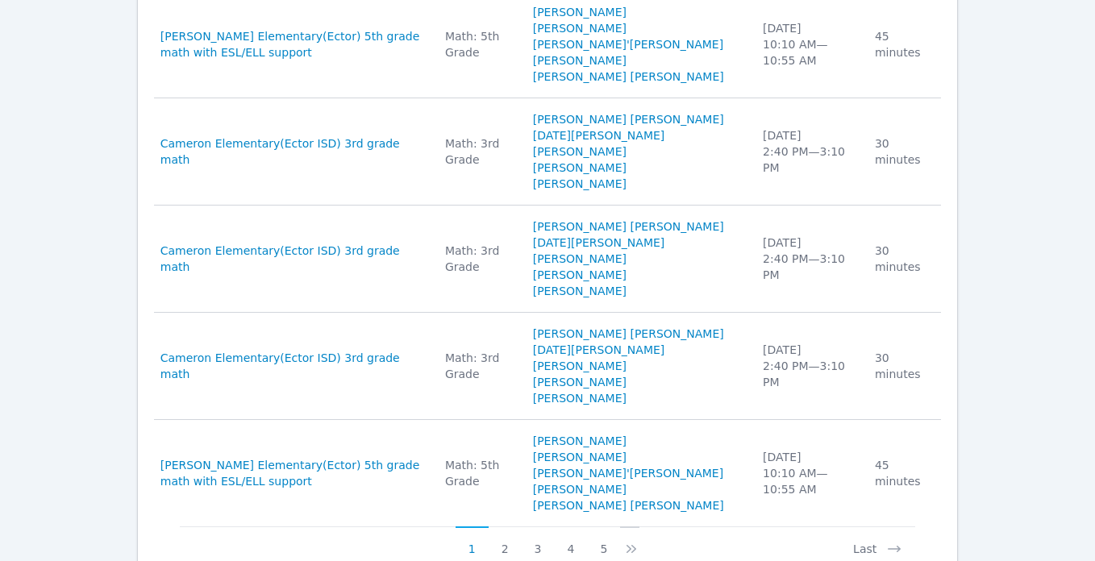
click at [627, 541] on icon at bounding box center [631, 549] width 16 height 16
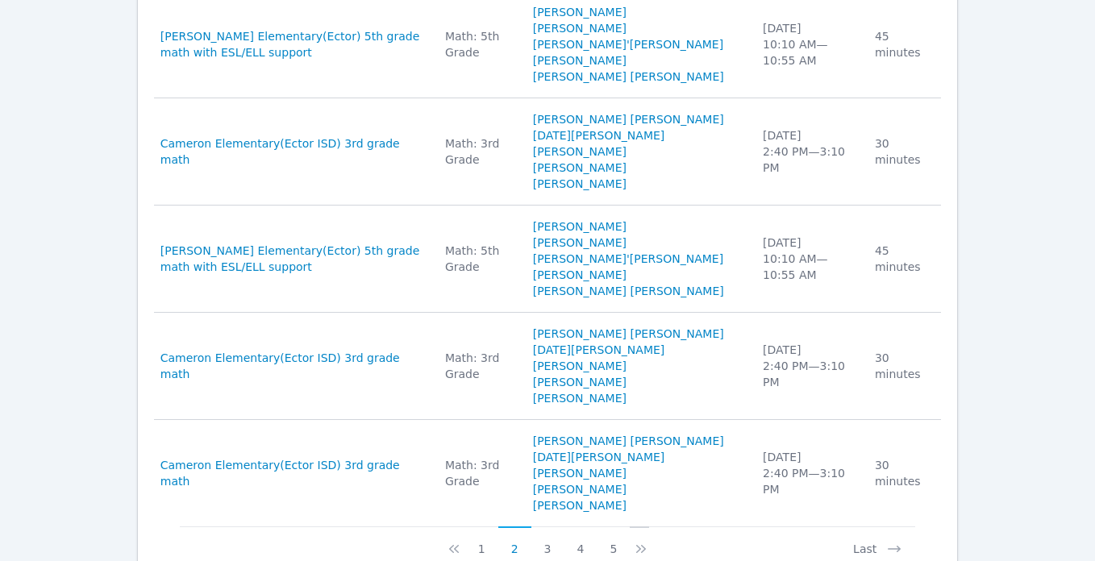
click at [640, 541] on icon at bounding box center [641, 549] width 16 height 16
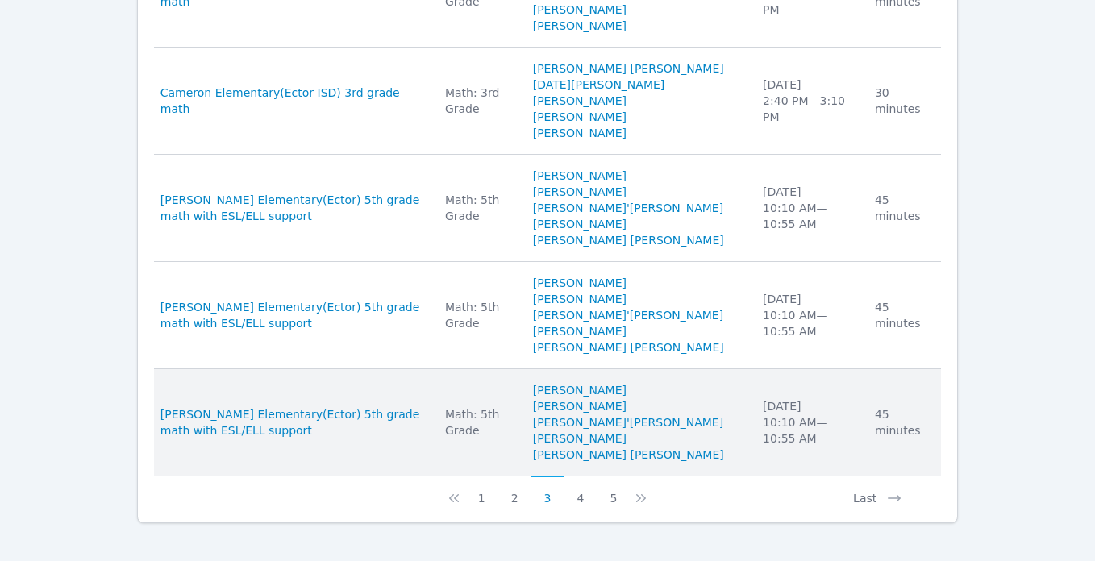
scroll to position [1399, 0]
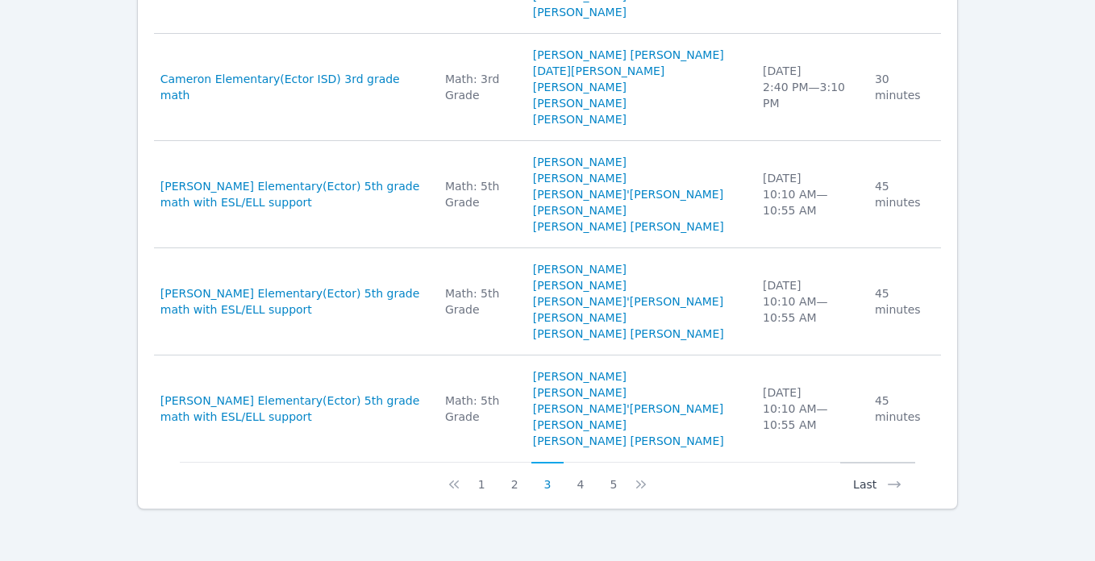
click at [864, 486] on button "Last" at bounding box center [877, 477] width 75 height 31
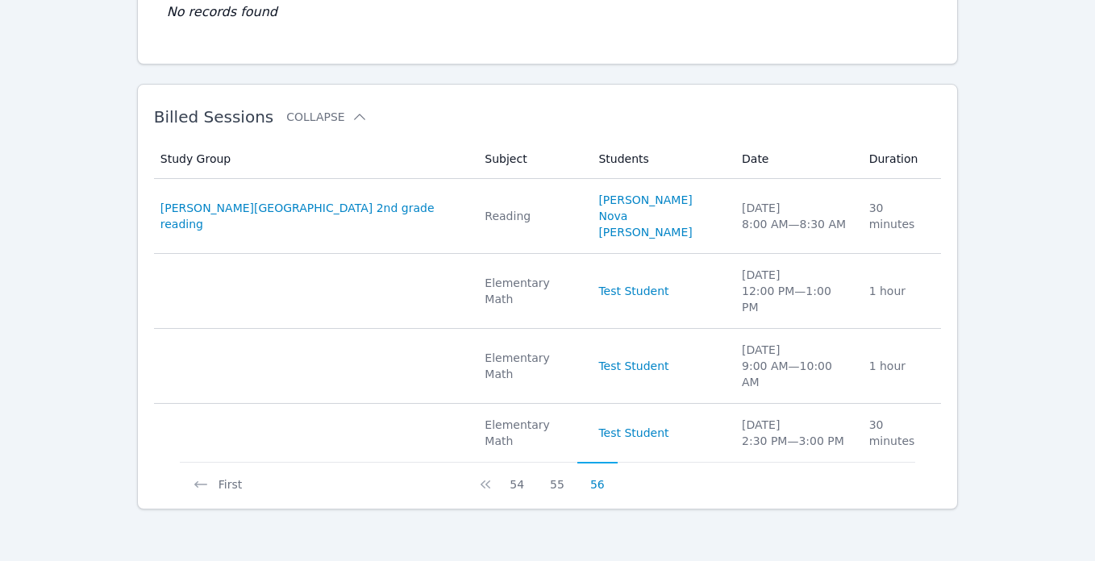
scroll to position [562, 0]
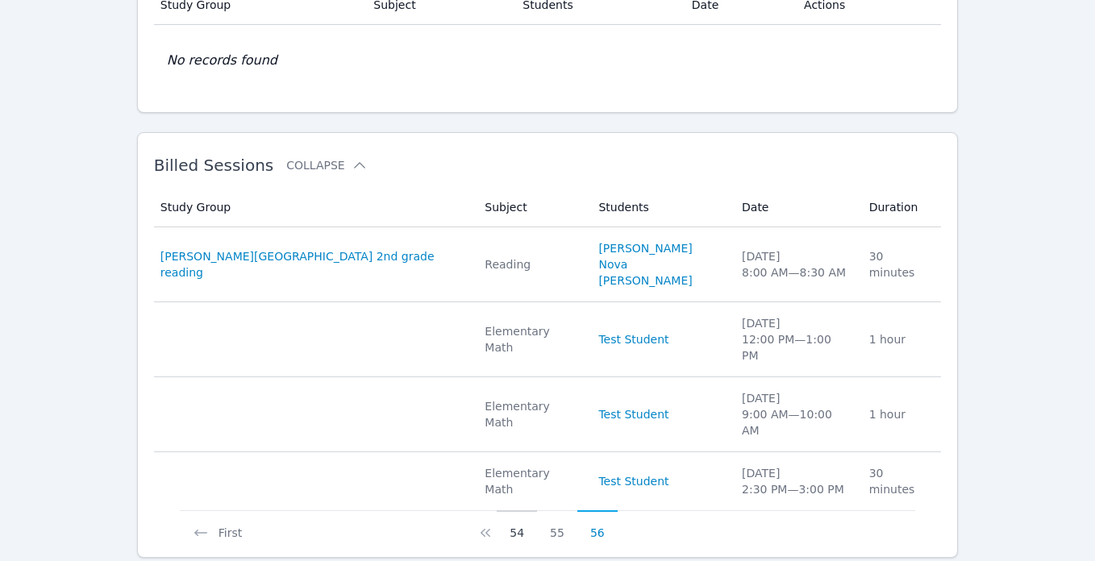
click at [509, 511] on button "54" at bounding box center [517, 526] width 40 height 31
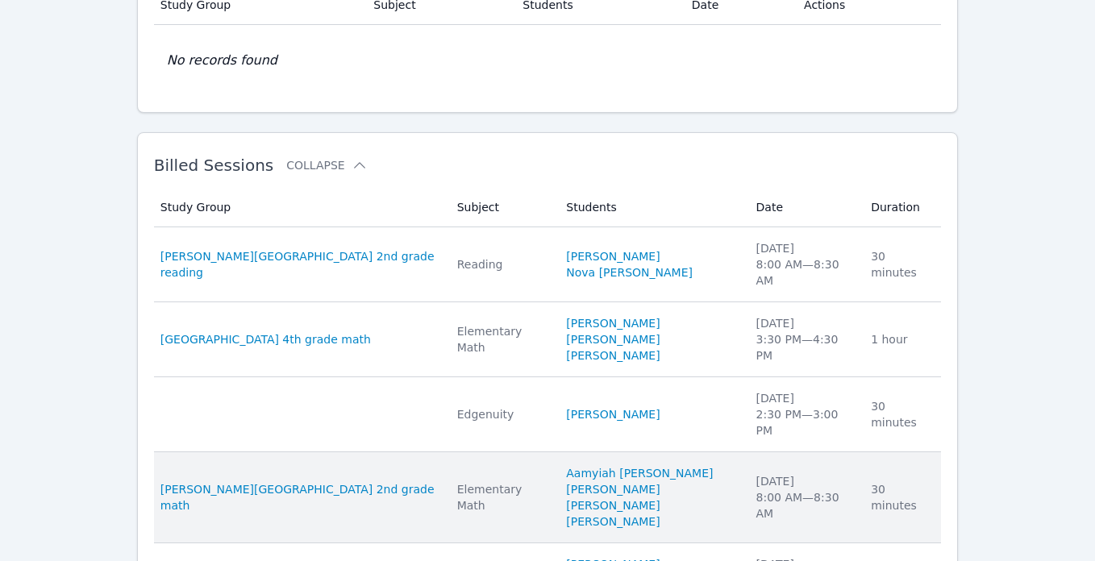
scroll to position [980, 0]
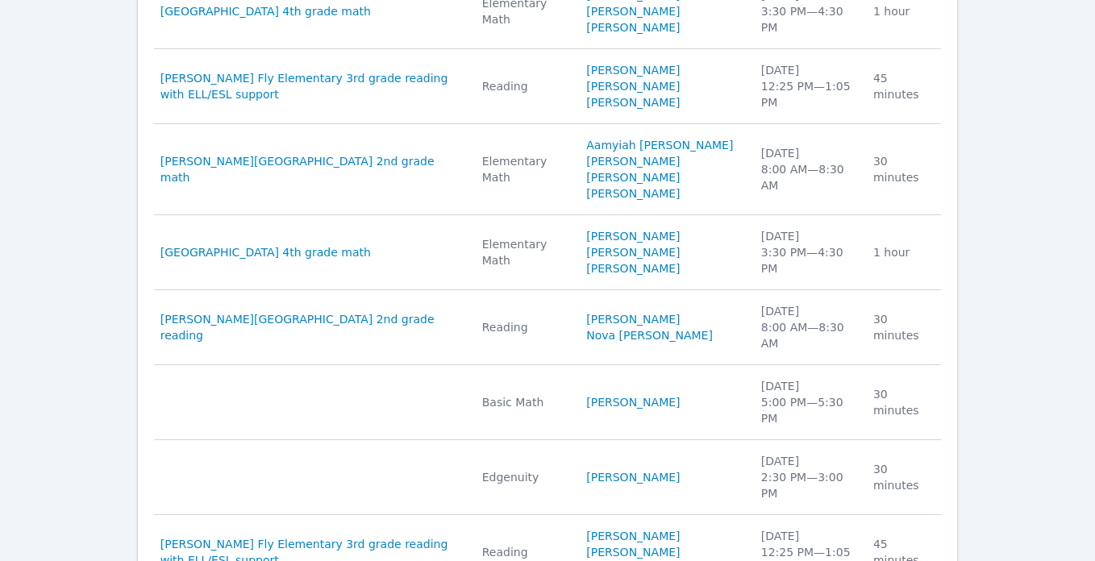
scroll to position [964, 0]
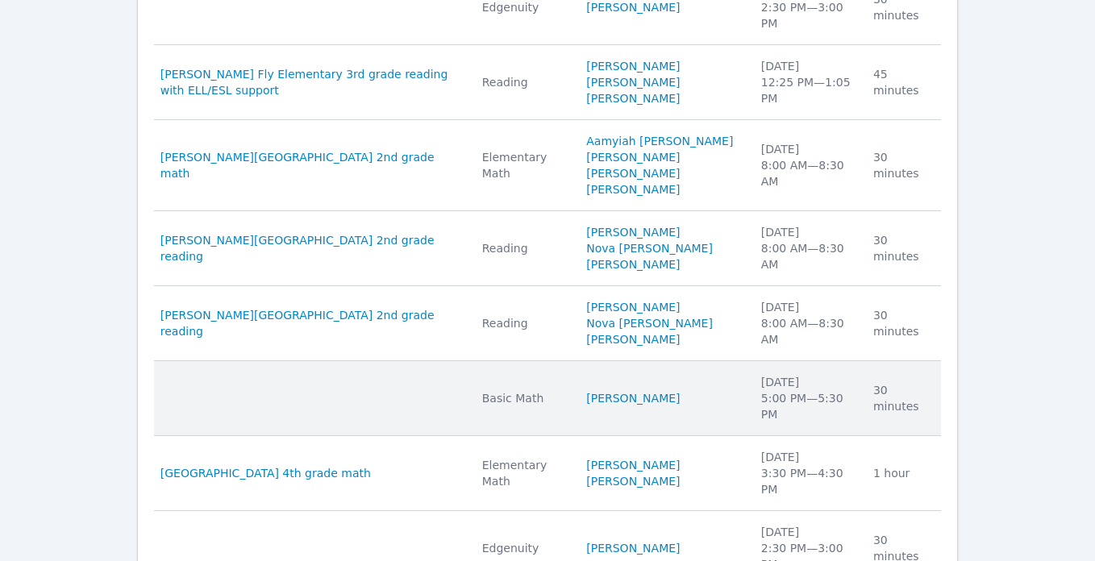
scroll to position [996, 0]
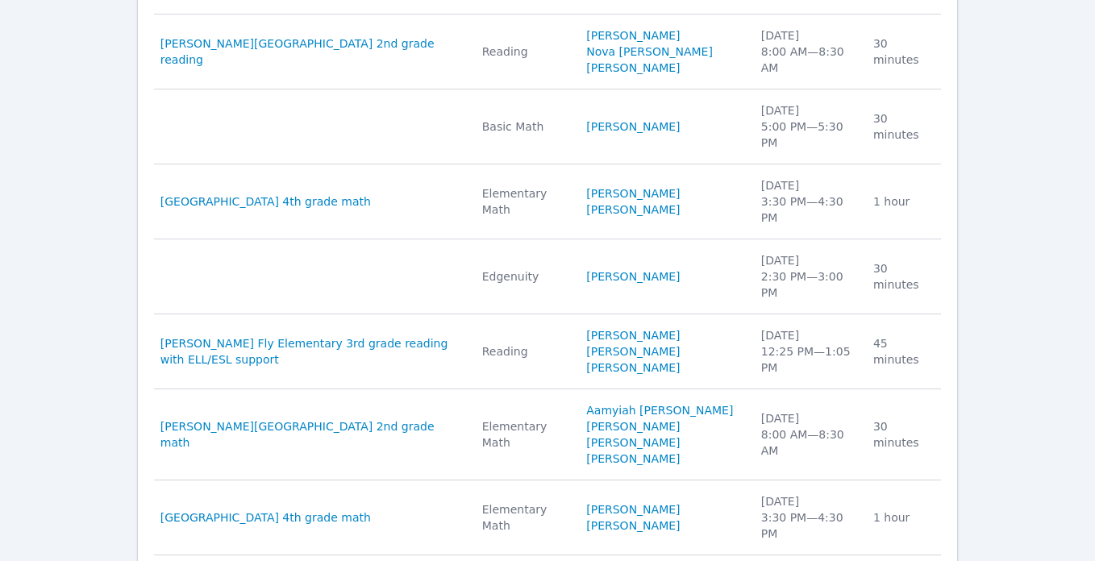
scroll to position [865, 0]
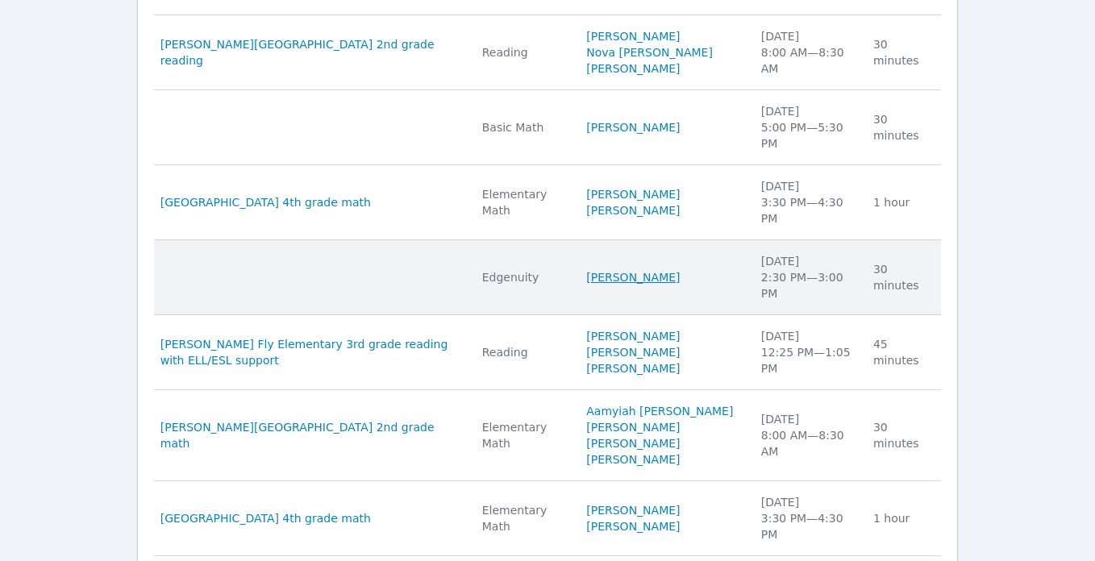
click at [675, 269] on link "Hamnah Asim" at bounding box center [633, 277] width 94 height 16
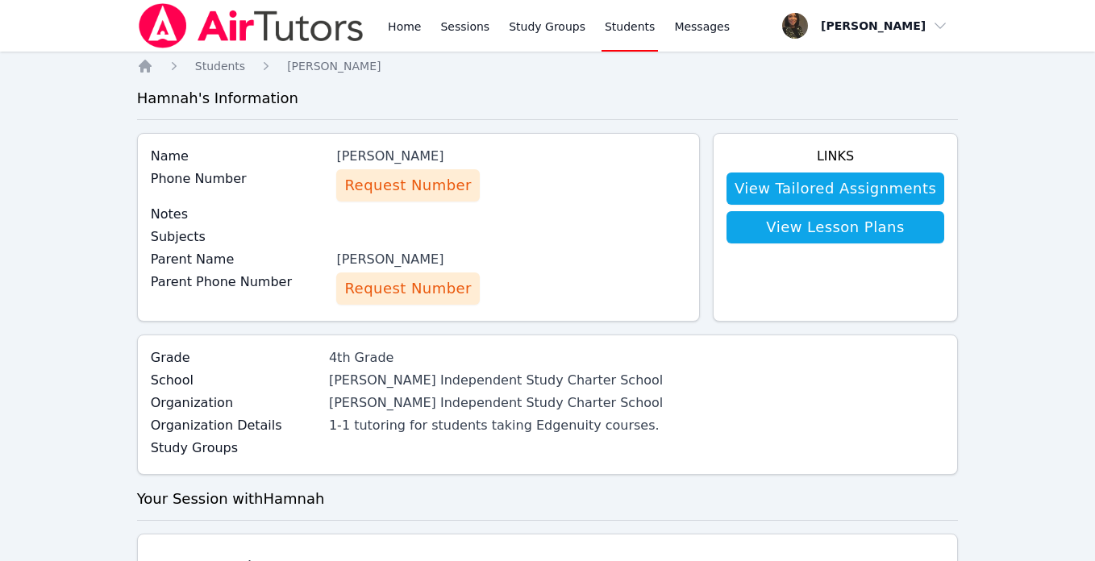
scroll to position [264, 0]
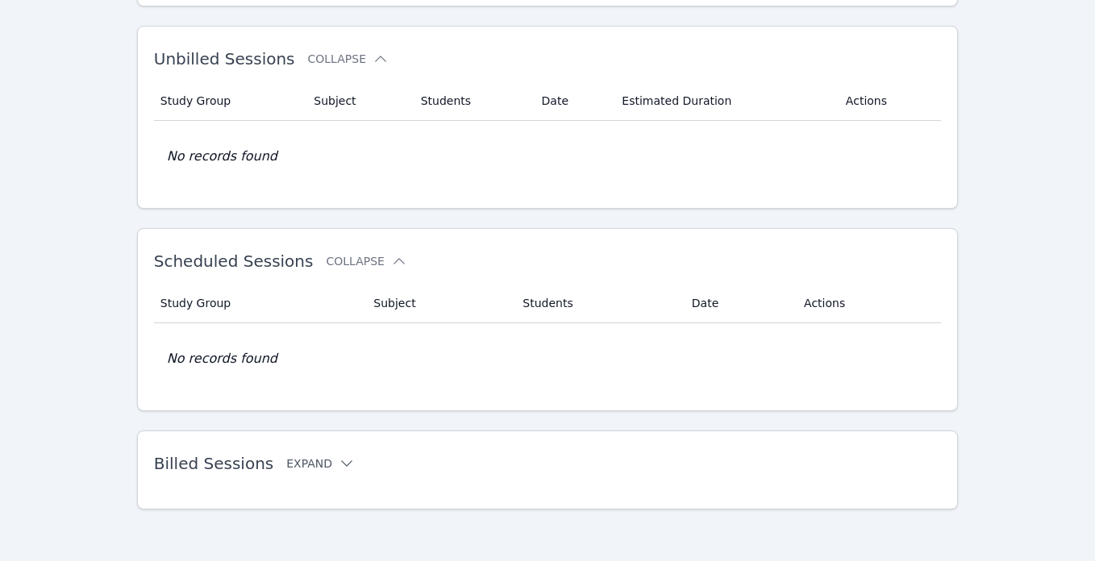
click at [339, 465] on icon at bounding box center [347, 464] width 16 height 16
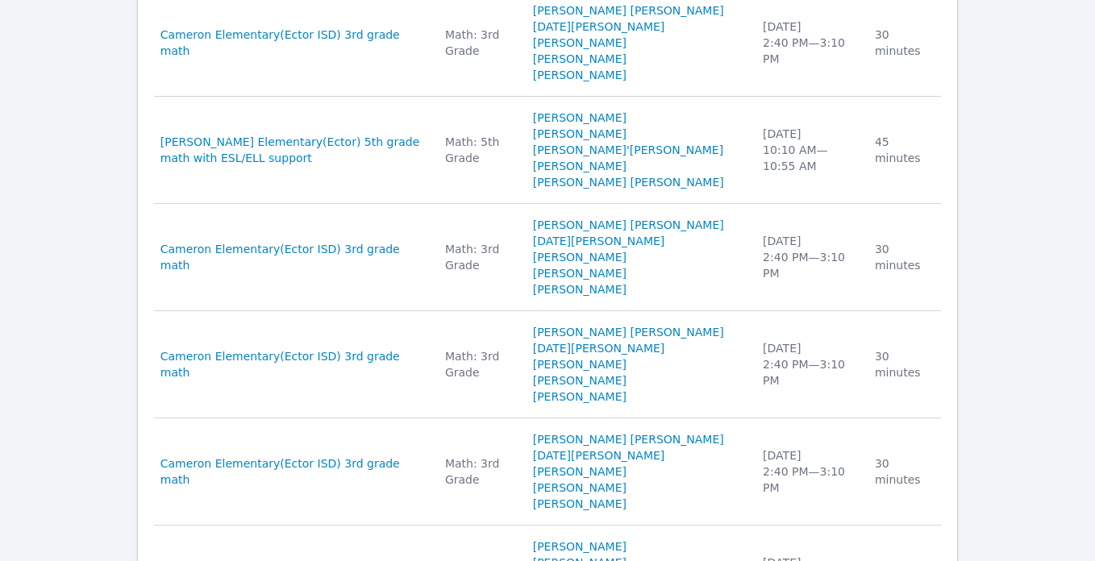
scroll to position [1335, 0]
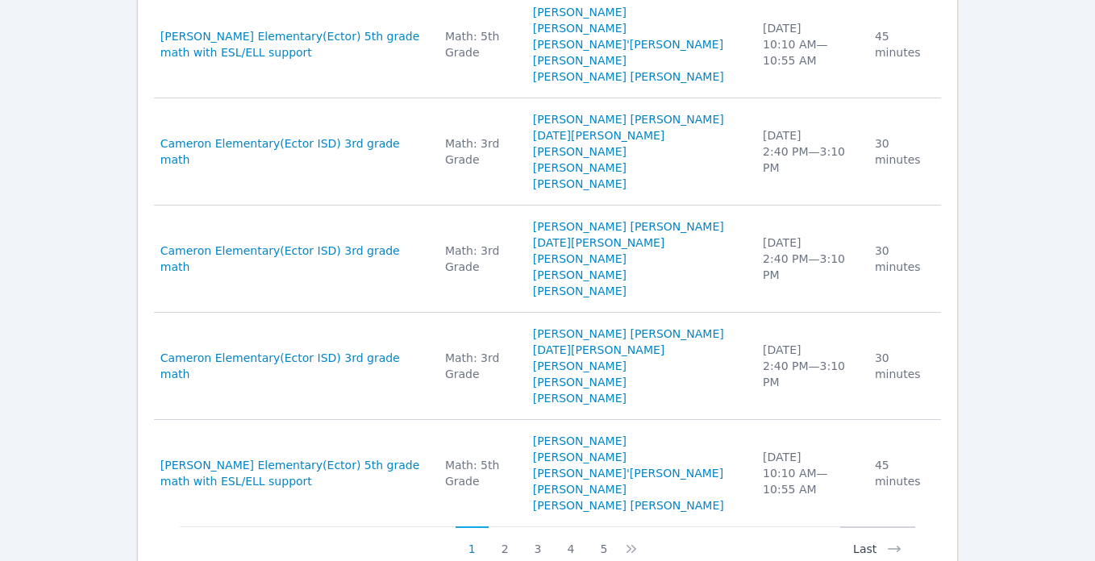
click at [852, 527] on button "Last" at bounding box center [877, 542] width 75 height 31
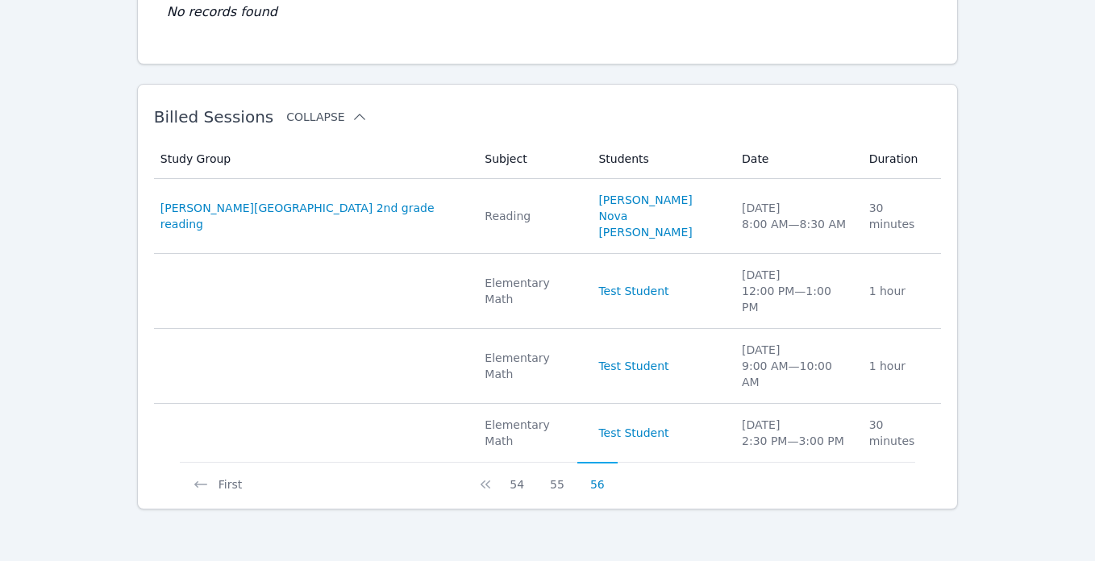
scroll to position [562, 0]
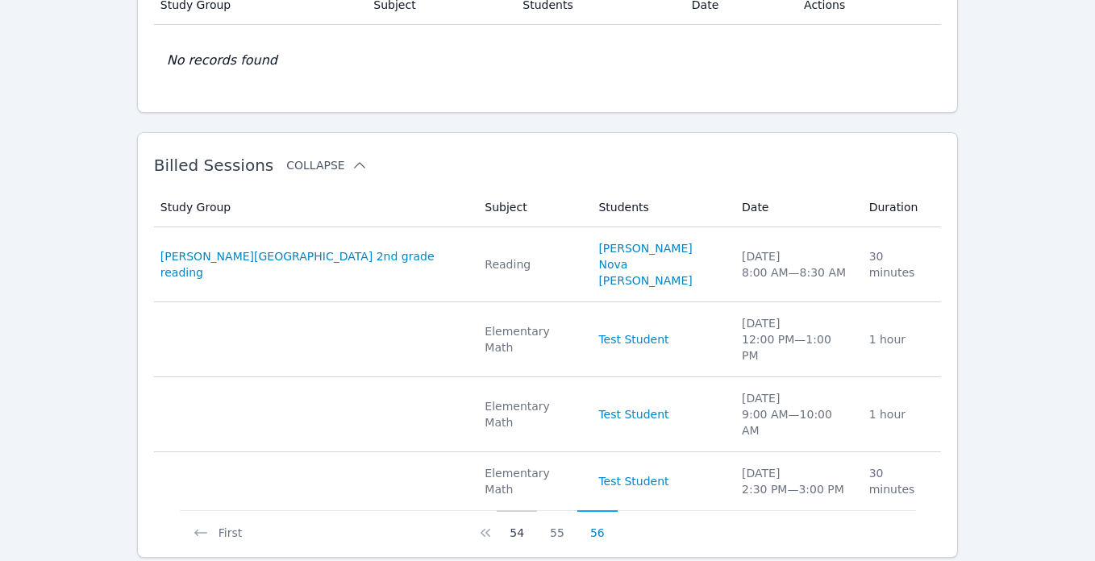
click at [512, 511] on button "54" at bounding box center [517, 526] width 40 height 31
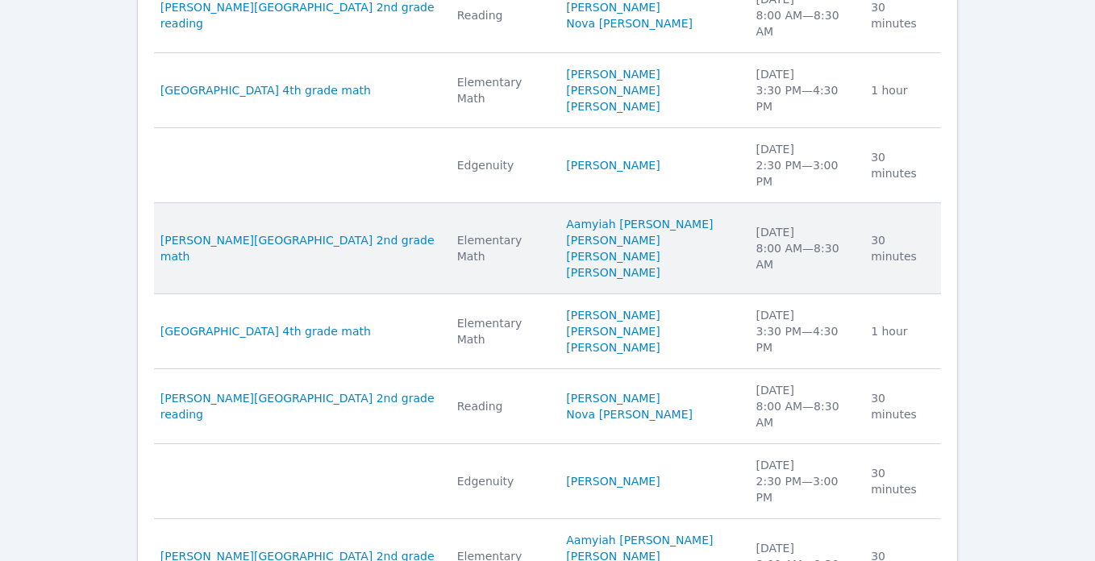
scroll to position [980, 0]
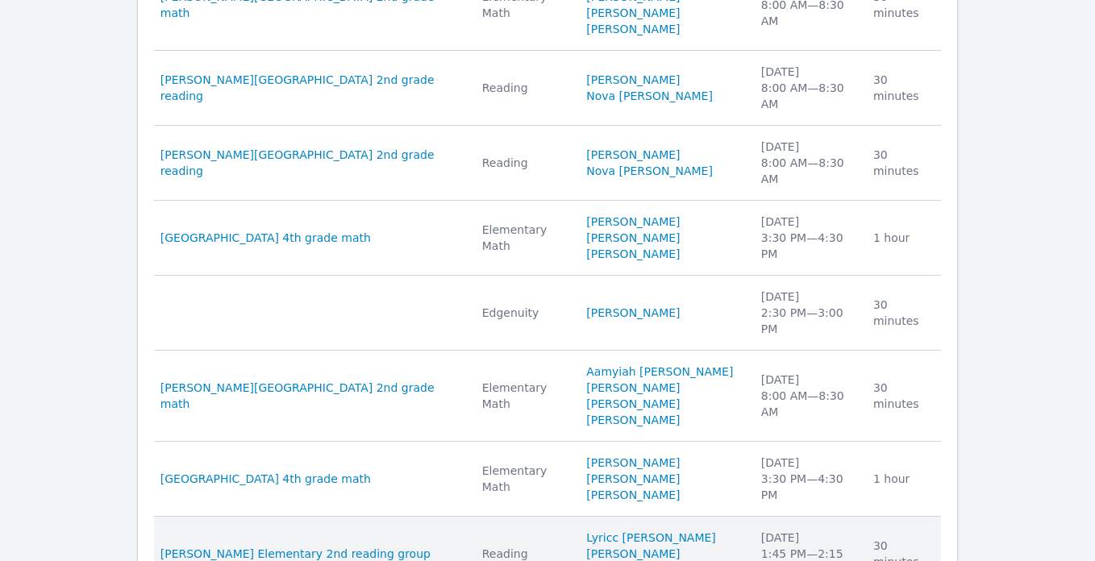
scroll to position [1012, 0]
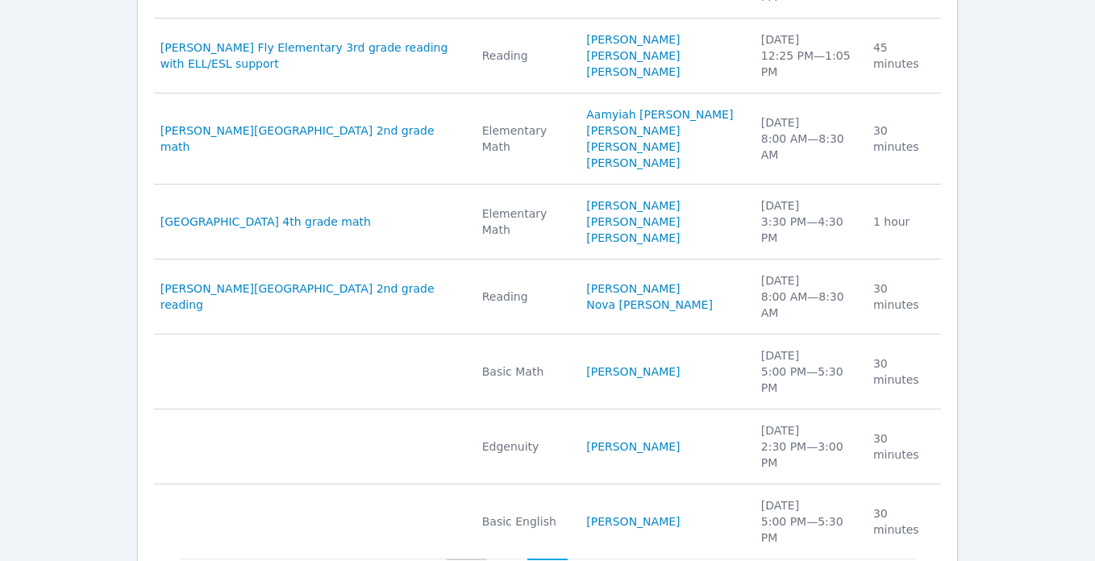
scroll to position [980, 0]
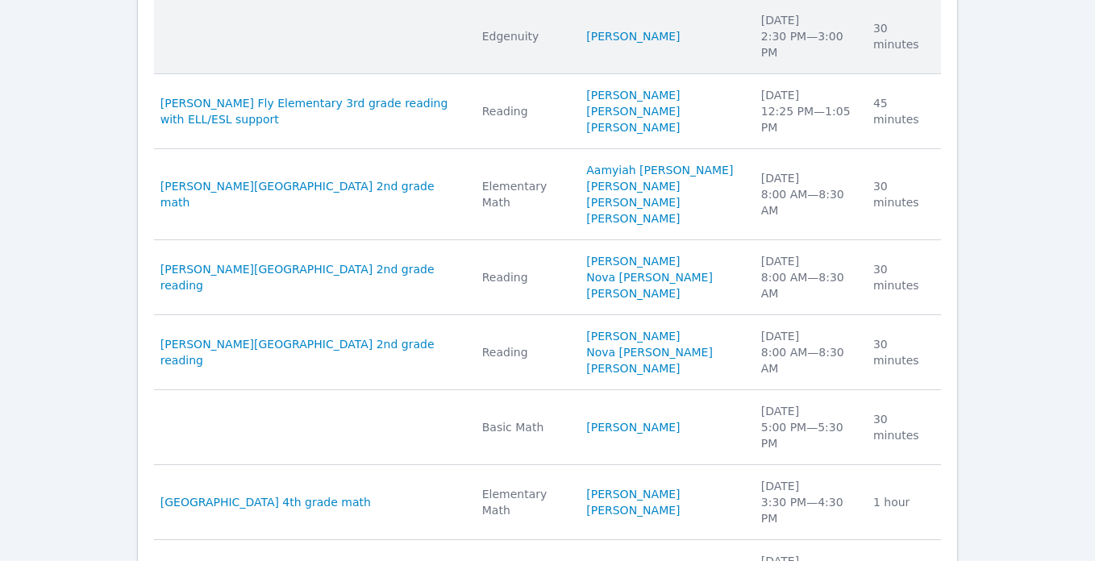
scroll to position [996, 0]
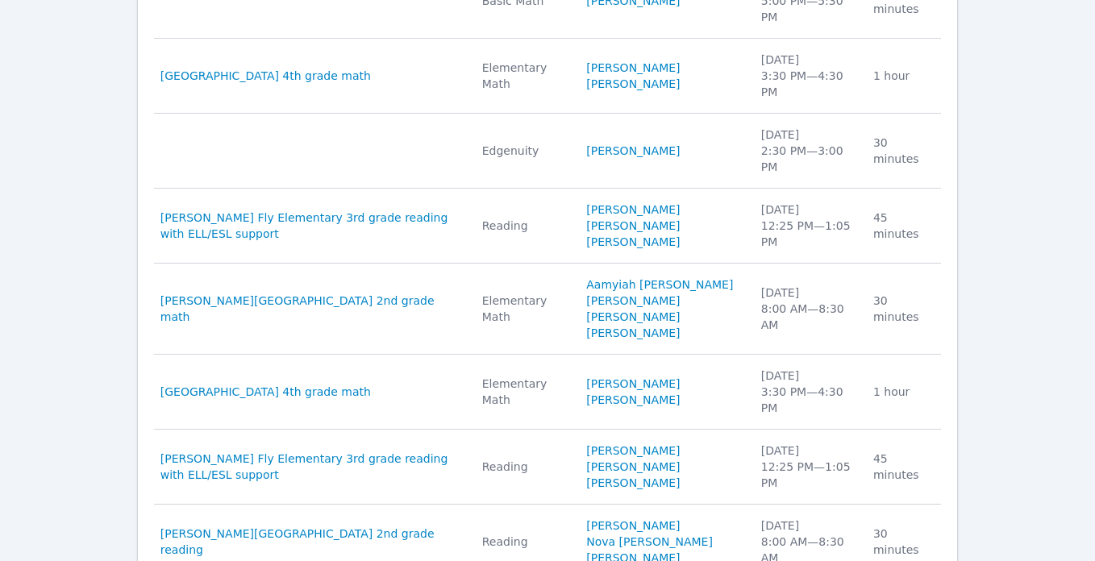
scroll to position [1012, 0]
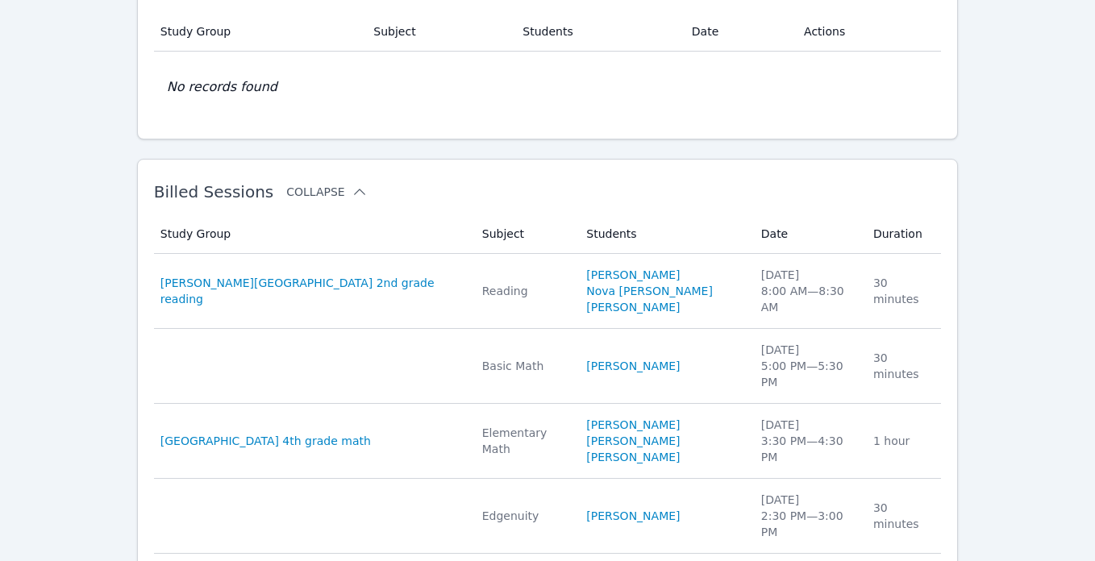
scroll to position [514, 0]
